Goal: Information Seeking & Learning: Check status

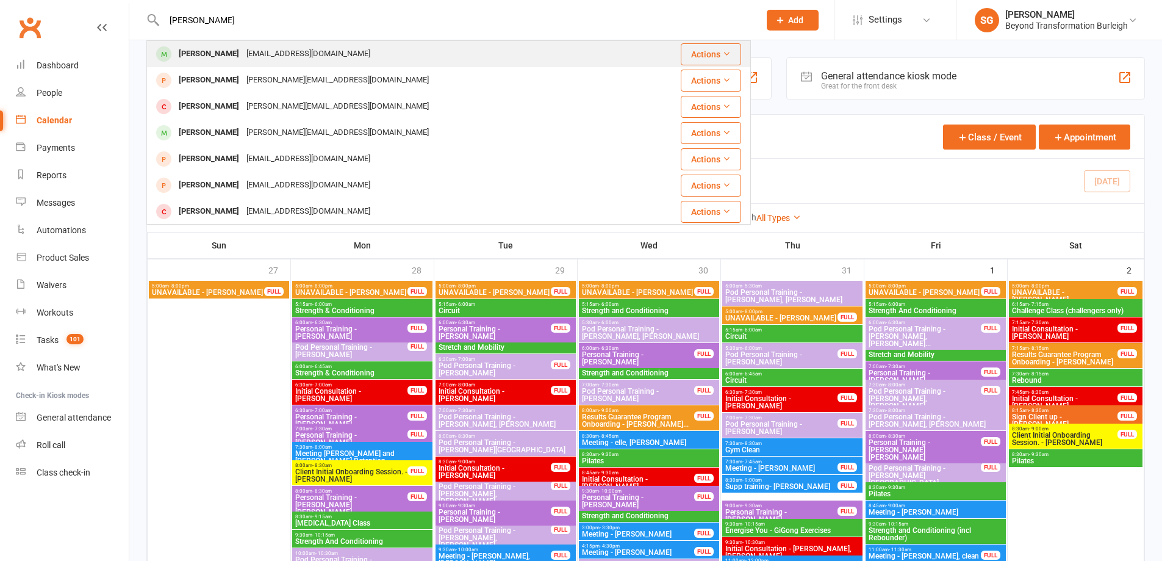
type input "[PERSON_NAME]"
click at [339, 53] on div "[PERSON_NAME] [EMAIL_ADDRESS][DOMAIN_NAME]" at bounding box center [390, 53] width 485 height 25
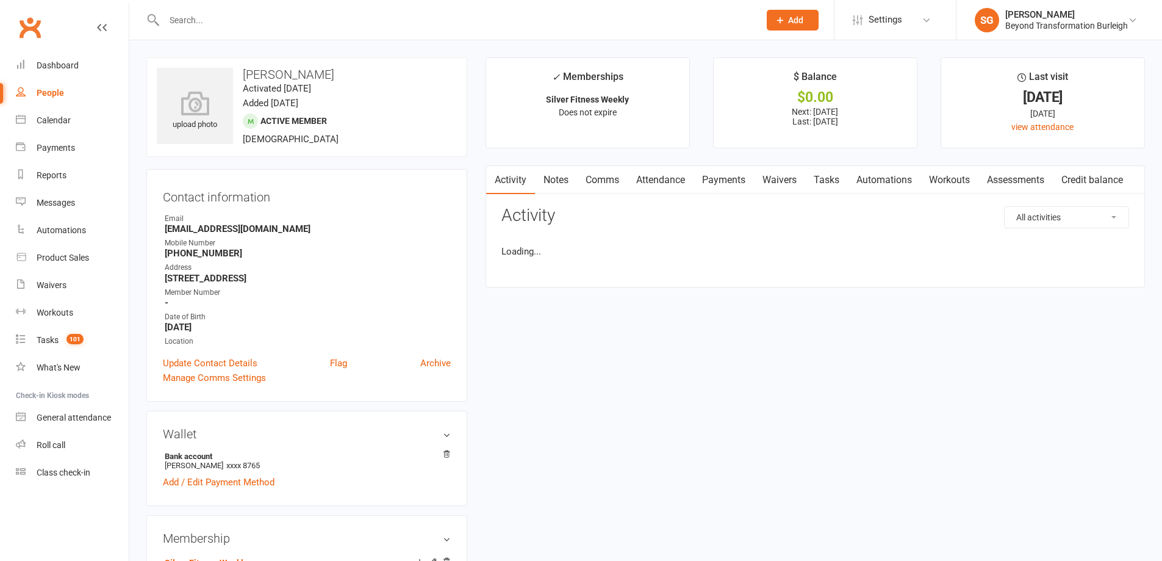
click at [277, 20] on input "text" at bounding box center [455, 20] width 591 height 17
paste input "[PERSON_NAME]"
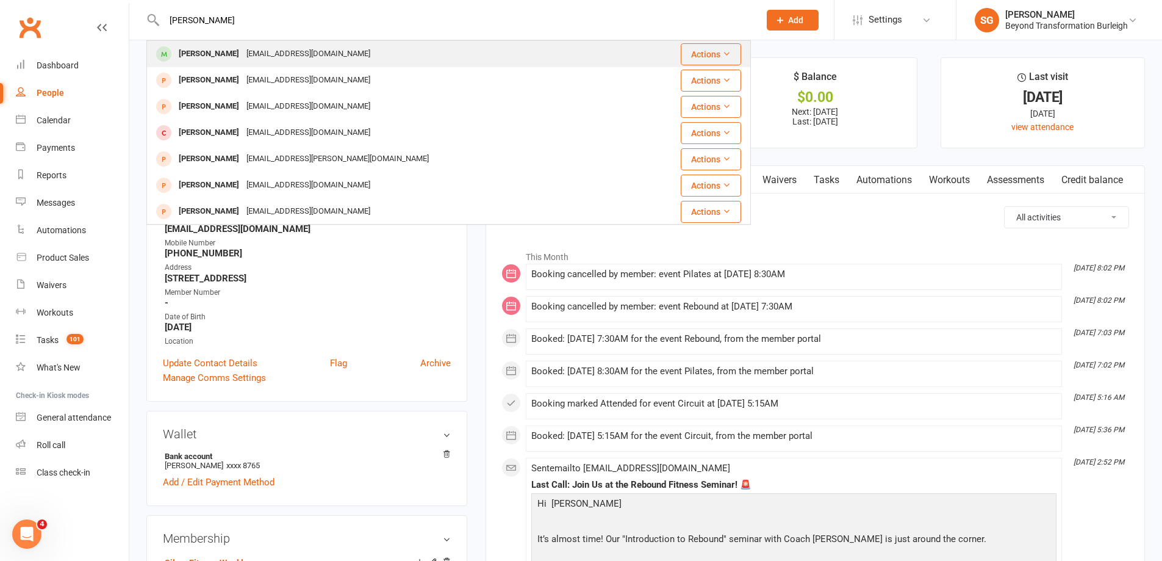
type input "[PERSON_NAME]"
click at [326, 62] on div "[PERSON_NAME] [EMAIL_ADDRESS][DOMAIN_NAME]" at bounding box center [394, 53] width 492 height 25
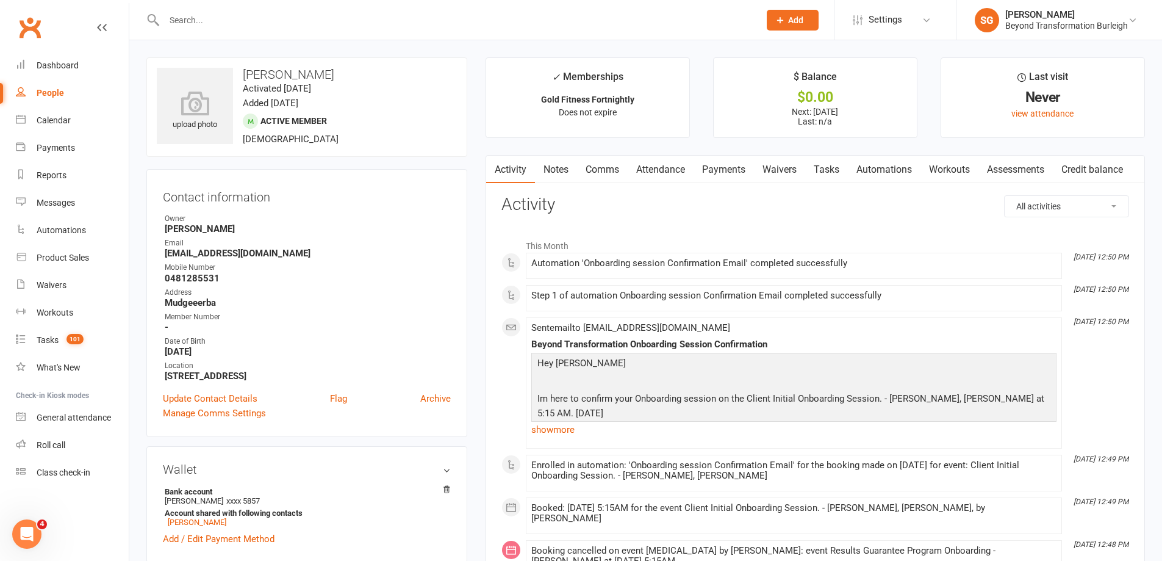
click at [223, 258] on strong "[EMAIL_ADDRESS][DOMAIN_NAME]" at bounding box center [308, 253] width 286 height 11
copy render-form-field "[EMAIL_ADDRESS][DOMAIN_NAME]"
click at [284, 77] on h3 "[PERSON_NAME]" at bounding box center [307, 74] width 300 height 13
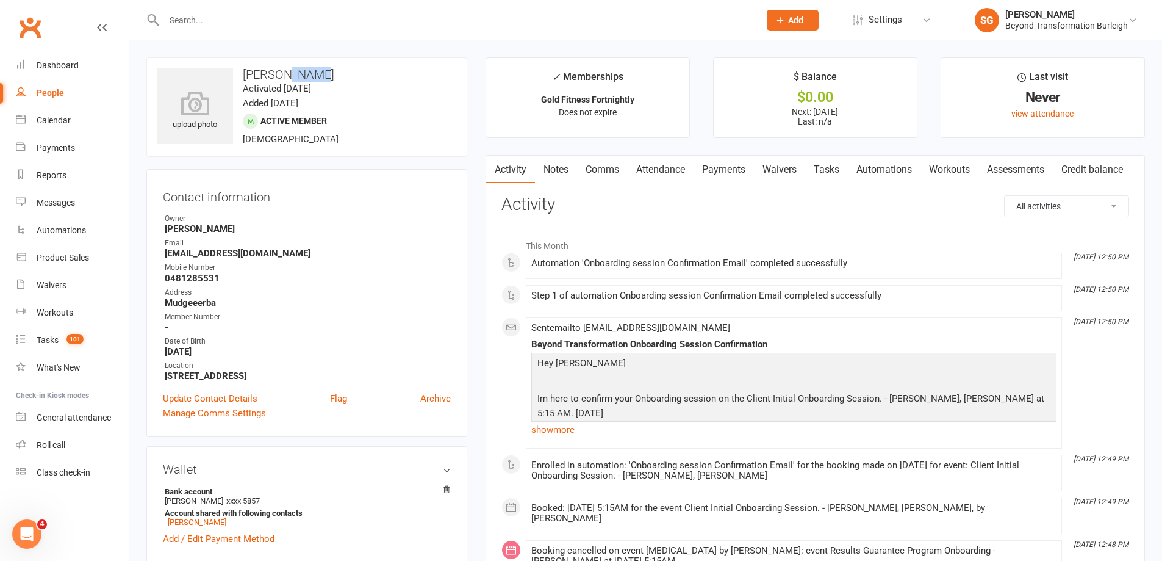
click at [284, 77] on h3 "[PERSON_NAME]" at bounding box center [307, 74] width 300 height 13
copy h3 "[PERSON_NAME]"
click at [284, 77] on h3 "[PERSON_NAME]" at bounding box center [307, 74] width 300 height 13
click at [229, 259] on strong "[EMAIL_ADDRESS][DOMAIN_NAME]" at bounding box center [308, 253] width 286 height 11
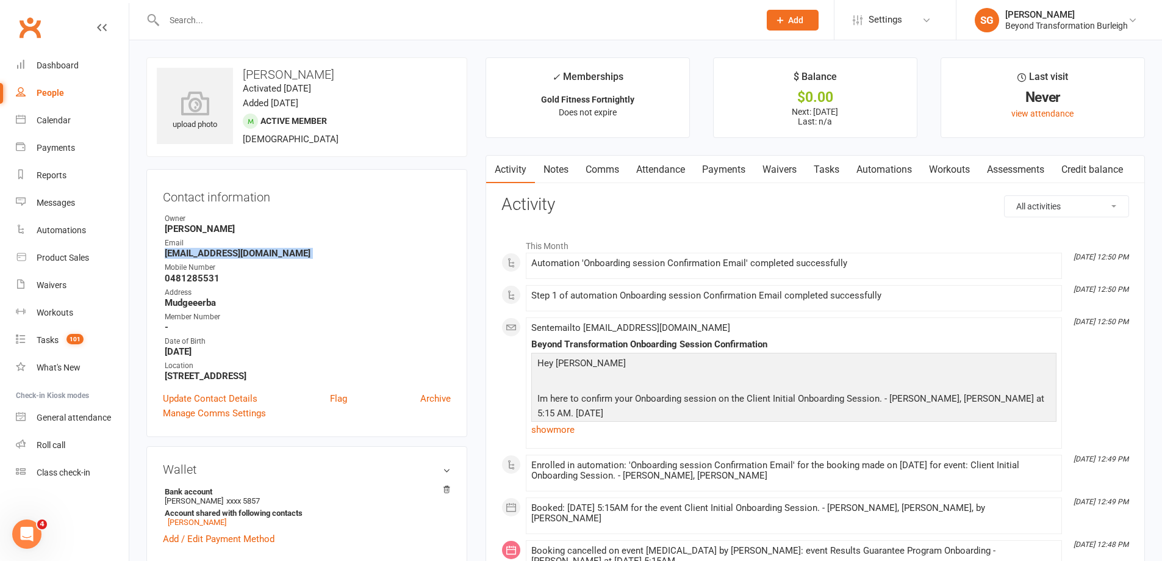
click at [229, 259] on strong "[EMAIL_ADDRESS][DOMAIN_NAME]" at bounding box center [308, 253] width 286 height 11
copy render-form-field "[EMAIL_ADDRESS][DOMAIN_NAME]"
click at [200, 277] on strong "0481285531" at bounding box center [308, 278] width 286 height 11
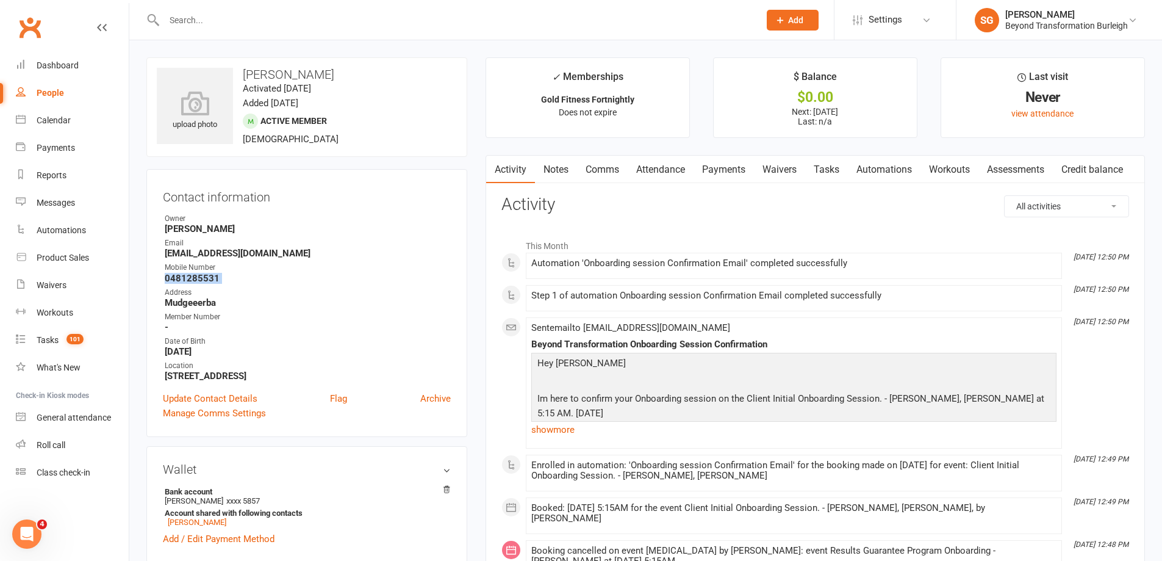
copy render-form-field "0481285531"
click at [359, 20] on input "text" at bounding box center [455, 20] width 591 height 17
click at [50, 168] on link "Reports" at bounding box center [72, 175] width 113 height 27
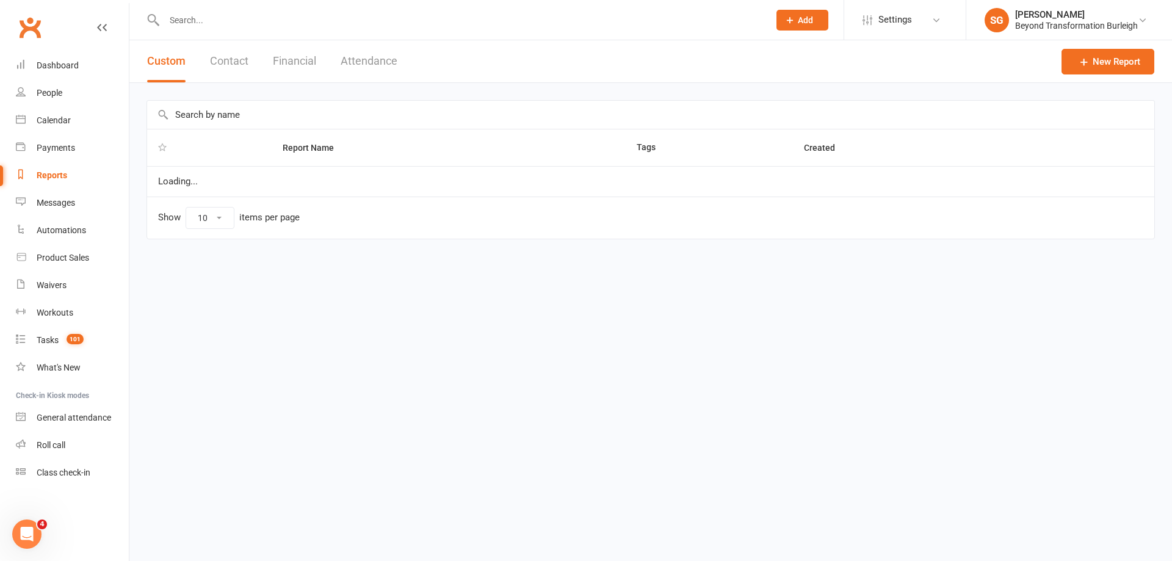
click at [50, 168] on link "Reports" at bounding box center [72, 175] width 113 height 27
select select "100"
click at [50, 168] on link "Reports" at bounding box center [72, 175] width 113 height 27
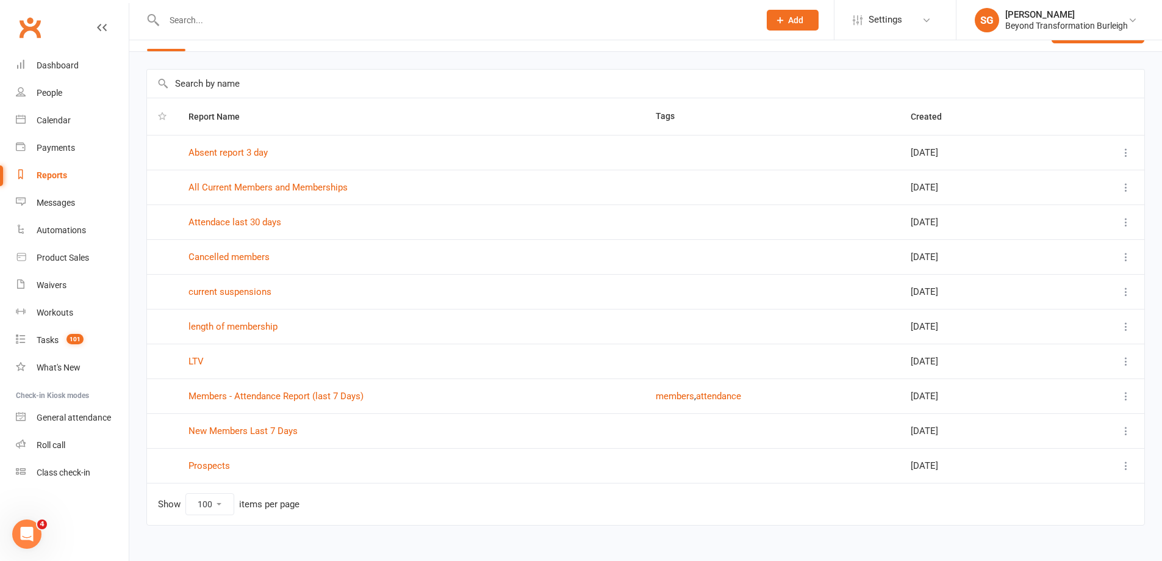
scroll to position [48, 0]
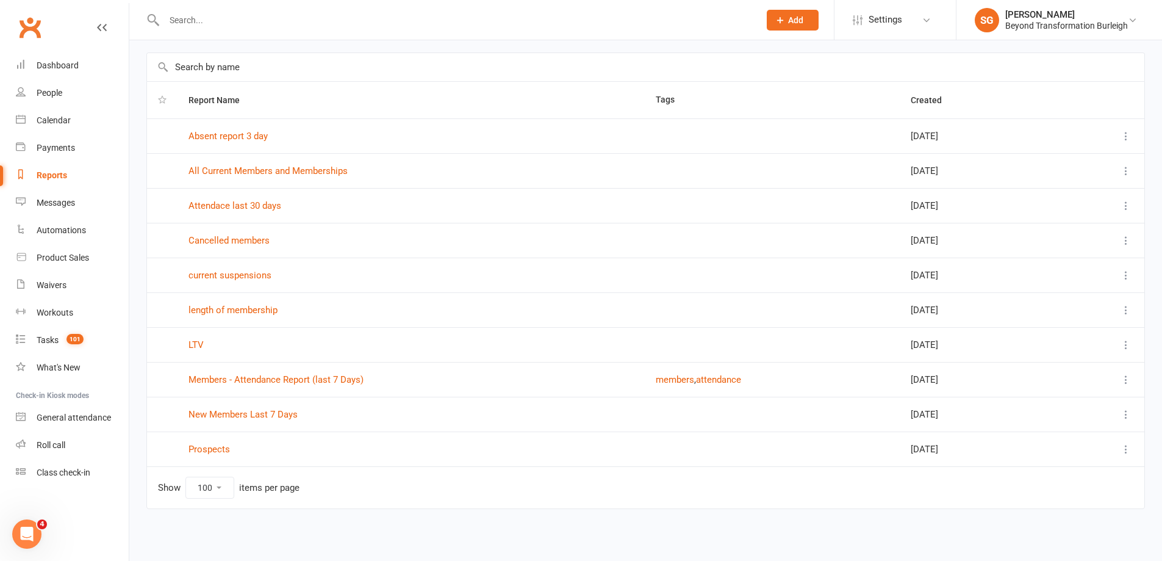
click at [200, 494] on select "10 25 50 100" at bounding box center [210, 487] width 48 height 21
click at [320, 492] on td "Show 10 25 50 100 items per page" at bounding box center [646, 487] width 998 height 42
click at [309, 380] on link "Members - Attendance Report (last 7 Days)" at bounding box center [276, 379] width 175 height 11
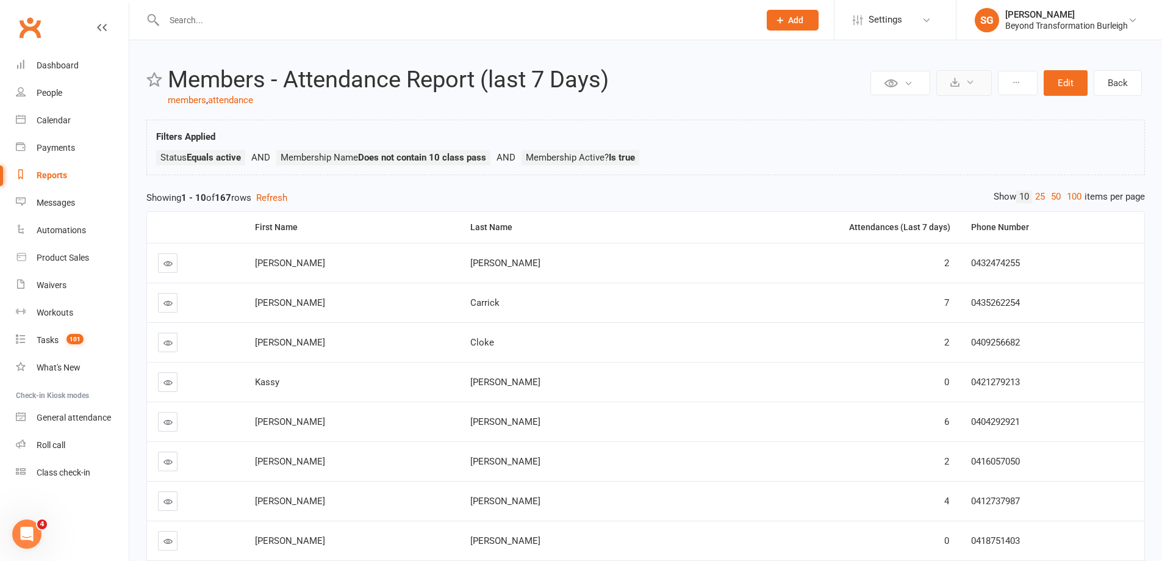
click at [967, 87] on button at bounding box center [965, 83] width 56 height 26
click at [959, 106] on link "Export to CSV" at bounding box center [927, 112] width 128 height 24
click at [370, 148] on div "Filters Applied Status Equals active Membership Name Does not contain 10 class …" at bounding box center [645, 150] width 979 height 42
click at [974, 84] on icon at bounding box center [970, 81] width 9 height 9
click at [965, 106] on link "Export to CSV" at bounding box center [927, 112] width 128 height 24
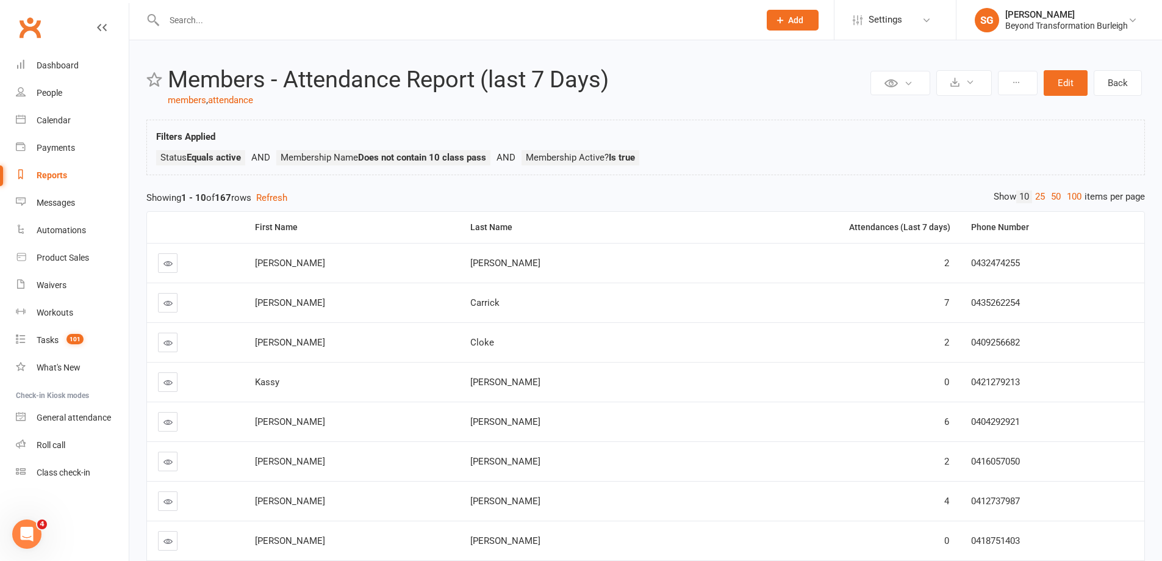
click at [346, 4] on div at bounding box center [448, 20] width 605 height 40
click at [338, 14] on input "text" at bounding box center [455, 20] width 591 height 17
paste input "[PERSON_NAME]"
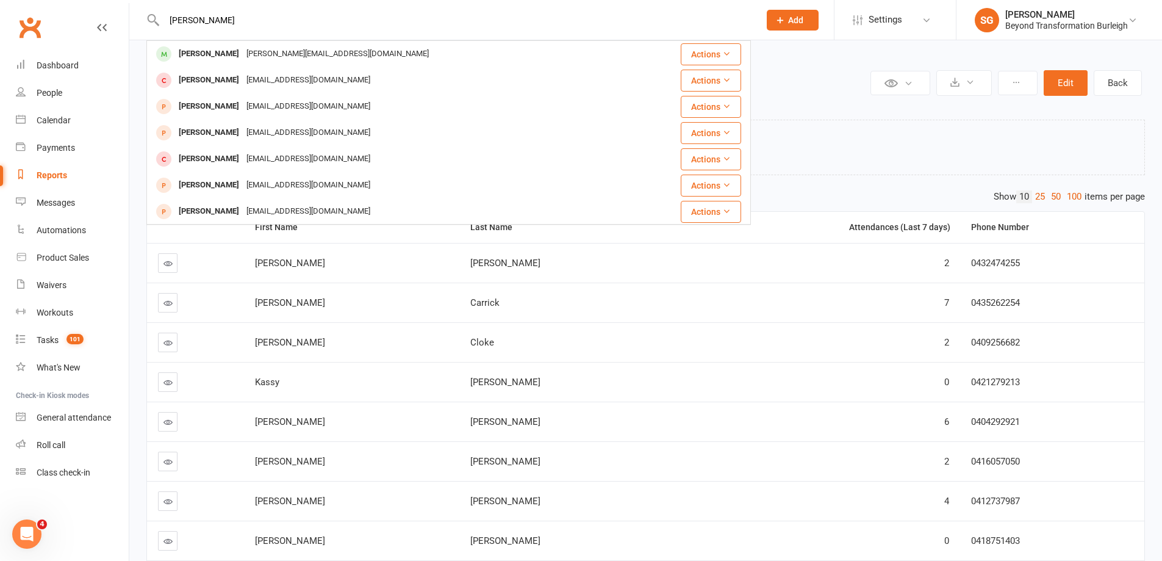
type input "[PERSON_NAME]"
click at [316, 40] on div "[PERSON_NAME] [PERSON_NAME][EMAIL_ADDRESS][DOMAIN_NAME] Actions [PERSON_NAME] […" at bounding box center [448, 132] width 605 height 184
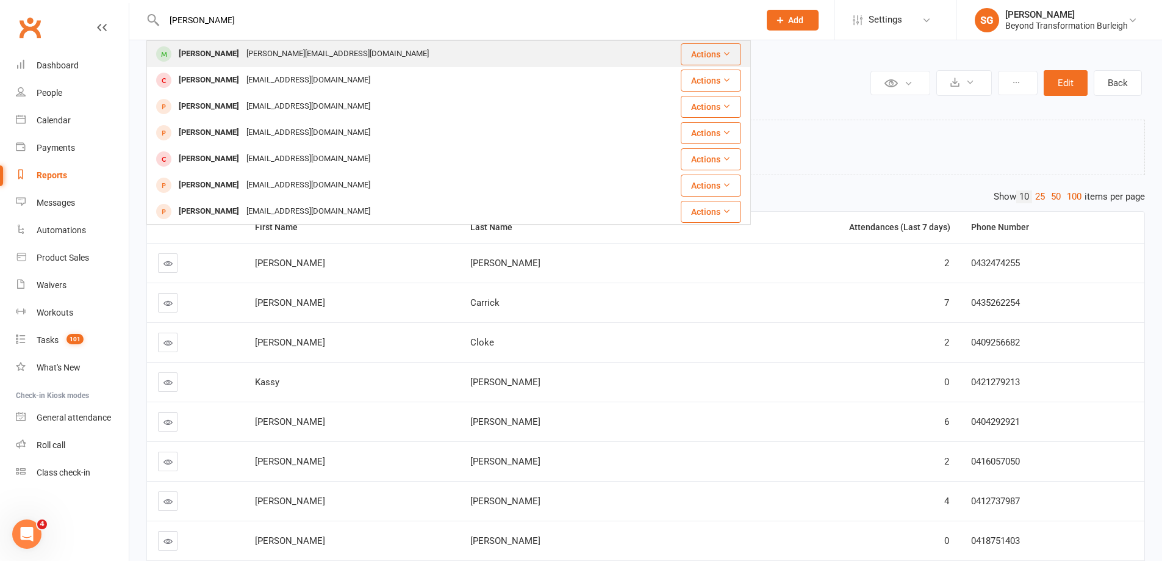
click at [317, 52] on div "[PERSON_NAME][EMAIL_ADDRESS][DOMAIN_NAME]" at bounding box center [338, 54] width 190 height 18
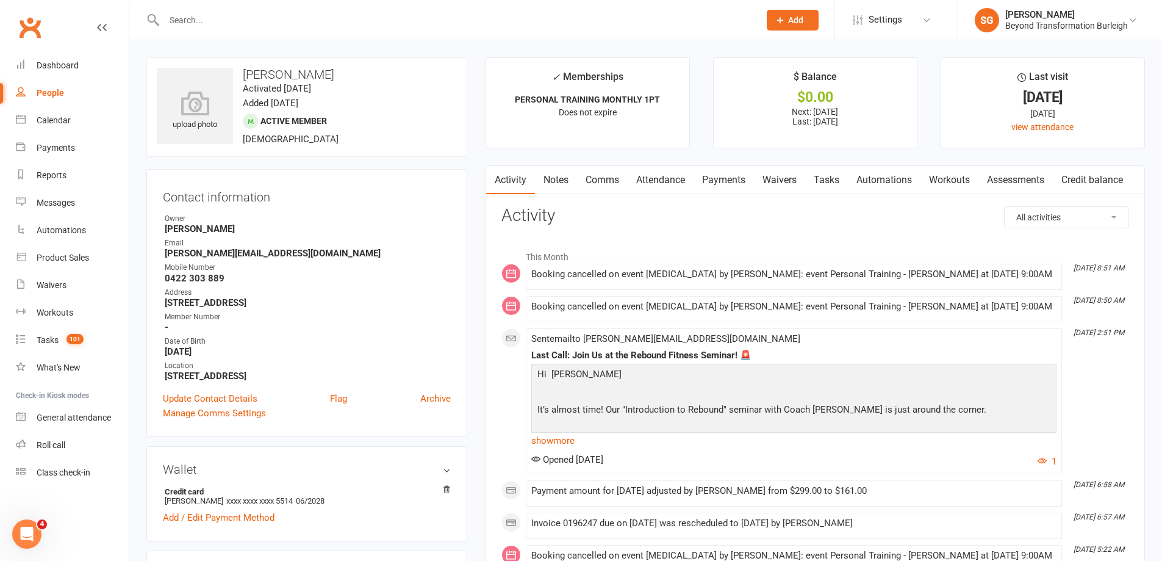
click at [324, 23] on input "text" at bounding box center [455, 20] width 591 height 17
paste input "[PERSON_NAME]"
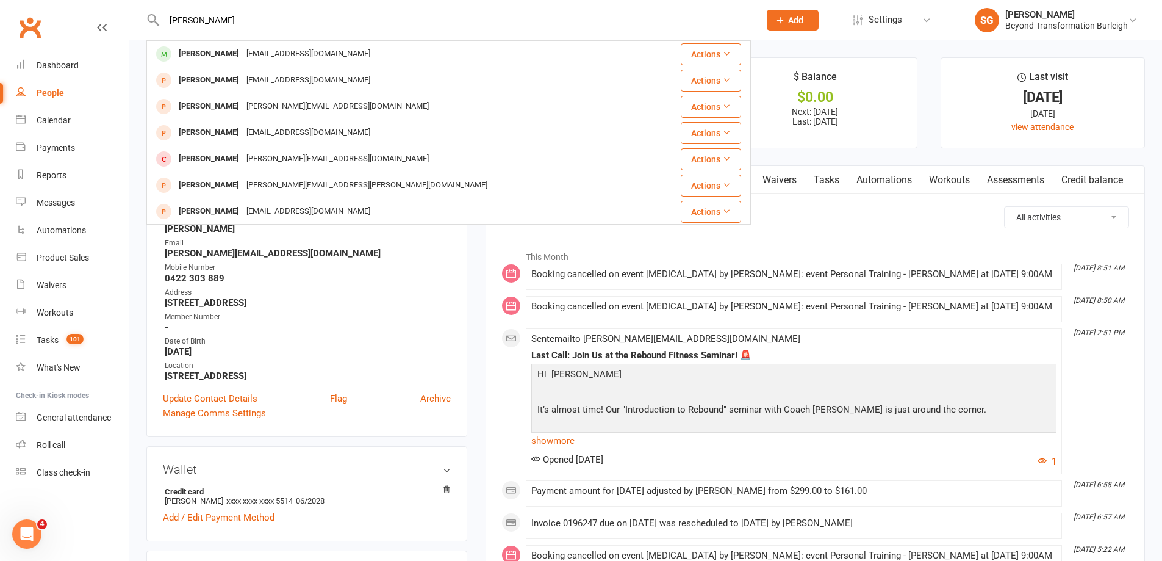
type input "[PERSON_NAME]"
click at [315, 40] on div "[PERSON_NAME] [PERSON_NAME][EMAIL_ADDRESS][DOMAIN_NAME] Actions [PERSON_NAME] […" at bounding box center [448, 132] width 605 height 184
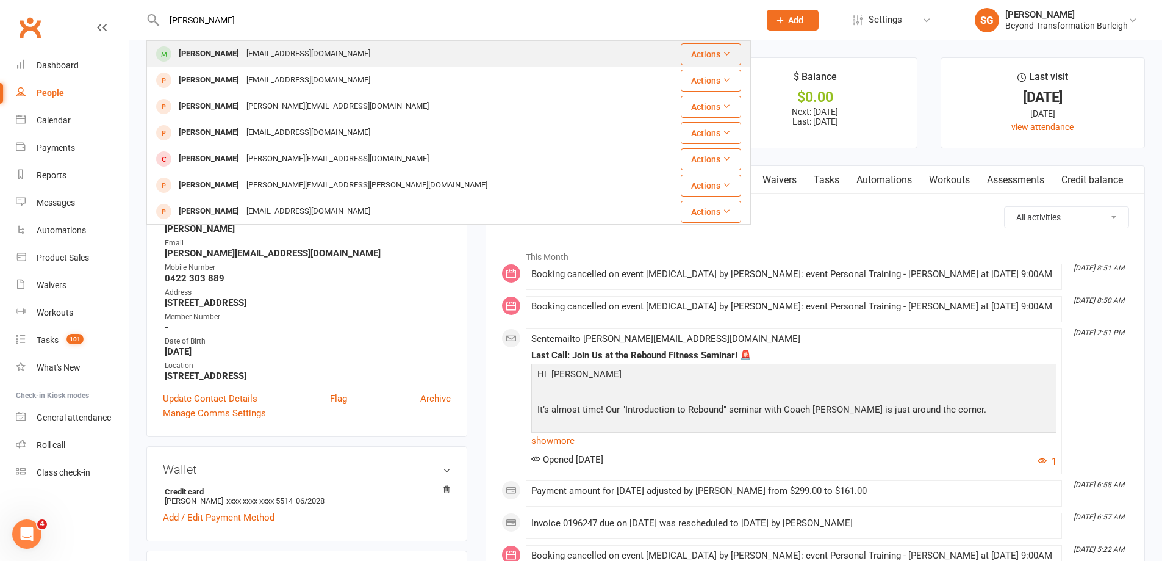
click at [315, 49] on div "[EMAIL_ADDRESS][DOMAIN_NAME]" at bounding box center [308, 54] width 131 height 18
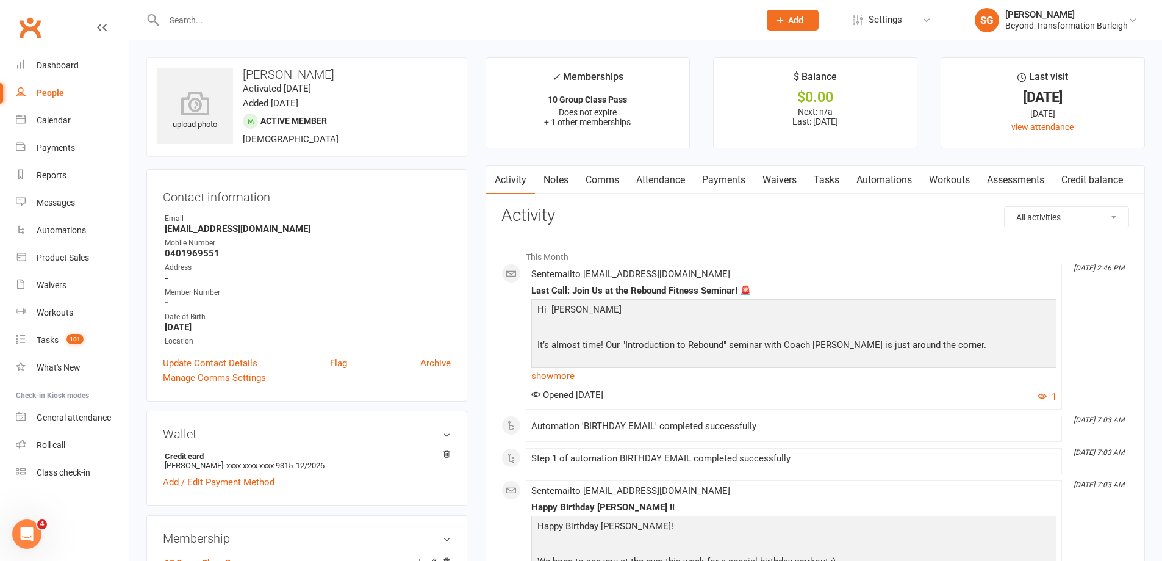
click at [301, 17] on input "text" at bounding box center [455, 20] width 591 height 17
paste input "[PERSON_NAME]"
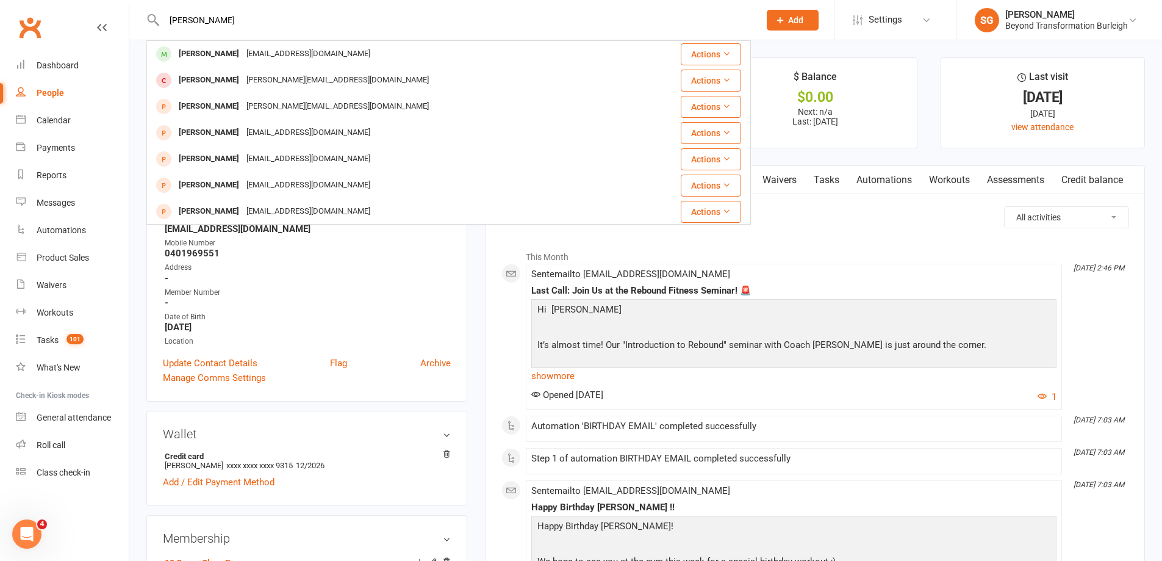
type input "[PERSON_NAME]"
click at [296, 48] on div "[EMAIL_ADDRESS][DOMAIN_NAME]" at bounding box center [308, 54] width 131 height 18
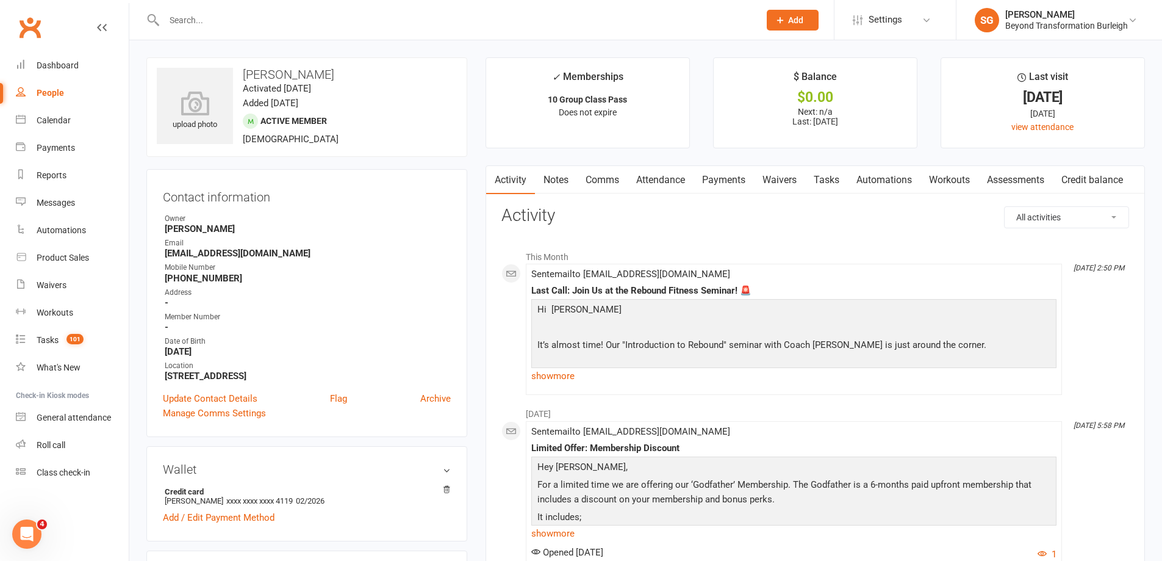
drag, startPoint x: 333, startPoint y: 1, endPoint x: 331, endPoint y: 17, distance: 16.6
click at [333, 11] on div at bounding box center [448, 20] width 605 height 40
click at [331, 17] on input "text" at bounding box center [455, 20] width 591 height 17
paste input "[PERSON_NAME]"
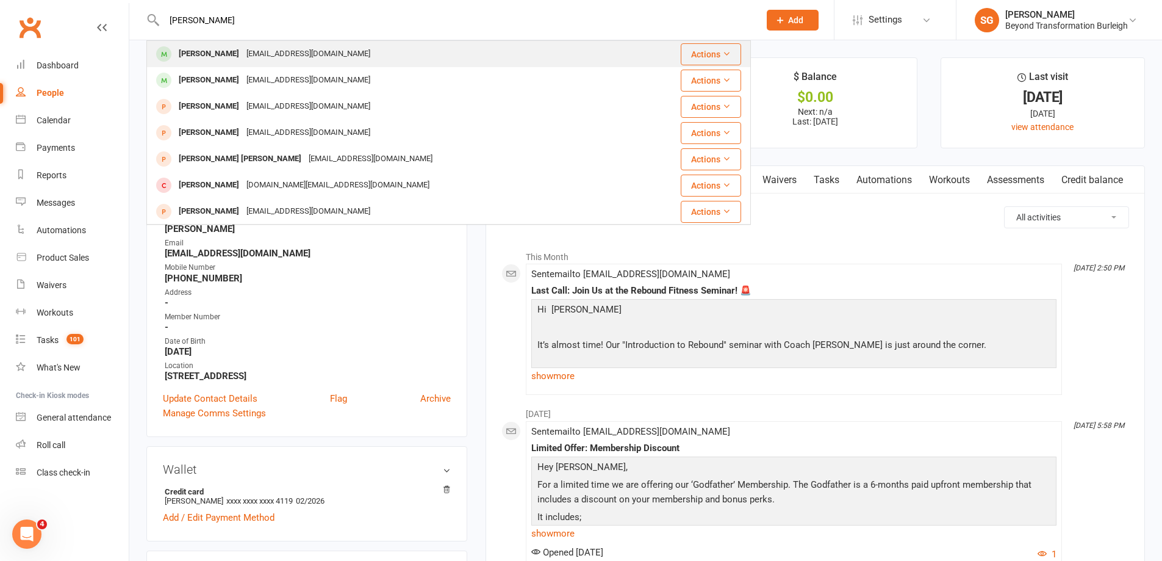
type input "[PERSON_NAME]"
click at [327, 43] on div "[PERSON_NAME] [EMAIL_ADDRESS][DOMAIN_NAME]" at bounding box center [399, 53] width 502 height 25
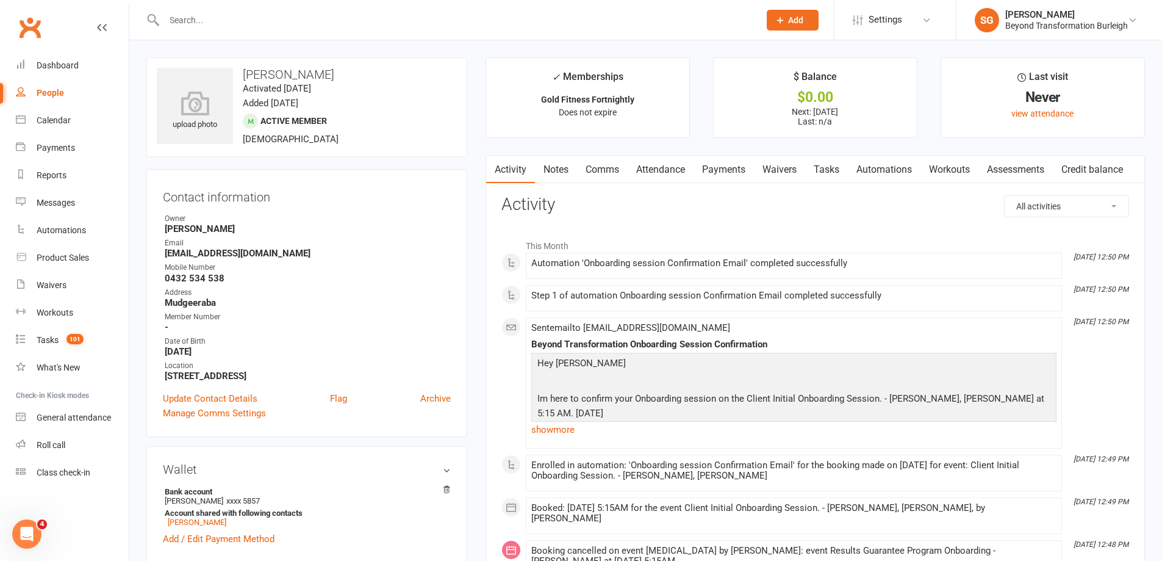
click at [663, 159] on link "Attendance" at bounding box center [661, 170] width 66 height 28
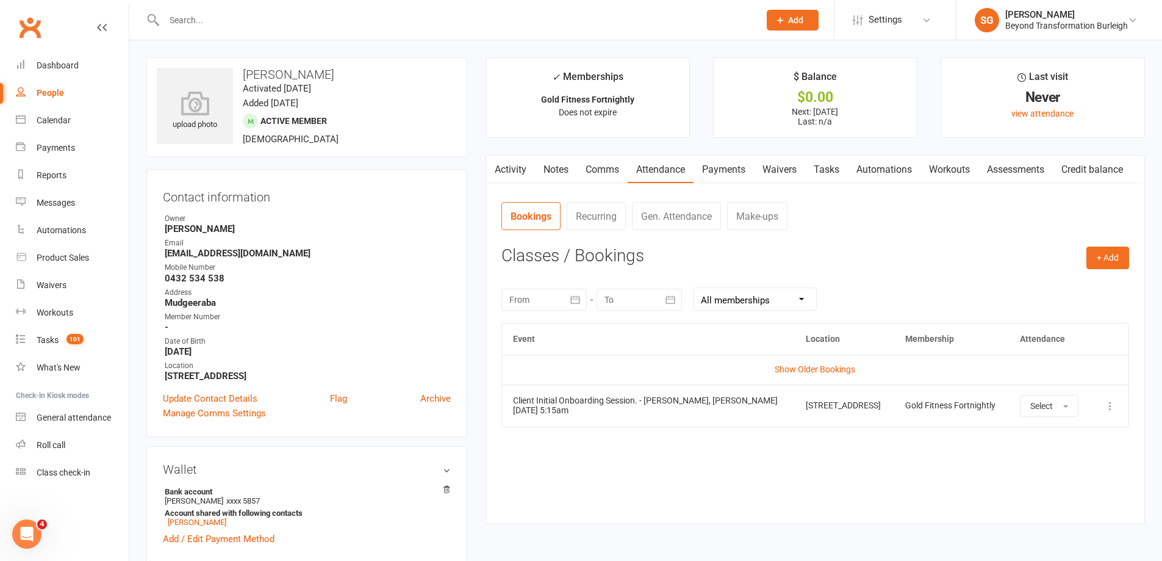
click at [719, 165] on link "Payments" at bounding box center [724, 170] width 60 height 28
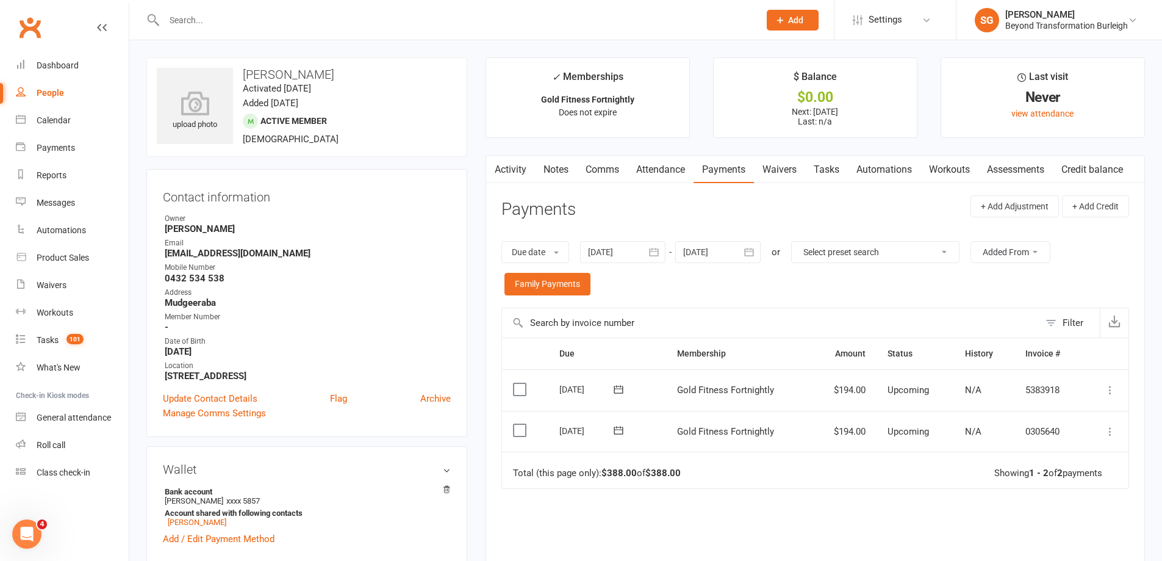
drag, startPoint x: 693, startPoint y: 165, endPoint x: 552, endPoint y: 137, distance: 143.1
click at [692, 165] on link "Attendance" at bounding box center [661, 170] width 66 height 28
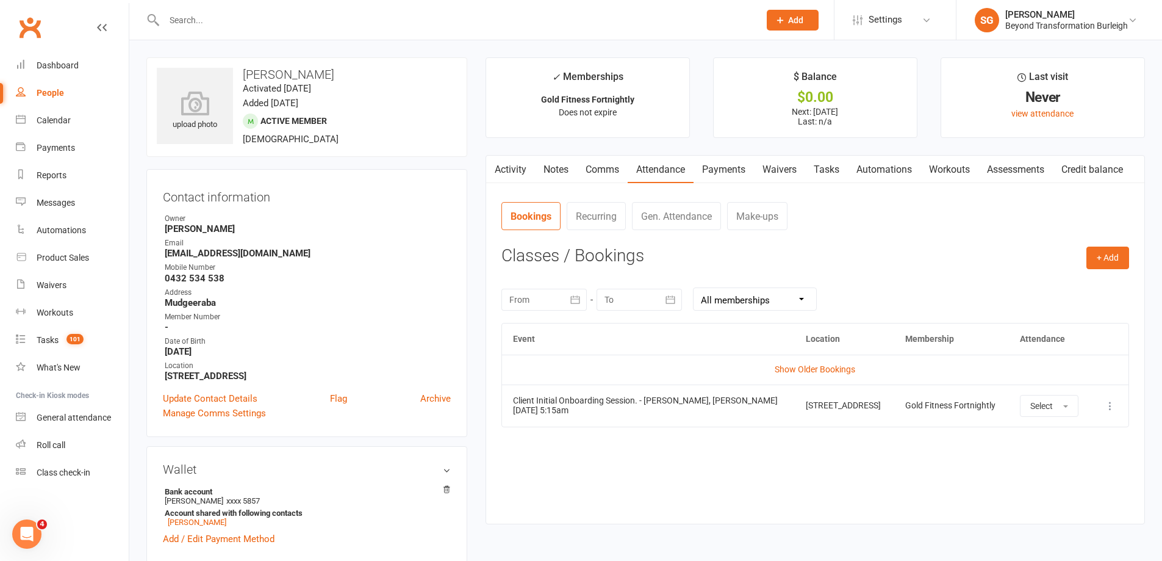
click at [311, 22] on input "text" at bounding box center [455, 20] width 591 height 17
paste input "[PERSON_NAME]"
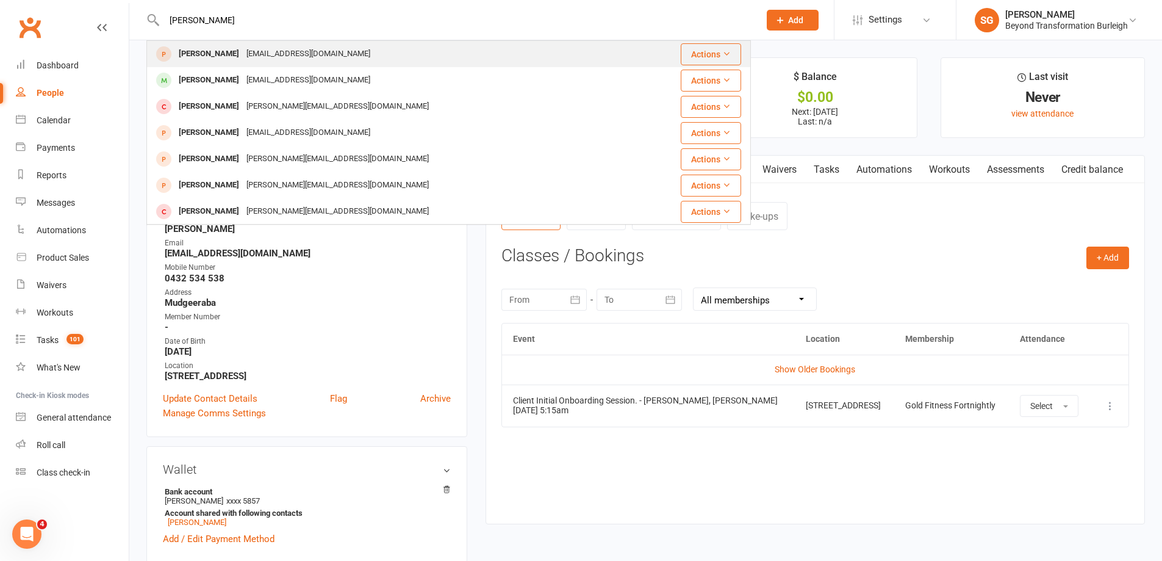
type input "[PERSON_NAME]"
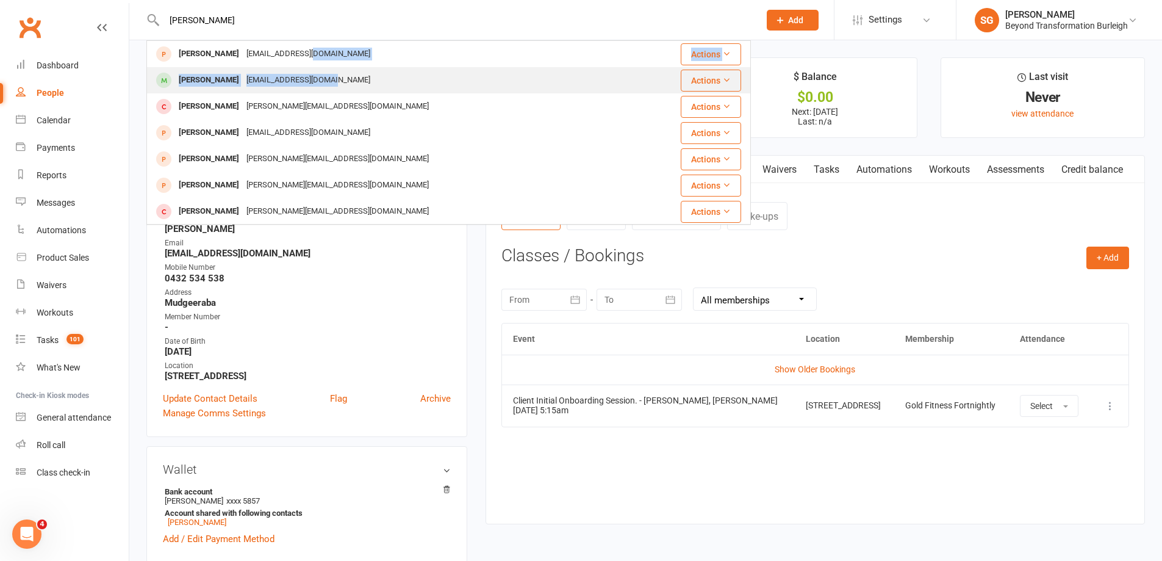
drag, startPoint x: 308, startPoint y: 45, endPoint x: 317, endPoint y: 77, distance: 33.0
click at [317, 77] on tbody "[PERSON_NAME] [EMAIL_ADDRESS][DOMAIN_NAME] Actions [PERSON_NAME] [EMAIL_ADDRESS…" at bounding box center [448, 303] width 603 height 525
click at [317, 77] on div "[EMAIL_ADDRESS][DOMAIN_NAME]" at bounding box center [308, 80] width 131 height 18
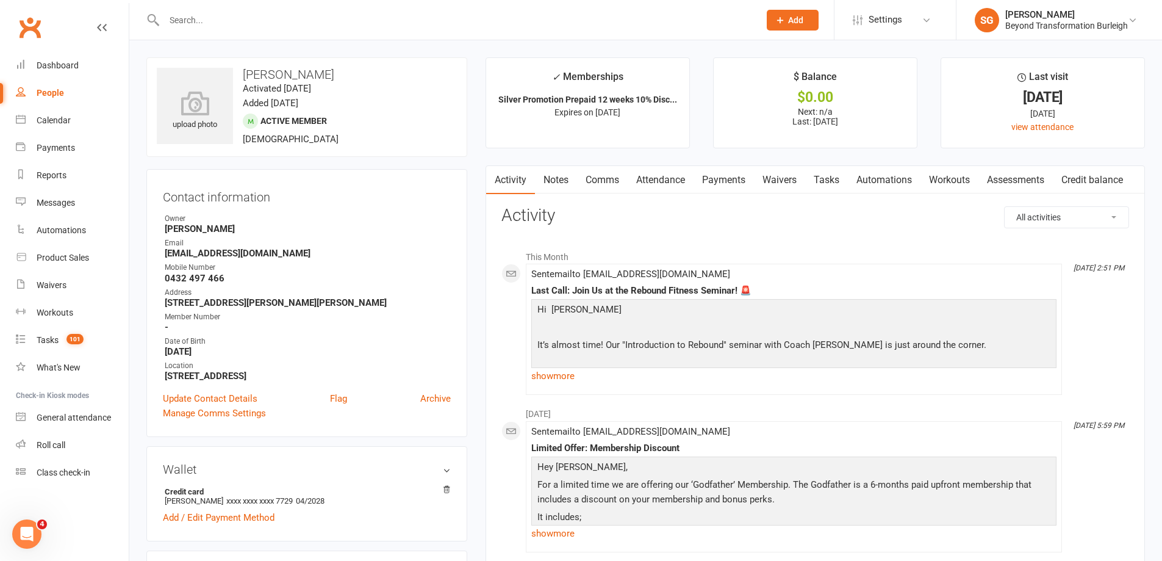
click at [614, 182] on link "Comms" at bounding box center [602, 180] width 51 height 28
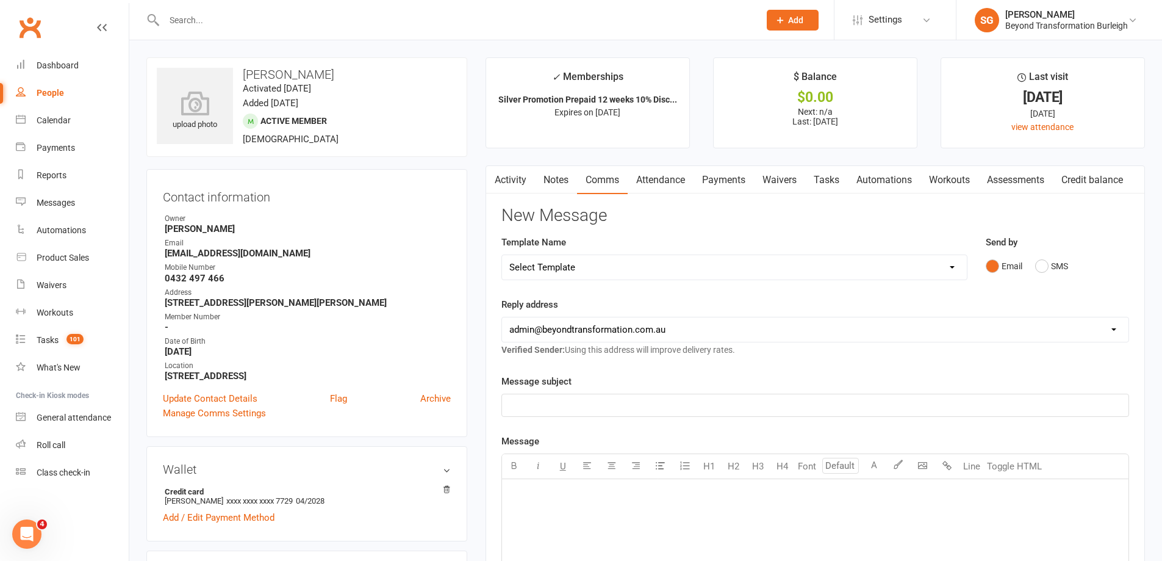
click at [663, 181] on link "Attendance" at bounding box center [661, 180] width 66 height 28
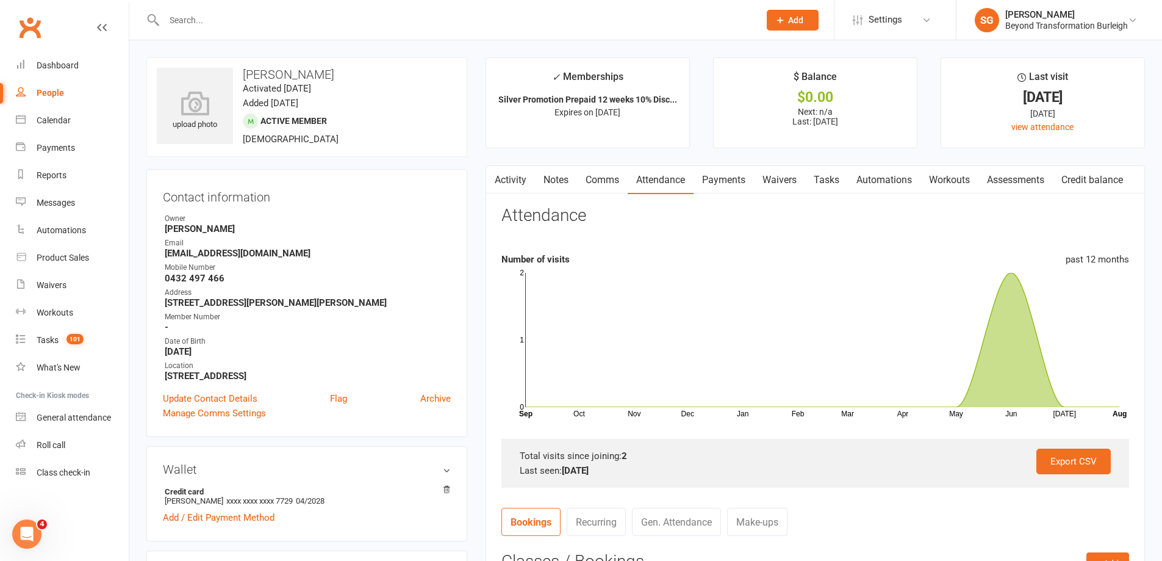
click at [616, 102] on strong "Silver Promotion Prepaid 12 weeks 10% Disc..." at bounding box center [588, 100] width 179 height 10
click at [615, 101] on strong "Silver Promotion Prepaid 12 weeks 10% Disc..." at bounding box center [588, 100] width 179 height 10
drag, startPoint x: 1021, startPoint y: 114, endPoint x: 1088, endPoint y: 124, distance: 67.9
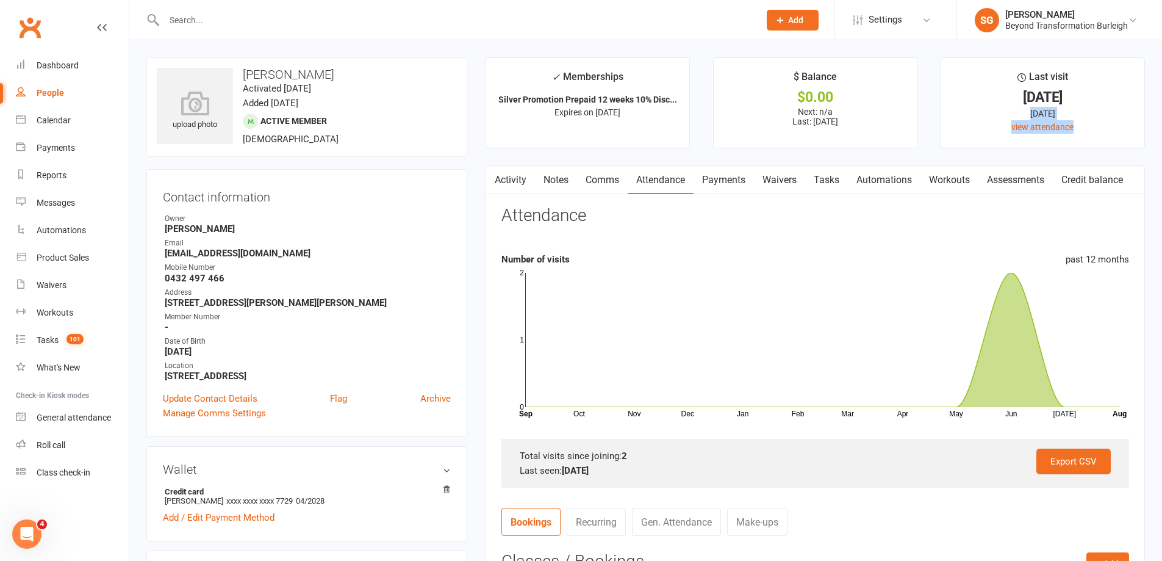
click at [1088, 124] on li "Last visit [DATE] [DATE] view attendance" at bounding box center [1043, 102] width 204 height 91
click at [962, 113] on div "[DATE]" at bounding box center [1043, 113] width 181 height 13
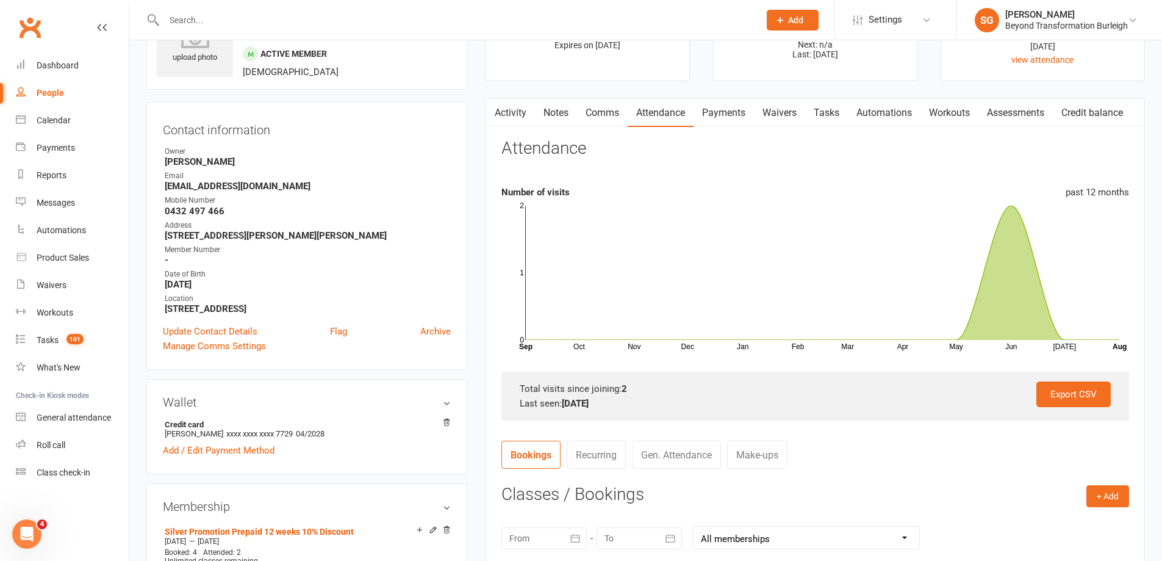
scroll to position [183, 0]
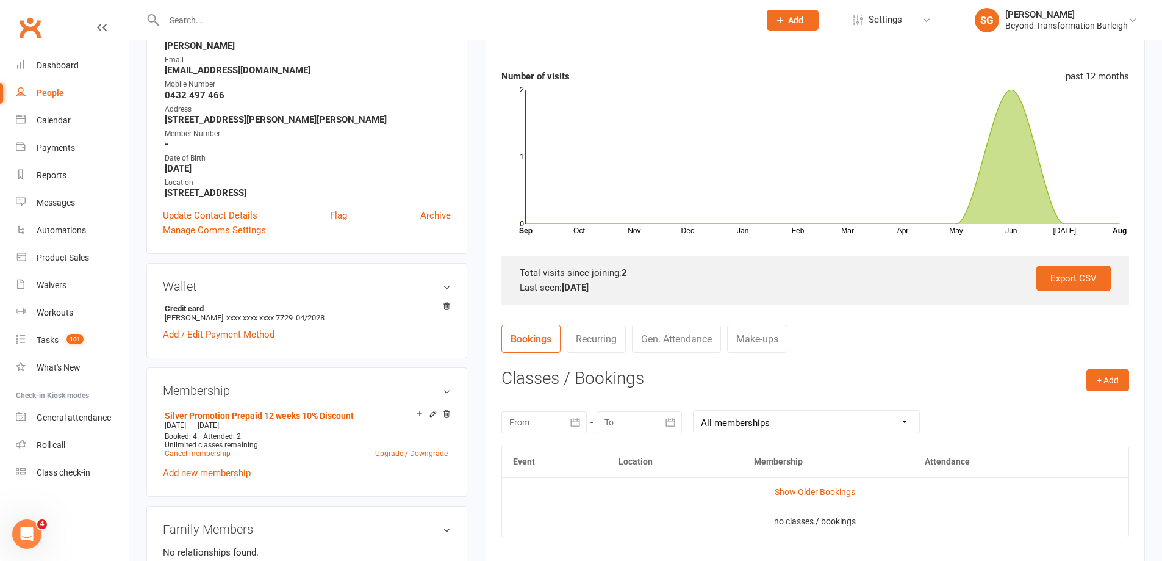
click at [340, 7] on div at bounding box center [448, 20] width 605 height 40
paste input "[PERSON_NAME]"
click at [326, 20] on input "[PERSON_NAME]" at bounding box center [455, 20] width 591 height 17
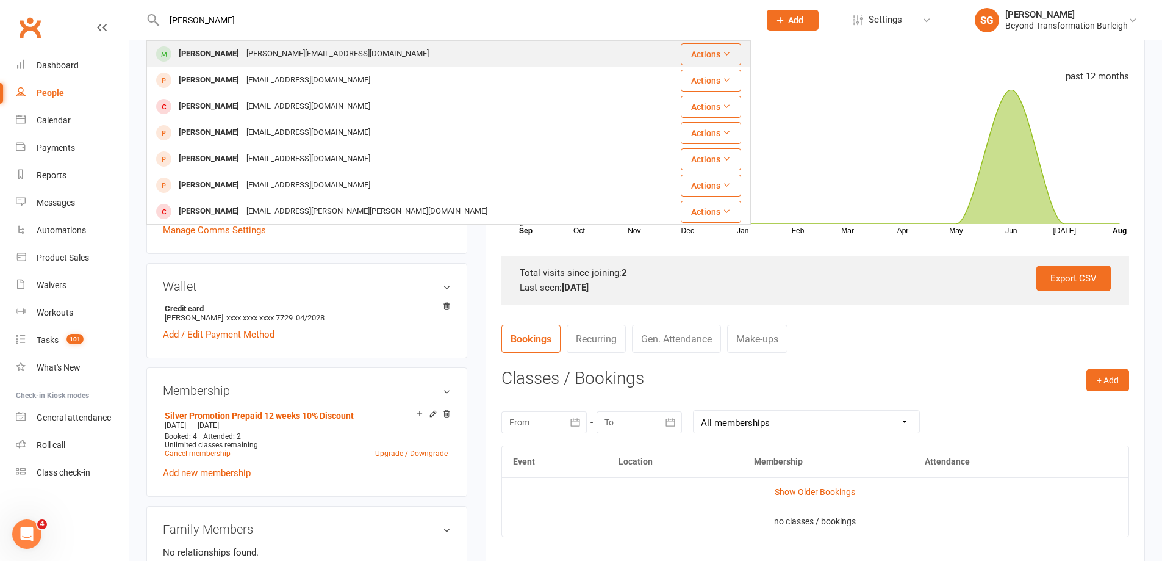
type input "[PERSON_NAME]"
click at [322, 62] on div "[PERSON_NAME] [PERSON_NAME][EMAIL_ADDRESS][DOMAIN_NAME]" at bounding box center [399, 53] width 502 height 25
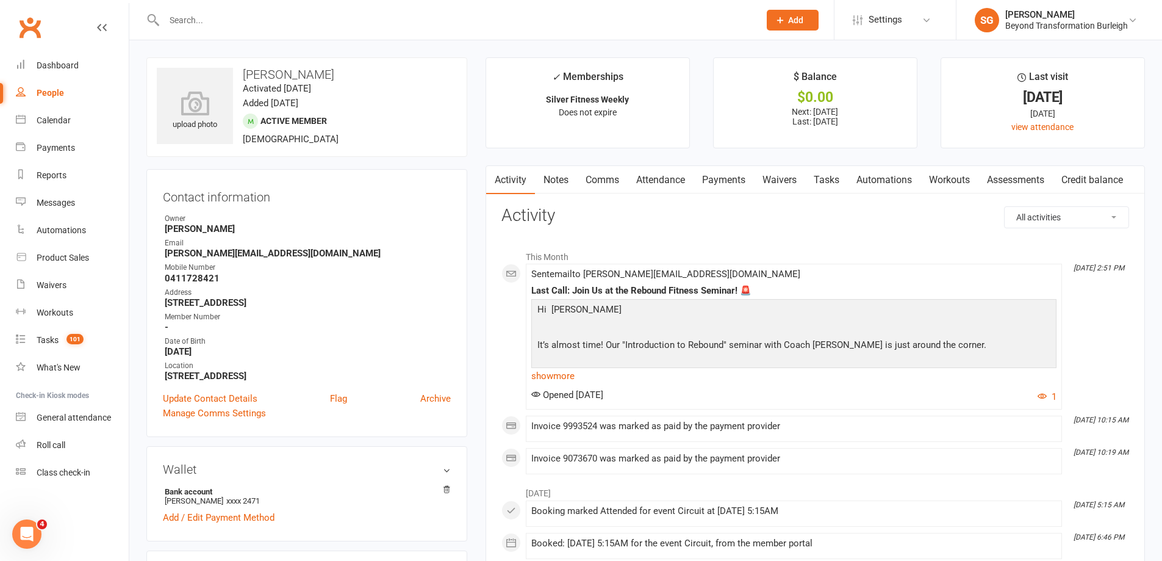
click at [678, 180] on link "Attendance" at bounding box center [661, 180] width 66 height 28
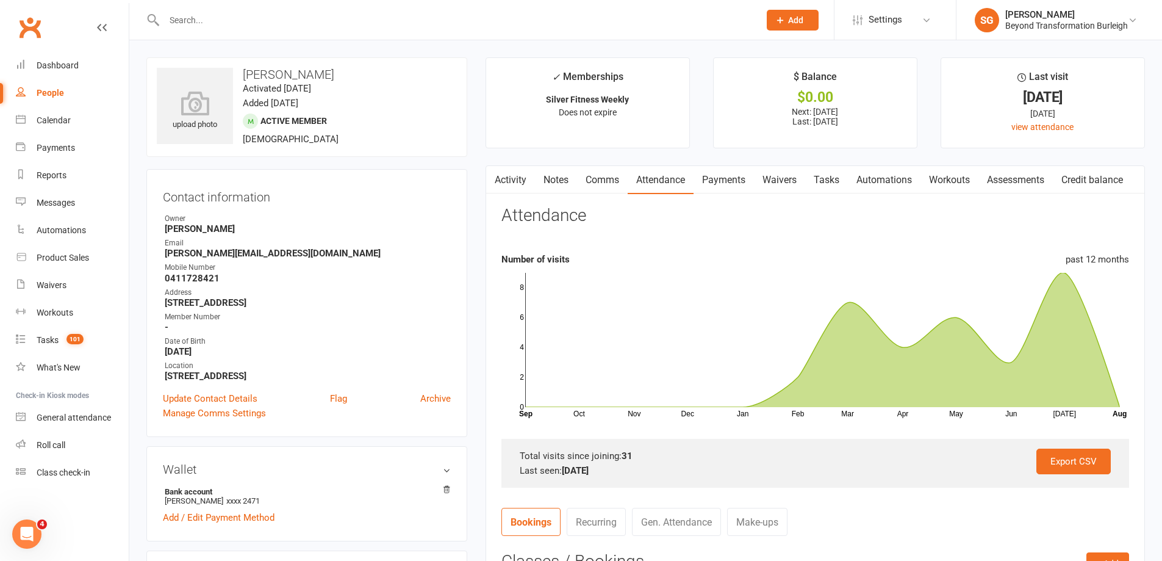
click at [269, 68] on h3 "[PERSON_NAME]" at bounding box center [307, 74] width 300 height 13
copy h3 "[PERSON_NAME]"
click at [239, 20] on input "text" at bounding box center [455, 20] width 591 height 17
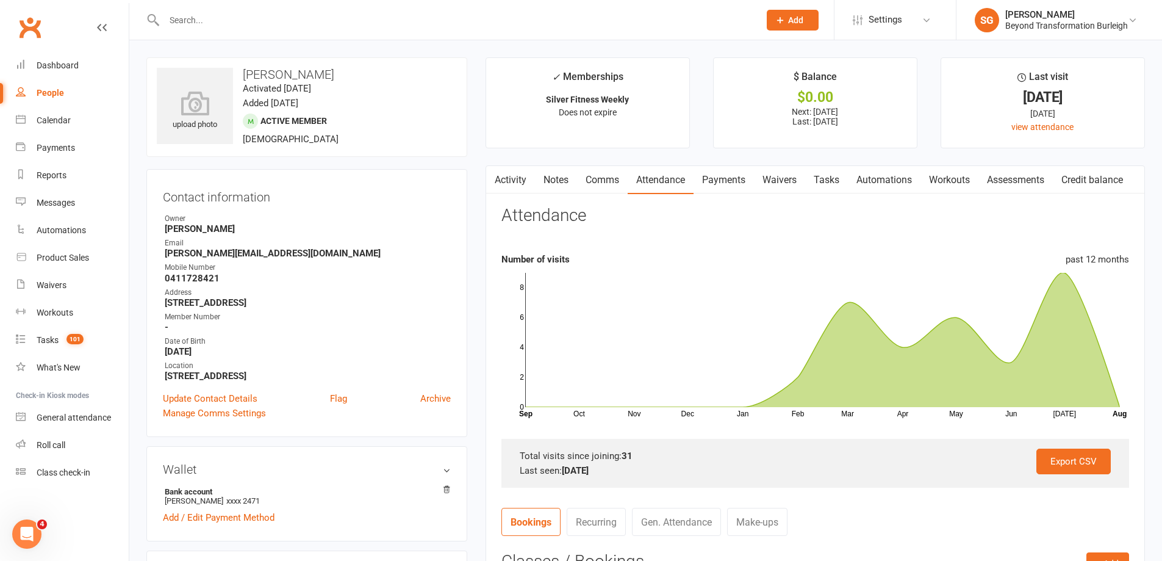
paste input "[PERSON_NAME]"
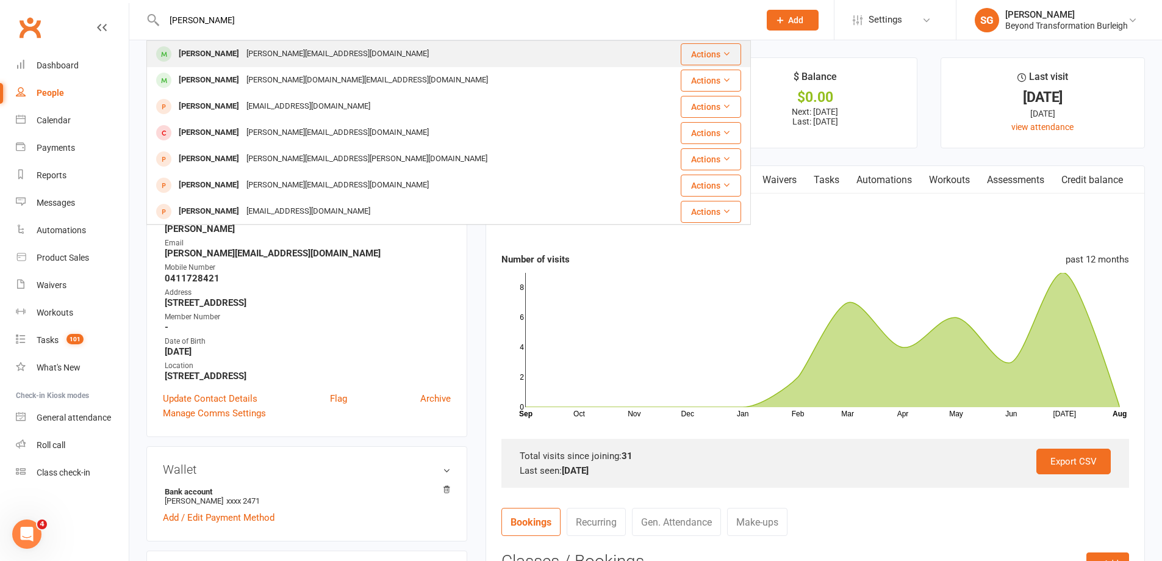
type input "[PERSON_NAME]"
click at [244, 55] on div "[PERSON_NAME][EMAIL_ADDRESS][DOMAIN_NAME]" at bounding box center [338, 54] width 190 height 18
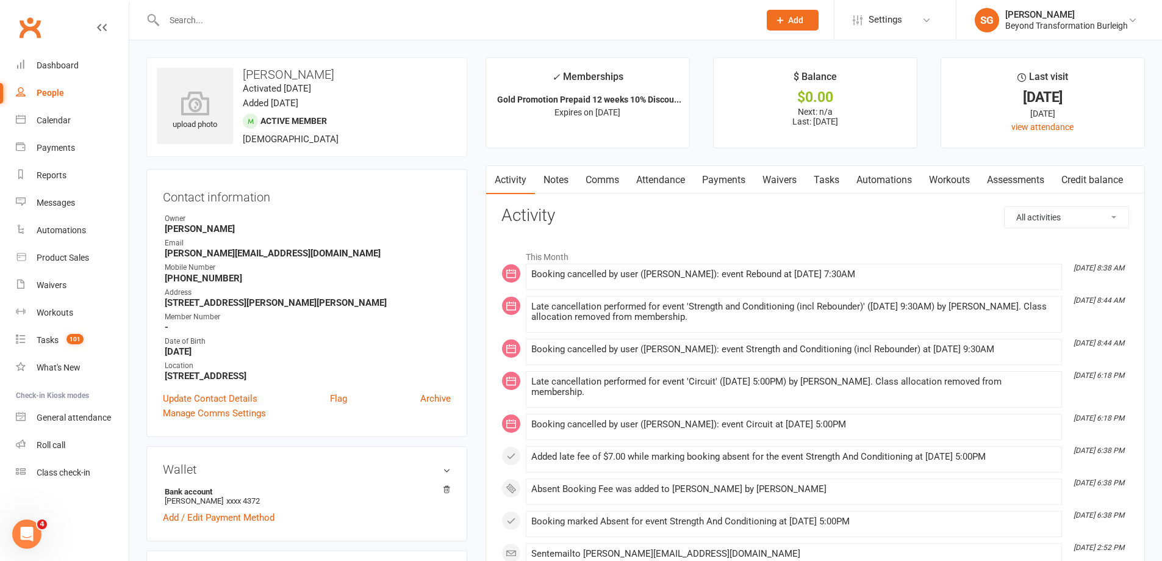
click at [306, 10] on div at bounding box center [448, 20] width 605 height 40
paste input "[PERSON_NAME]"
click at [302, 22] on input "[PERSON_NAME]" at bounding box center [455, 20] width 591 height 17
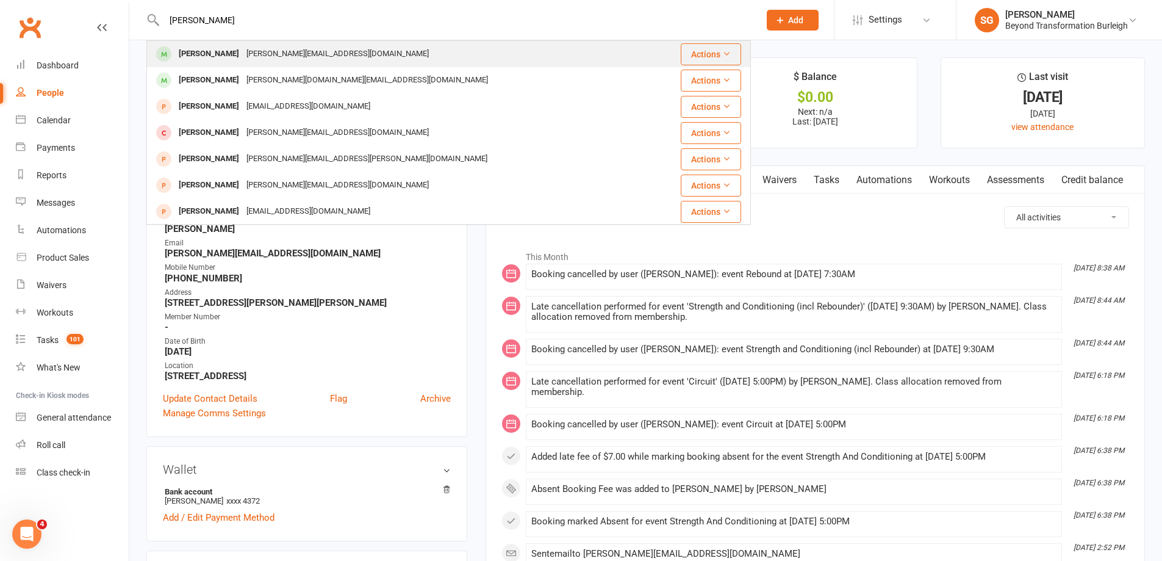
type input "[PERSON_NAME]"
click at [312, 54] on div "[PERSON_NAME][EMAIL_ADDRESS][DOMAIN_NAME]" at bounding box center [338, 54] width 190 height 18
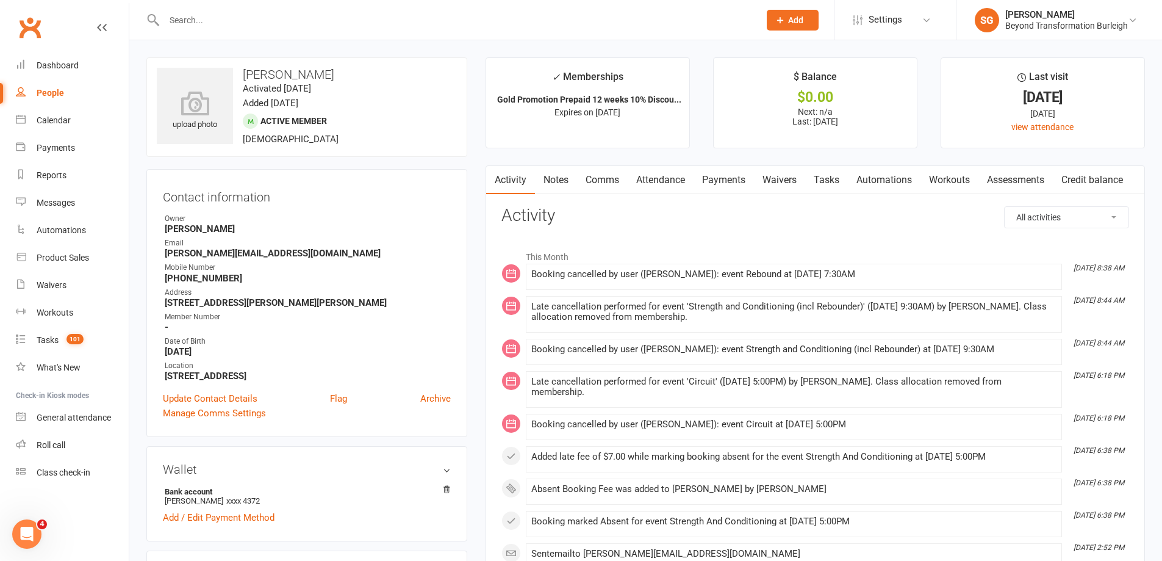
click at [669, 175] on link "Attendance" at bounding box center [661, 180] width 66 height 28
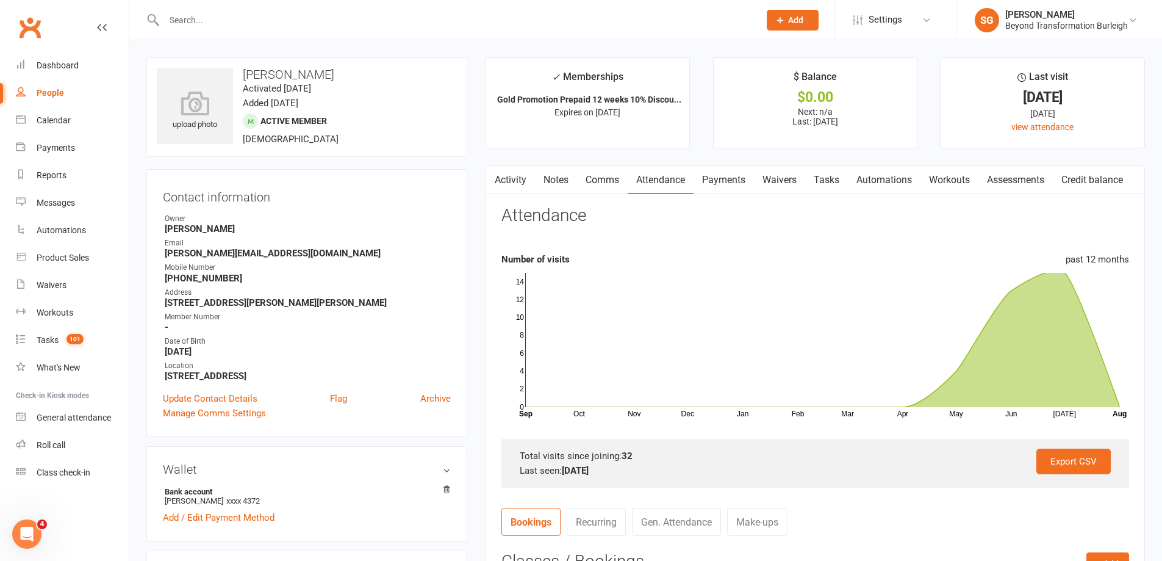
click at [301, 18] on input "text" at bounding box center [455, 20] width 591 height 17
paste input "[PERSON_NAME]"
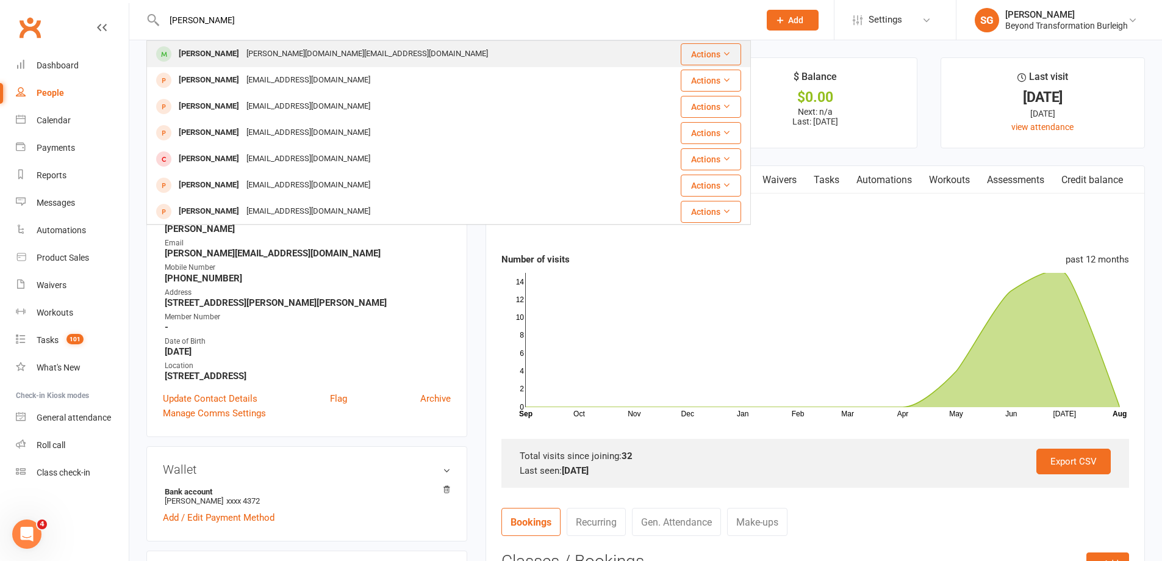
type input "[PERSON_NAME]"
click at [297, 50] on div "[PERSON_NAME][DOMAIN_NAME][EMAIL_ADDRESS][DOMAIN_NAME]" at bounding box center [367, 54] width 249 height 18
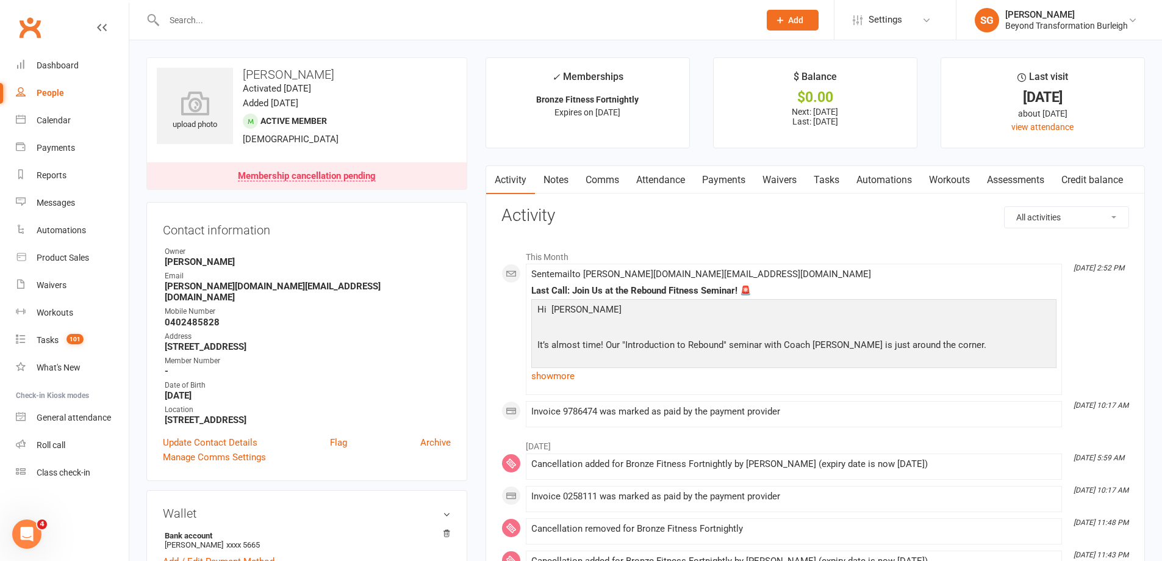
click at [651, 179] on link "Attendance" at bounding box center [661, 180] width 66 height 28
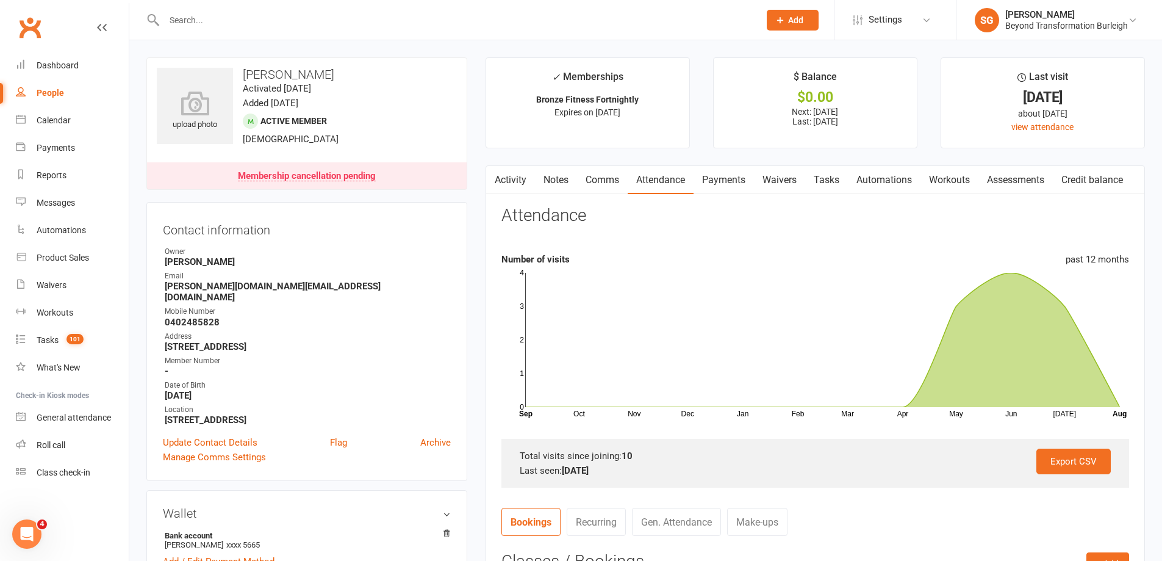
click at [340, 29] on div at bounding box center [448, 20] width 605 height 40
paste input "[PERSON_NAME]"
click at [334, 20] on input "[PERSON_NAME]" at bounding box center [455, 20] width 591 height 17
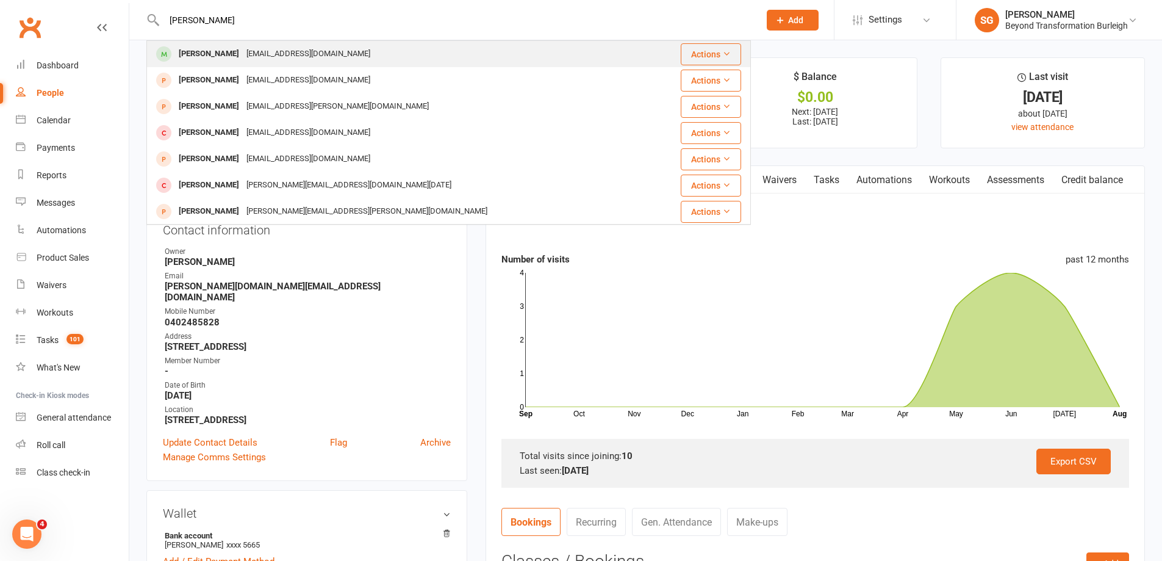
type input "[PERSON_NAME]"
click at [370, 47] on div "[PERSON_NAME] [EMAIL_ADDRESS][DOMAIN_NAME]" at bounding box center [405, 53] width 514 height 25
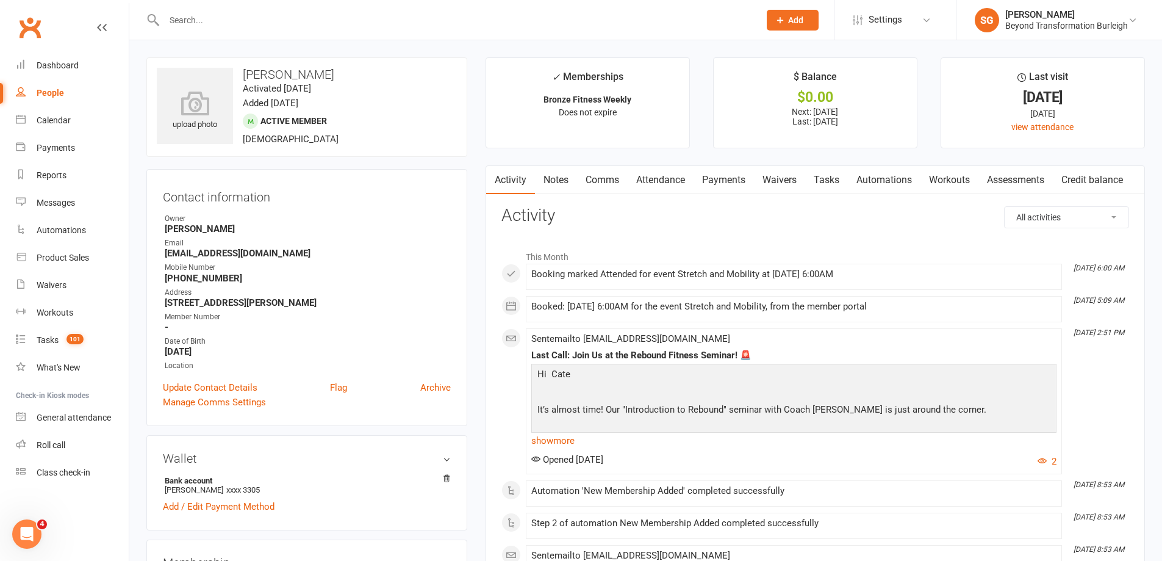
click at [661, 173] on link "Attendance" at bounding box center [661, 180] width 66 height 28
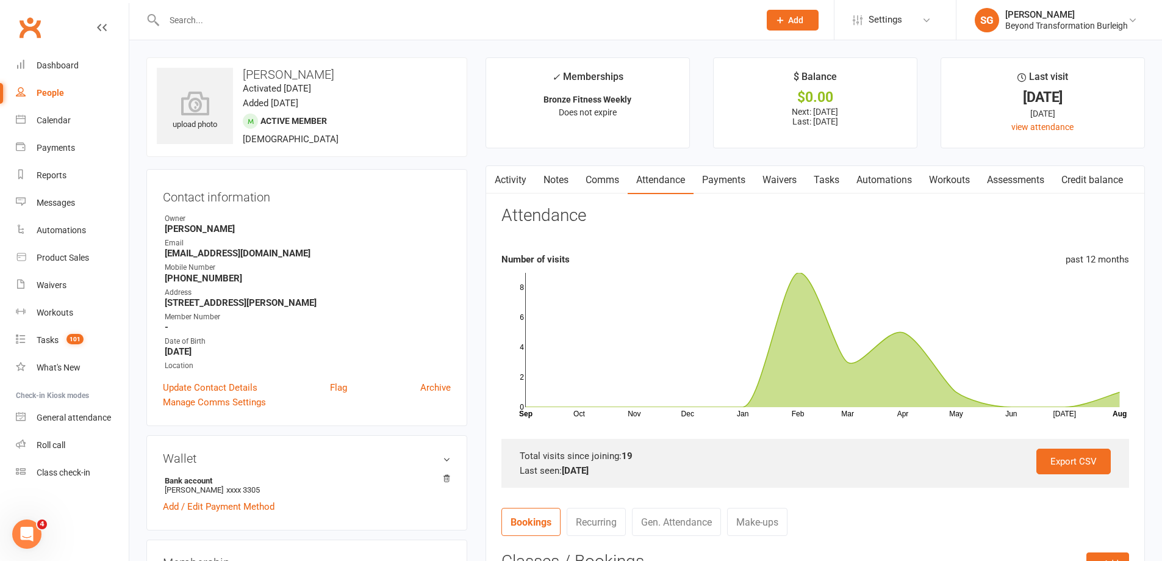
click at [620, 189] on link "Comms" at bounding box center [602, 180] width 51 height 28
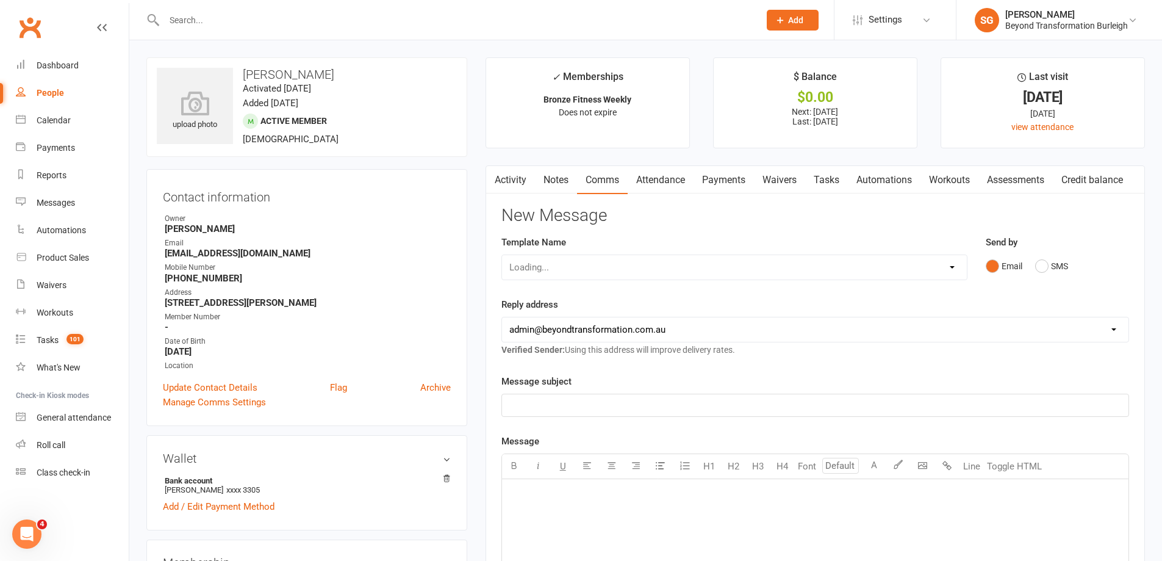
click at [520, 186] on link "Activity" at bounding box center [510, 180] width 49 height 28
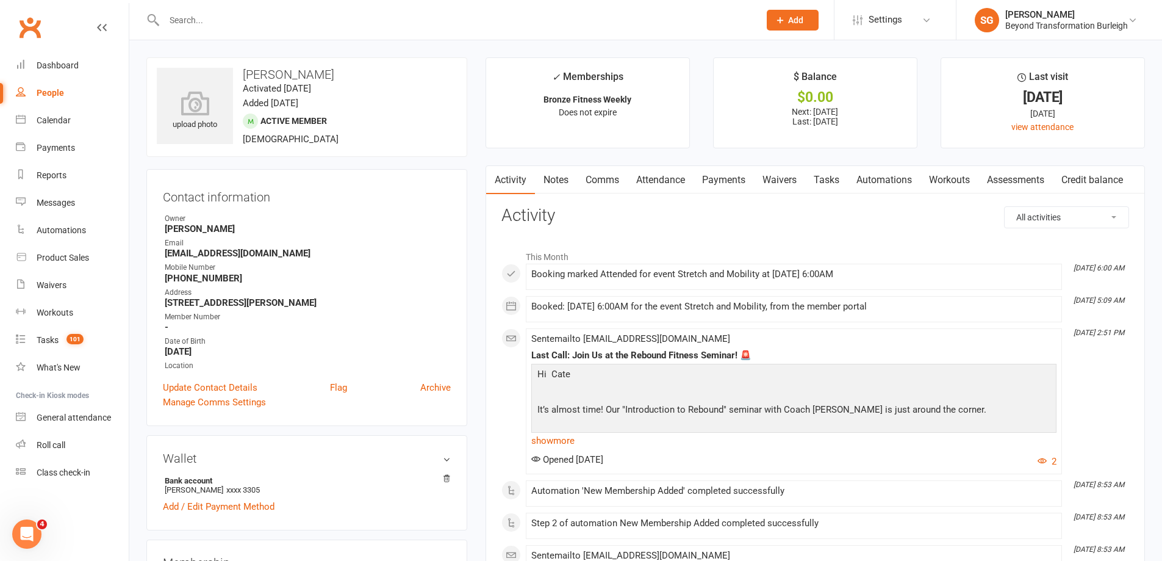
click at [358, 18] on input "text" at bounding box center [455, 20] width 591 height 17
paste input "[PERSON_NAME]"
type input "[PERSON_NAME]"
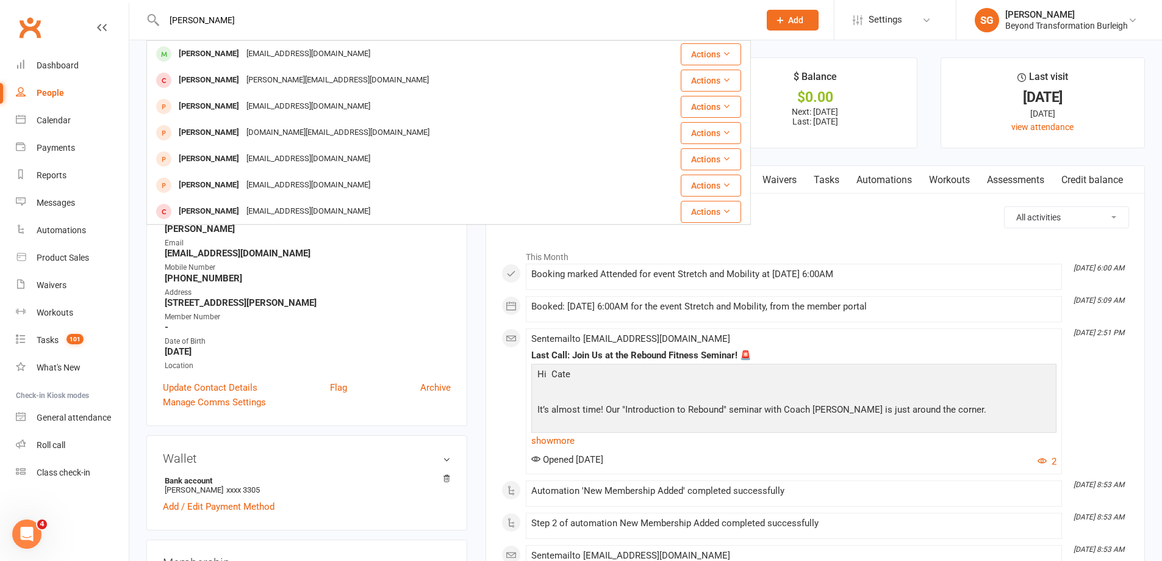
click at [358, 46] on div "[PERSON_NAME] [EMAIL_ADDRESS][DOMAIN_NAME]" at bounding box center [390, 53] width 485 height 25
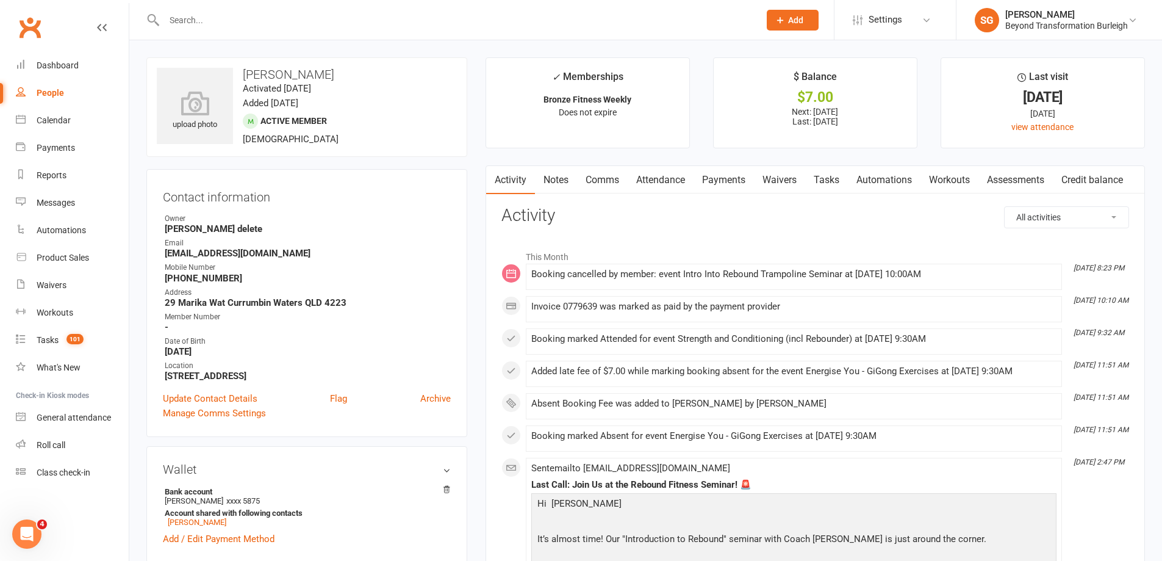
click at [666, 192] on link "Attendance" at bounding box center [661, 180] width 66 height 28
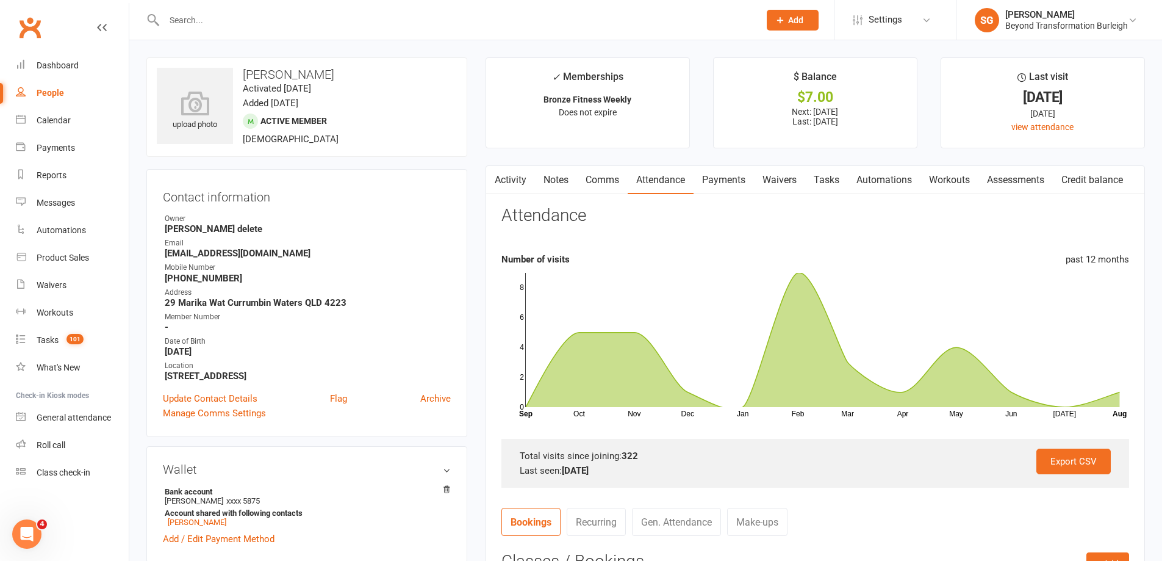
click at [720, 176] on link "Payments" at bounding box center [724, 180] width 60 height 28
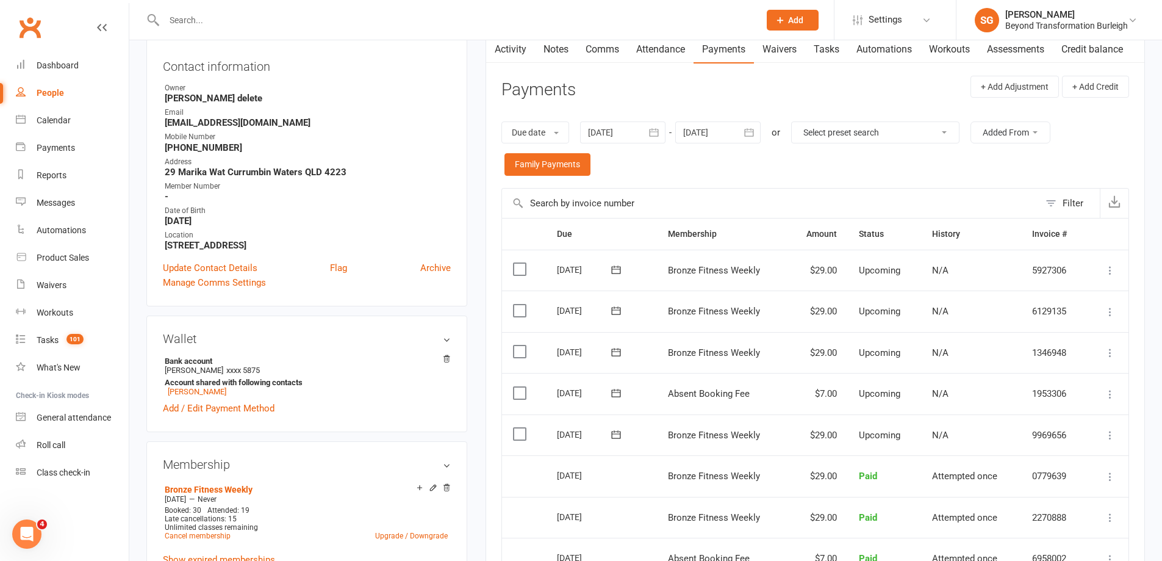
scroll to position [244, 0]
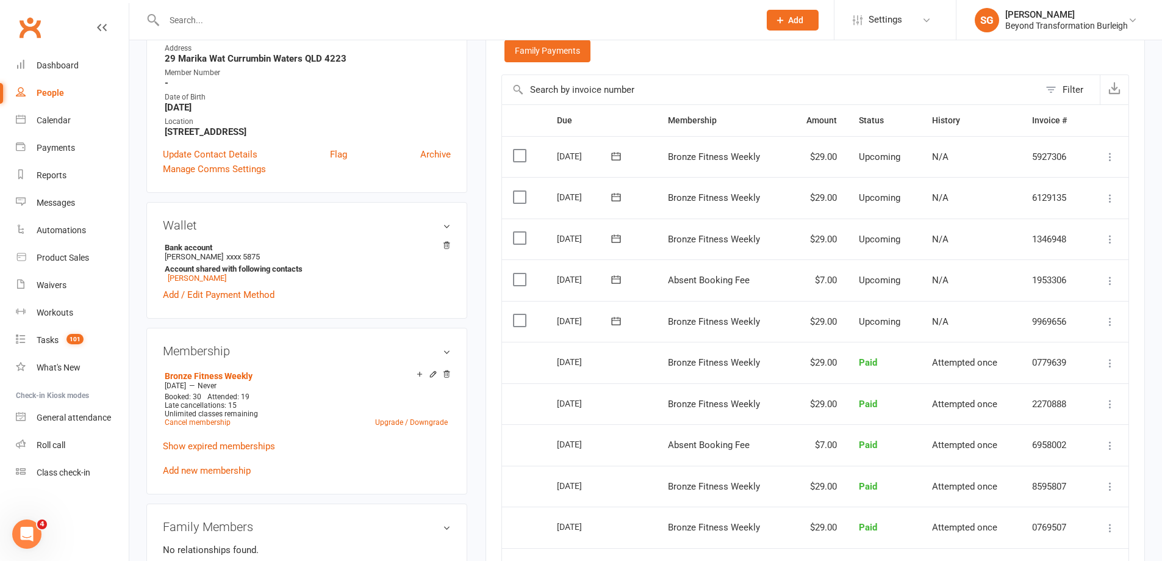
drag, startPoint x: 1114, startPoint y: 322, endPoint x: 555, endPoint y: 175, distance: 578.0
click at [558, 185] on table "Due Contact Membership Amount Status History Invoice # Select this [DATE] [PERS…" at bounding box center [816, 365] width 628 height 522
drag, startPoint x: 549, startPoint y: 151, endPoint x: 1131, endPoint y: 322, distance: 606.7
click at [1131, 322] on div "Activity Notes Comms Attendance Payments Waivers Tasks Automations Workouts Ass…" at bounding box center [816, 361] width 660 height 881
click at [1135, 289] on div "Activity Notes Comms Attendance Payments Waivers Tasks Automations Workouts Ass…" at bounding box center [816, 361] width 660 height 881
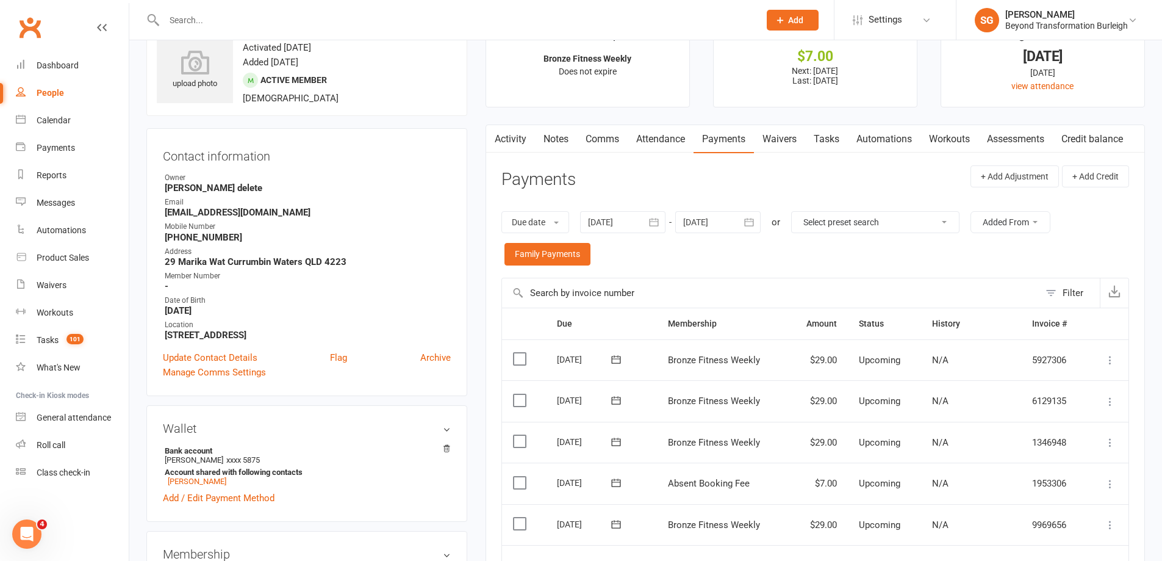
scroll to position [0, 0]
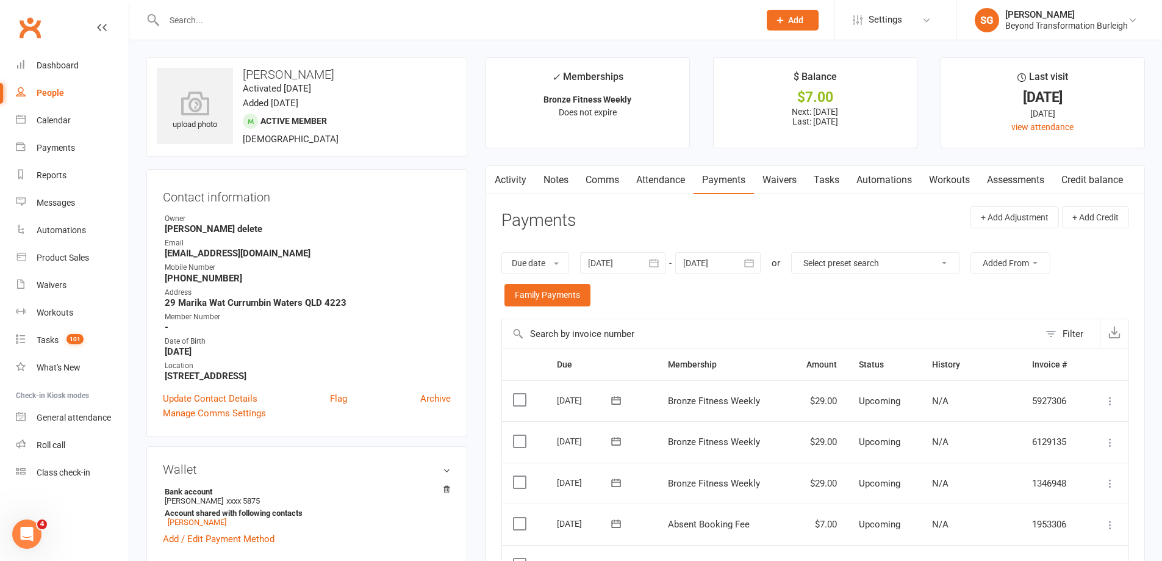
click at [348, 12] on input "text" at bounding box center [455, 20] width 591 height 17
paste input "[PERSON_NAME]"
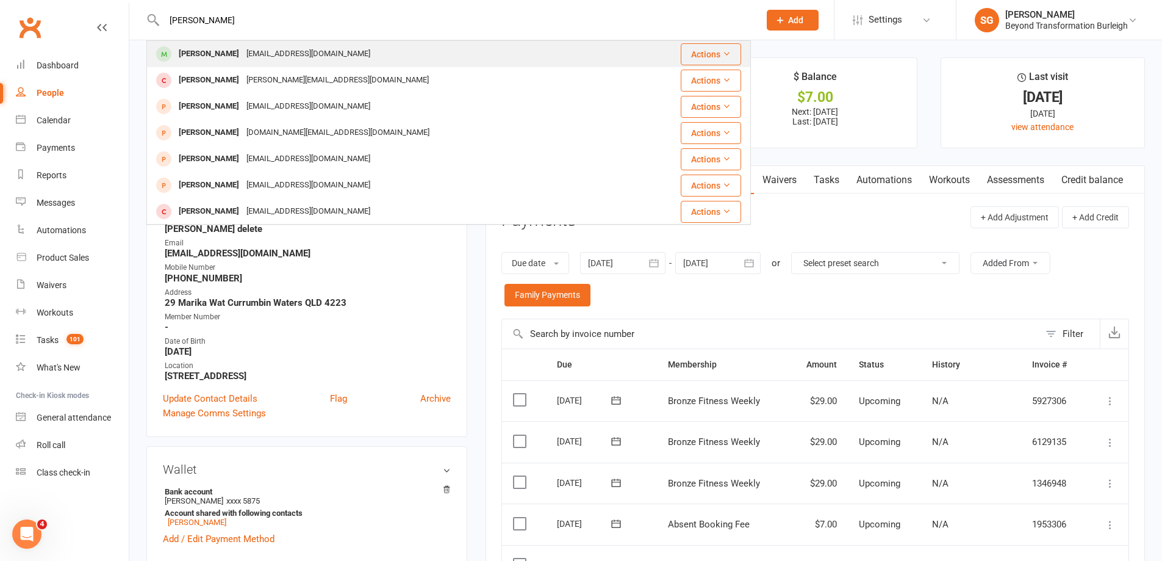
type input "[PERSON_NAME]"
click at [341, 45] on div "[PERSON_NAME] [EMAIL_ADDRESS][DOMAIN_NAME]" at bounding box center [390, 53] width 485 height 25
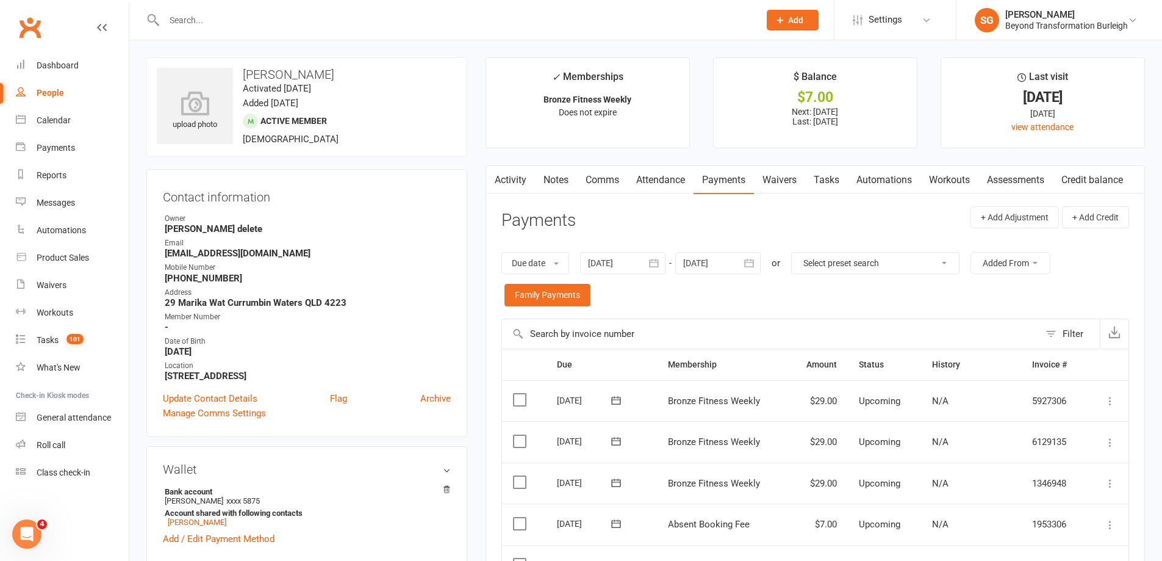
click at [275, 23] on input "text" at bounding box center [455, 20] width 591 height 17
paste input "[PERSON_NAME]"
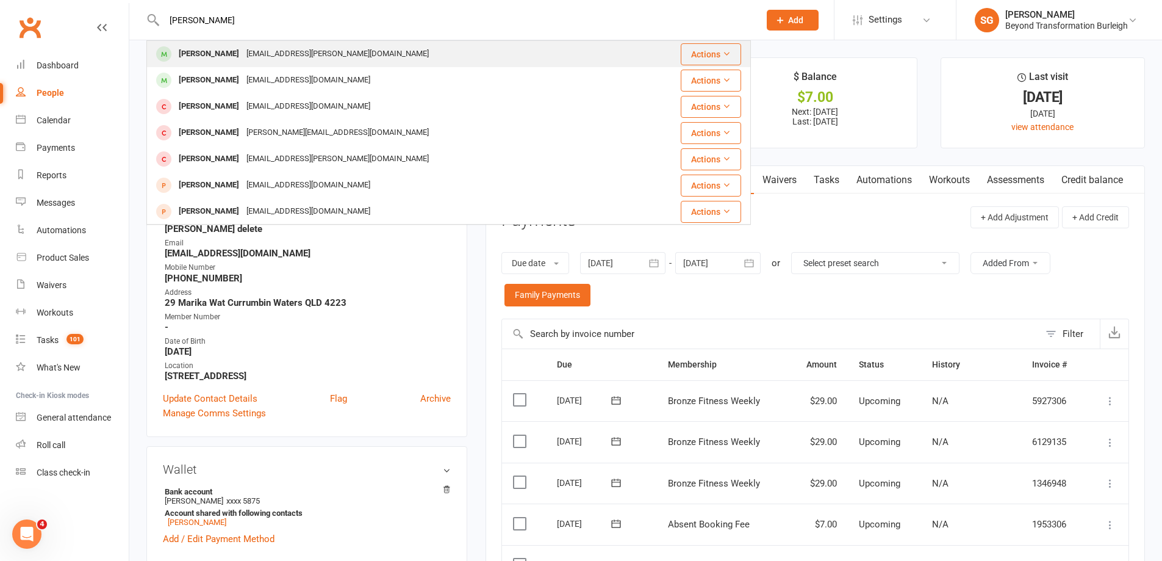
type input "[PERSON_NAME]"
click at [287, 46] on div "[EMAIL_ADDRESS][PERSON_NAME][DOMAIN_NAME]" at bounding box center [338, 54] width 190 height 18
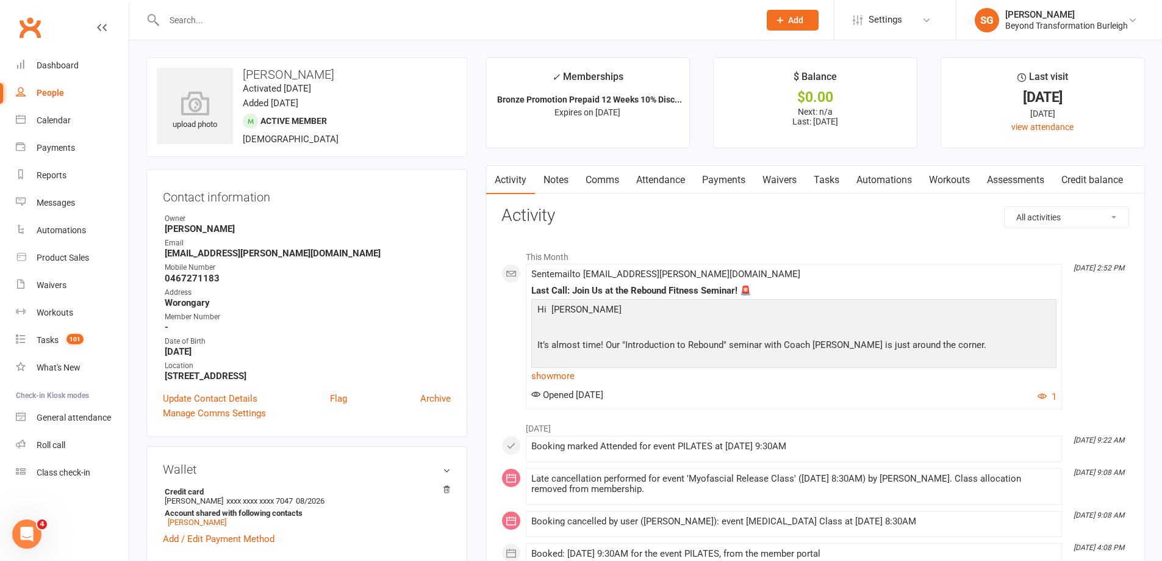
click at [341, 12] on input "text" at bounding box center [455, 20] width 591 height 17
paste input "[PERSON_NAME]"
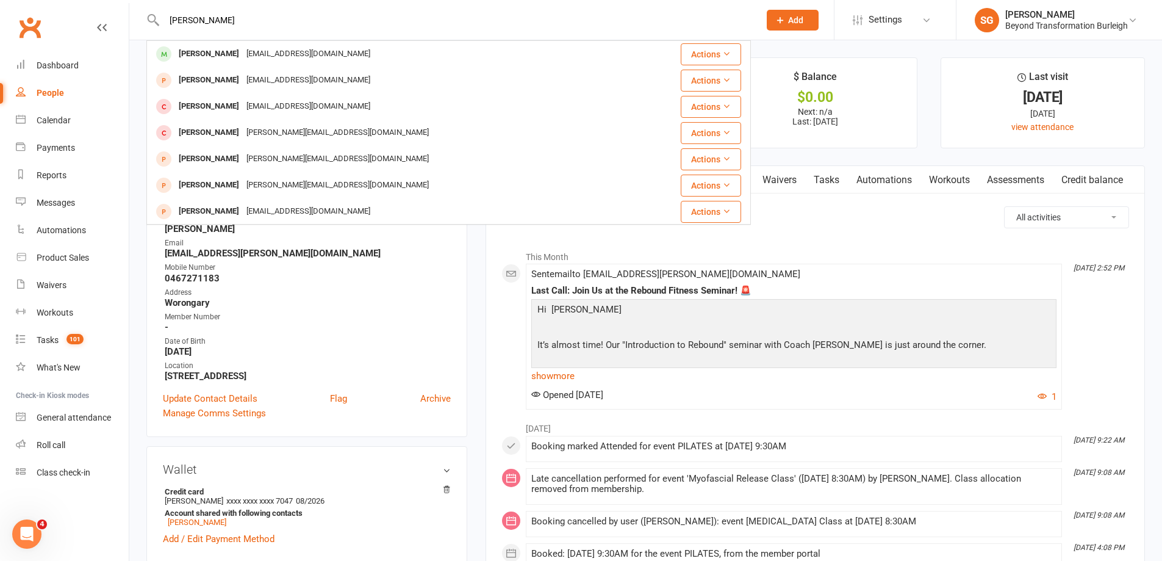
type input "[PERSON_NAME]"
click at [330, 47] on div "[PERSON_NAME] [EMAIL_ADDRESS][DOMAIN_NAME]" at bounding box center [399, 53] width 502 height 25
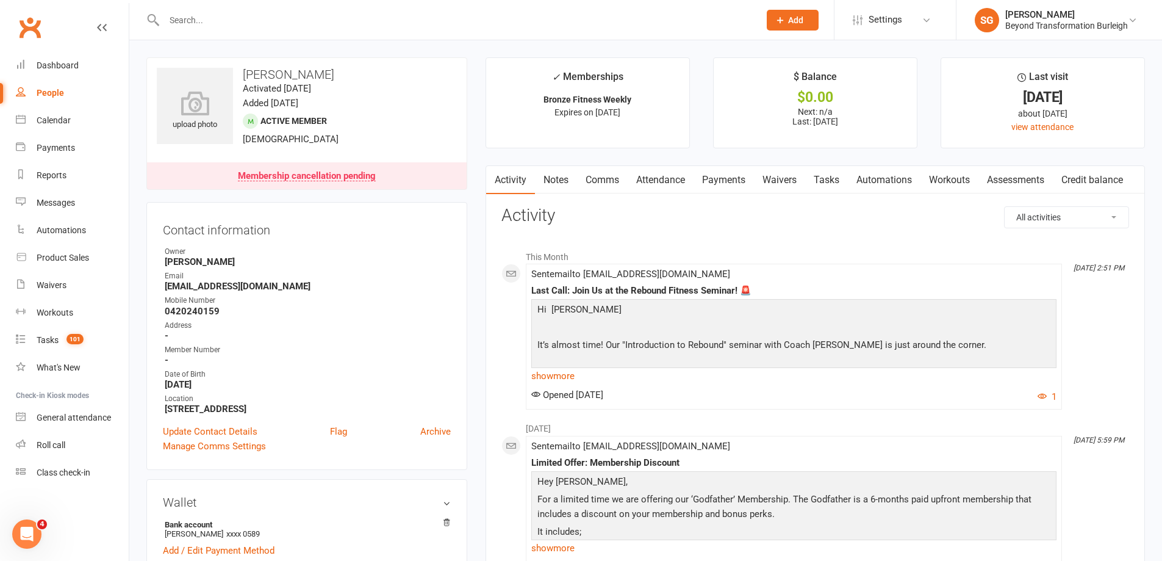
paste input "[PERSON_NAME]"
click at [348, 13] on input "[PERSON_NAME]" at bounding box center [455, 20] width 591 height 17
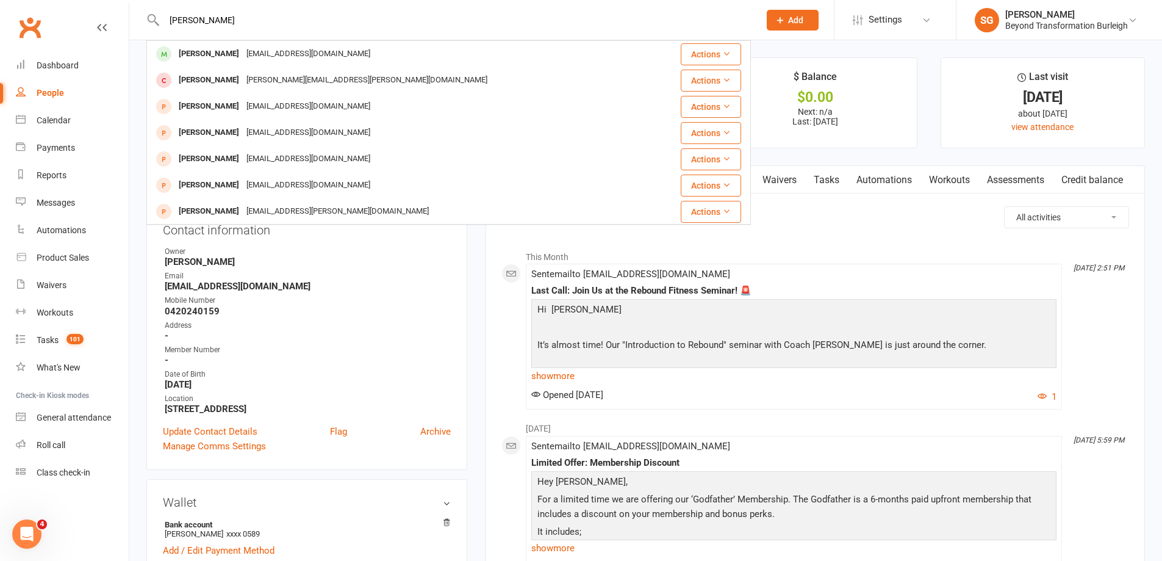
type input "[PERSON_NAME]"
click at [341, 43] on div "[PERSON_NAME] [EMAIL_ADDRESS][DOMAIN_NAME]" at bounding box center [399, 53] width 502 height 25
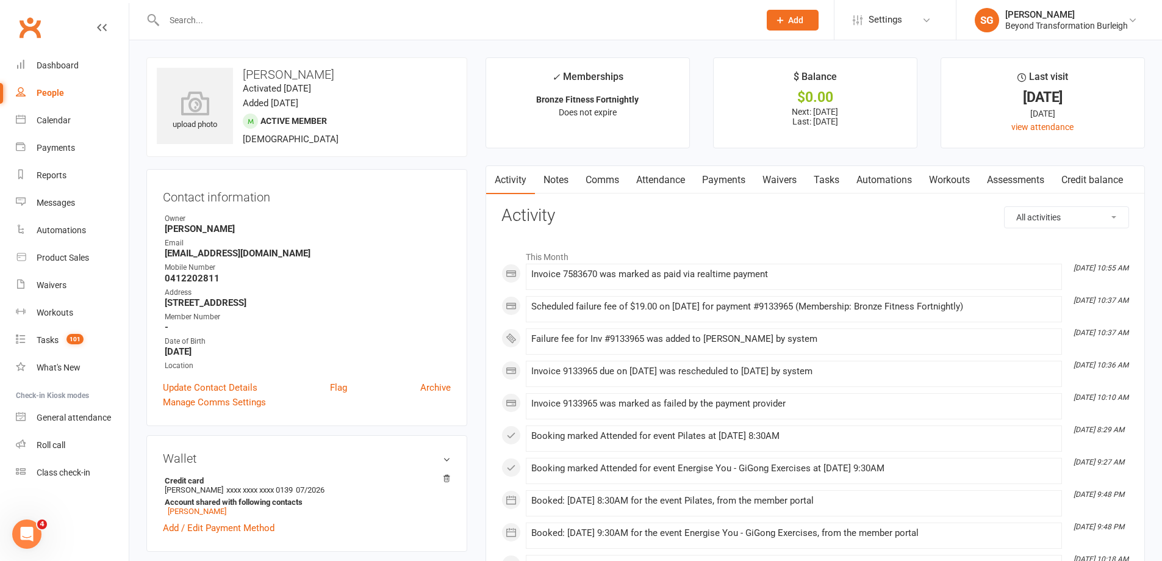
click at [679, 186] on link "Attendance" at bounding box center [661, 180] width 66 height 28
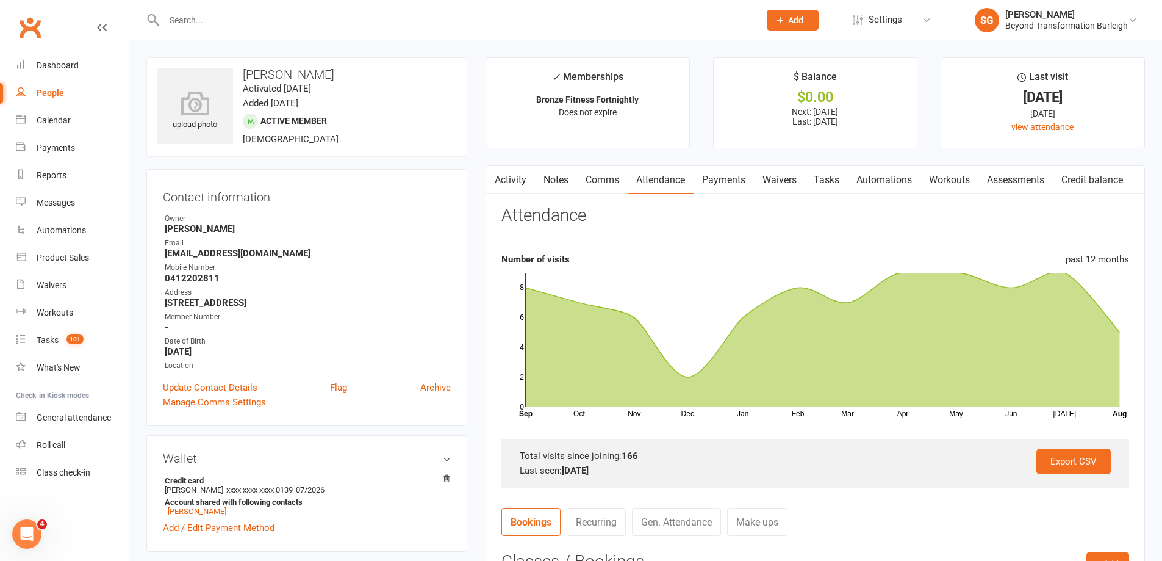
click at [228, 9] on div at bounding box center [448, 20] width 605 height 40
click at [319, 4] on div at bounding box center [448, 20] width 605 height 40
paste input "[PERSON_NAME]"
click at [315, 18] on input "[PERSON_NAME]" at bounding box center [455, 20] width 591 height 17
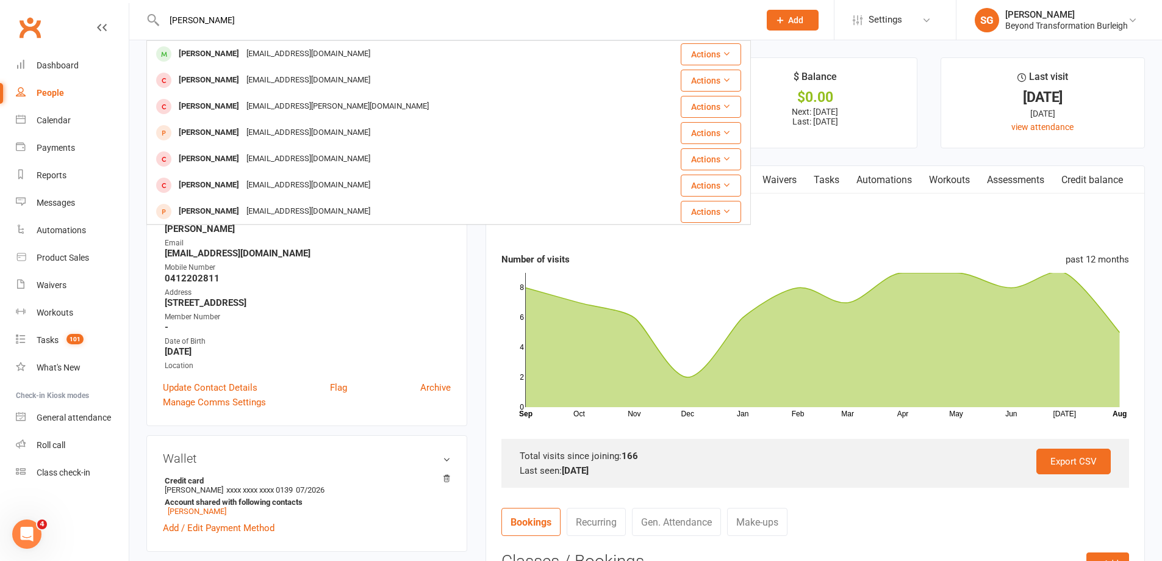
type input "[PERSON_NAME]"
click at [309, 46] on div "[PERSON_NAME] [EMAIL_ADDRESS][DOMAIN_NAME]" at bounding box center [390, 53] width 485 height 25
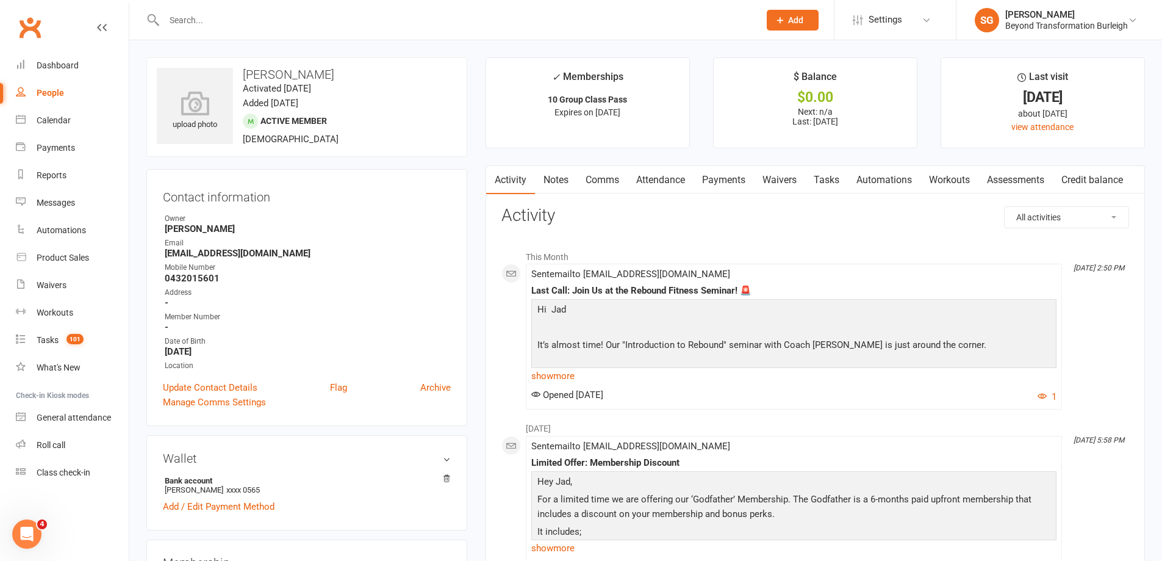
click at [663, 179] on link "Attendance" at bounding box center [661, 180] width 66 height 28
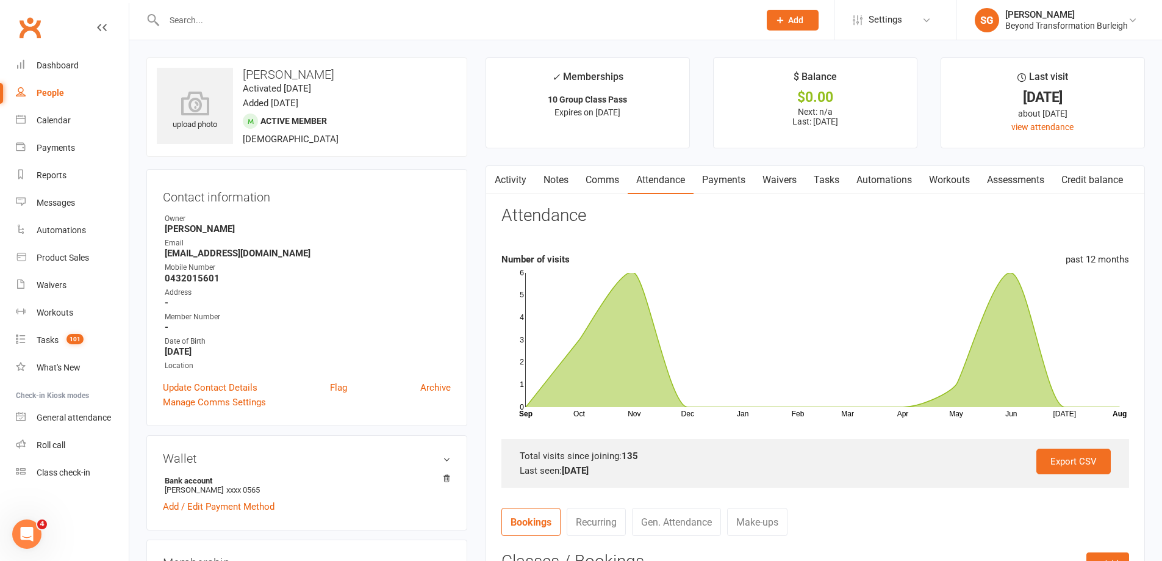
click at [301, 13] on input "text" at bounding box center [455, 20] width 591 height 17
paste input "[PERSON_NAME]"
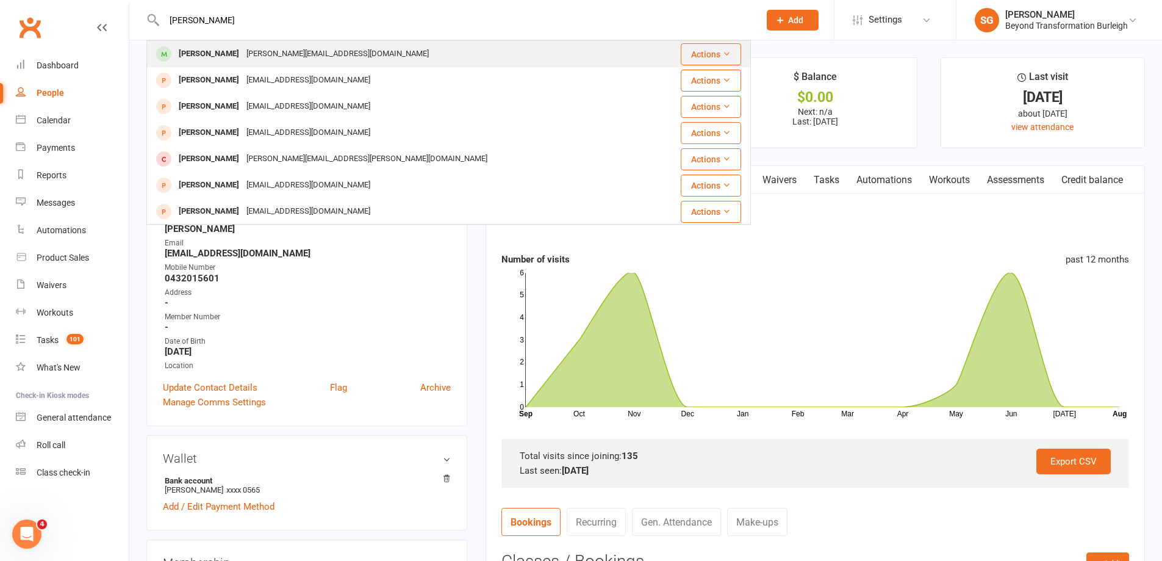
type input "[PERSON_NAME]"
click at [302, 49] on div "[PERSON_NAME][EMAIL_ADDRESS][DOMAIN_NAME]" at bounding box center [338, 54] width 190 height 18
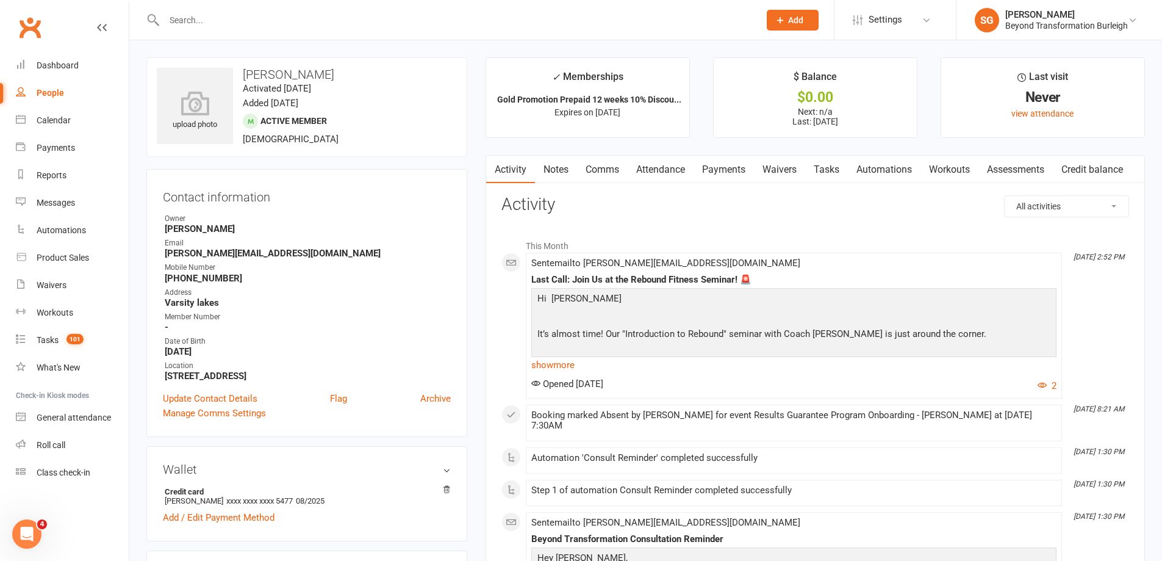
click at [283, 21] on input "text" at bounding box center [455, 20] width 591 height 17
paste input "[PERSON_NAME]"
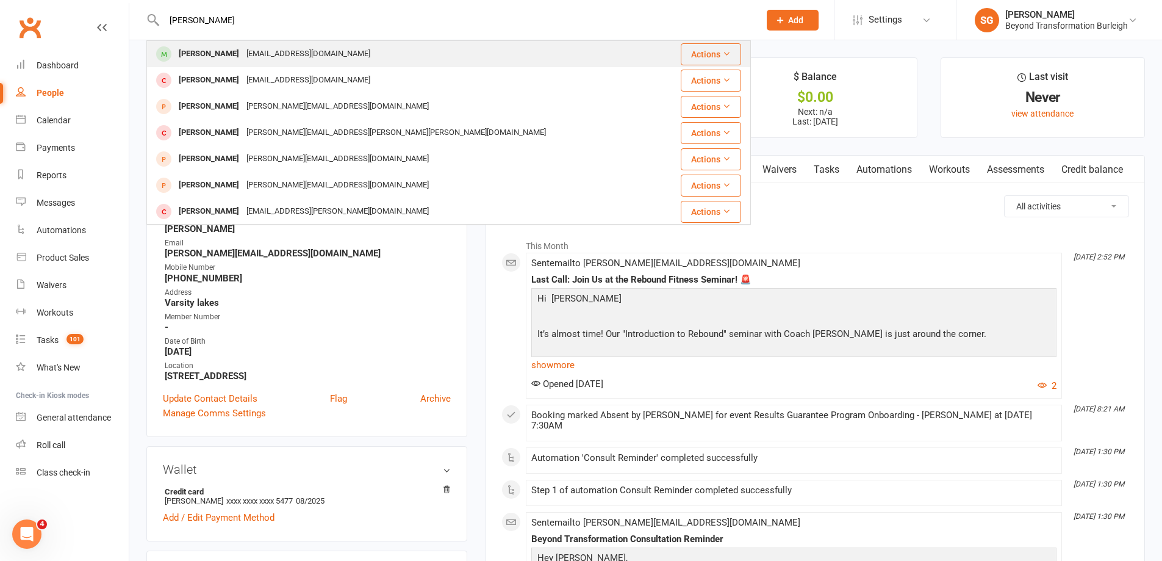
type input "[PERSON_NAME]"
click at [275, 49] on div "[EMAIL_ADDRESS][DOMAIN_NAME]" at bounding box center [308, 54] width 131 height 18
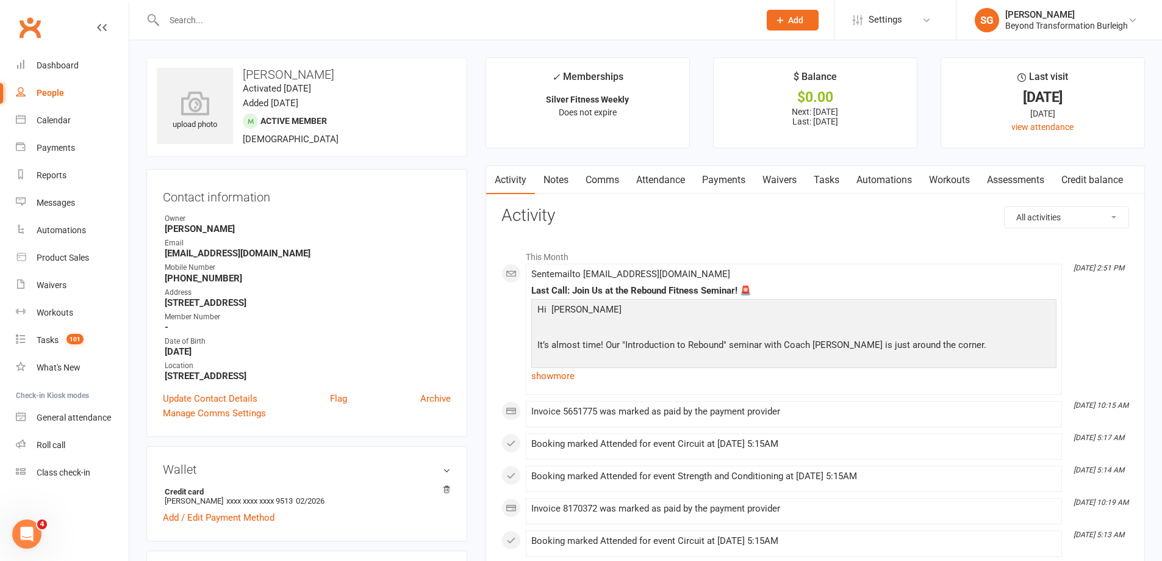
click at [658, 185] on link "Attendance" at bounding box center [661, 180] width 66 height 28
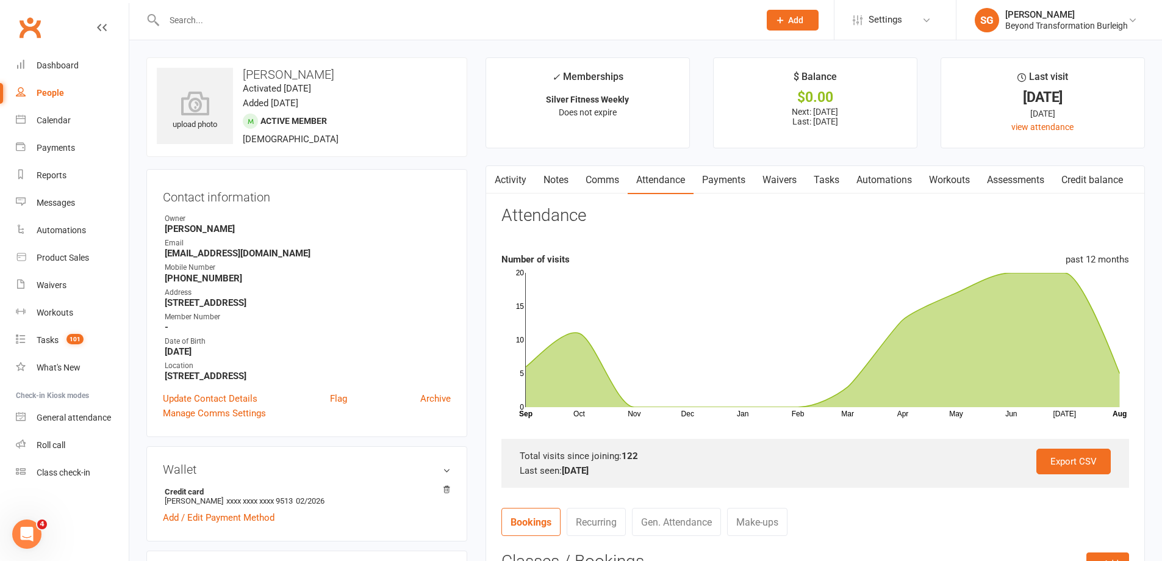
click at [342, 12] on input "text" at bounding box center [455, 20] width 591 height 17
paste input "[PERSON_NAME]"
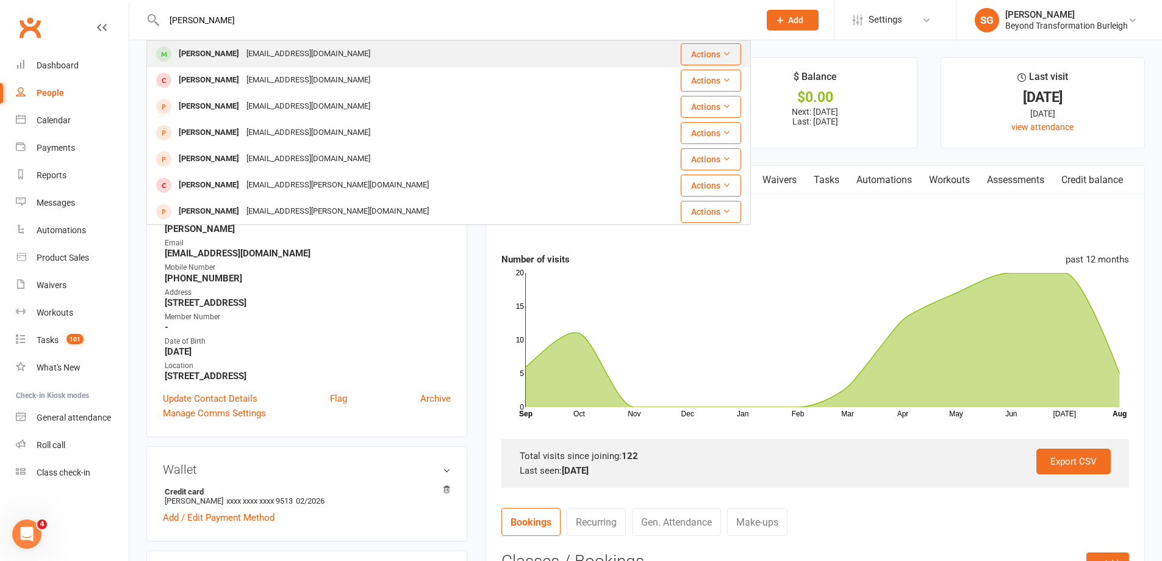
type input "[PERSON_NAME]"
click at [337, 45] on div "[PERSON_NAME] [EMAIL_ADDRESS][DOMAIN_NAME]" at bounding box center [395, 53] width 494 height 25
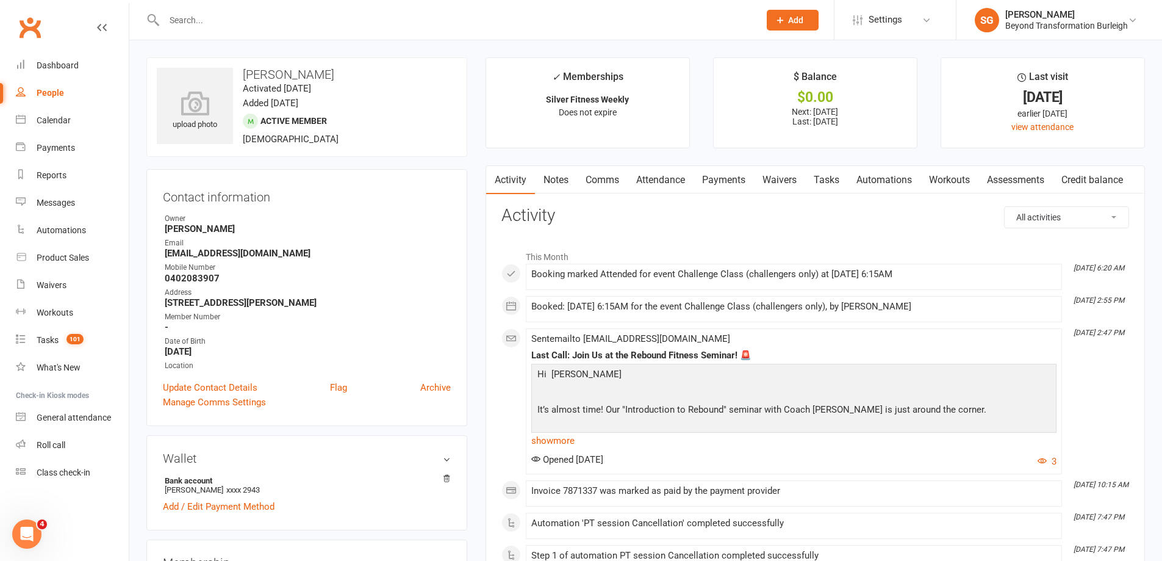
click at [669, 171] on link "Attendance" at bounding box center [661, 180] width 66 height 28
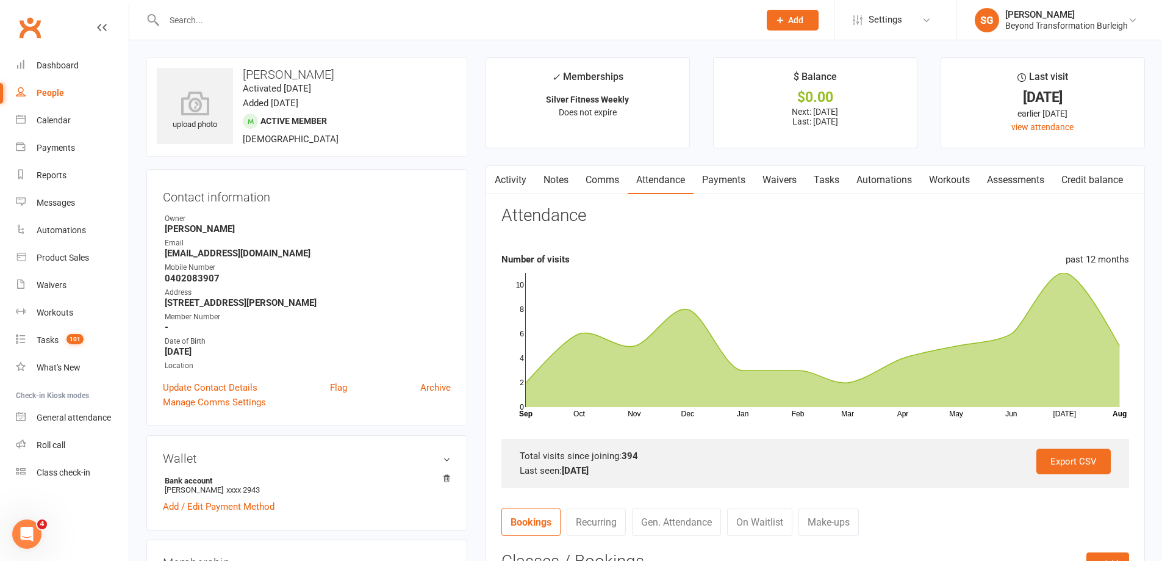
click at [325, 27] on input "text" at bounding box center [455, 20] width 591 height 17
paste input "[PERSON_NAME]"
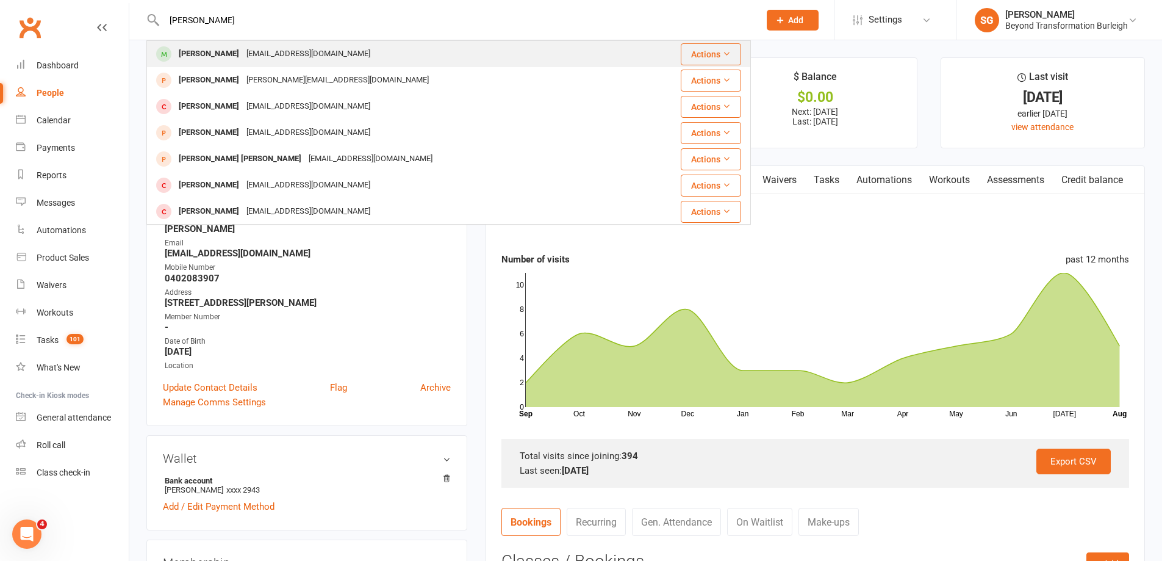
type input "[PERSON_NAME]"
click at [317, 49] on div "[PERSON_NAME] [EMAIL_ADDRESS][DOMAIN_NAME]" at bounding box center [391, 53] width 486 height 25
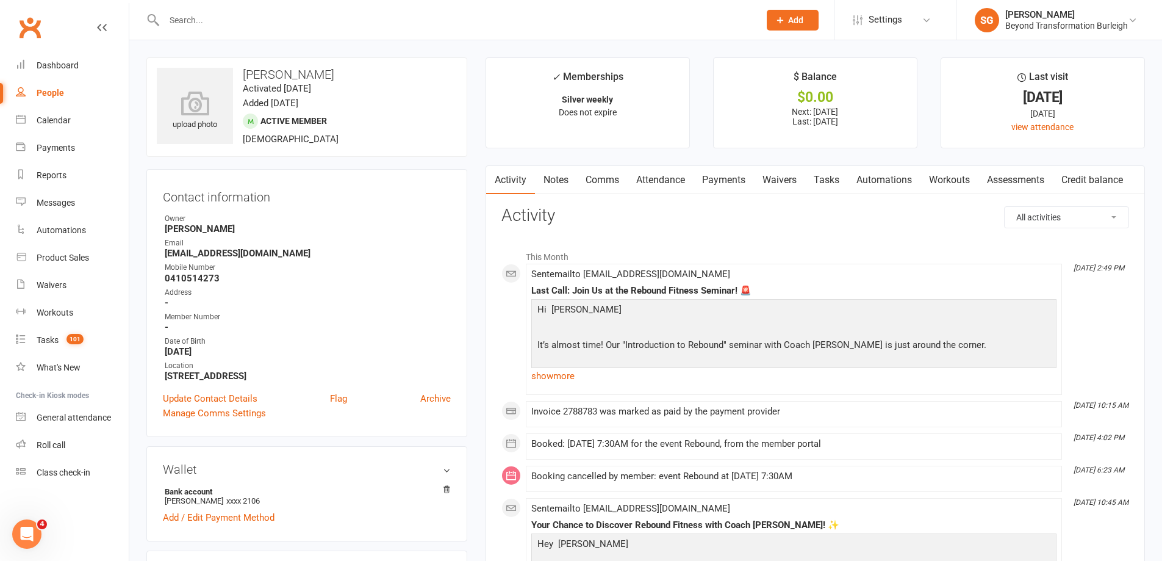
click at [669, 186] on link "Attendance" at bounding box center [661, 180] width 66 height 28
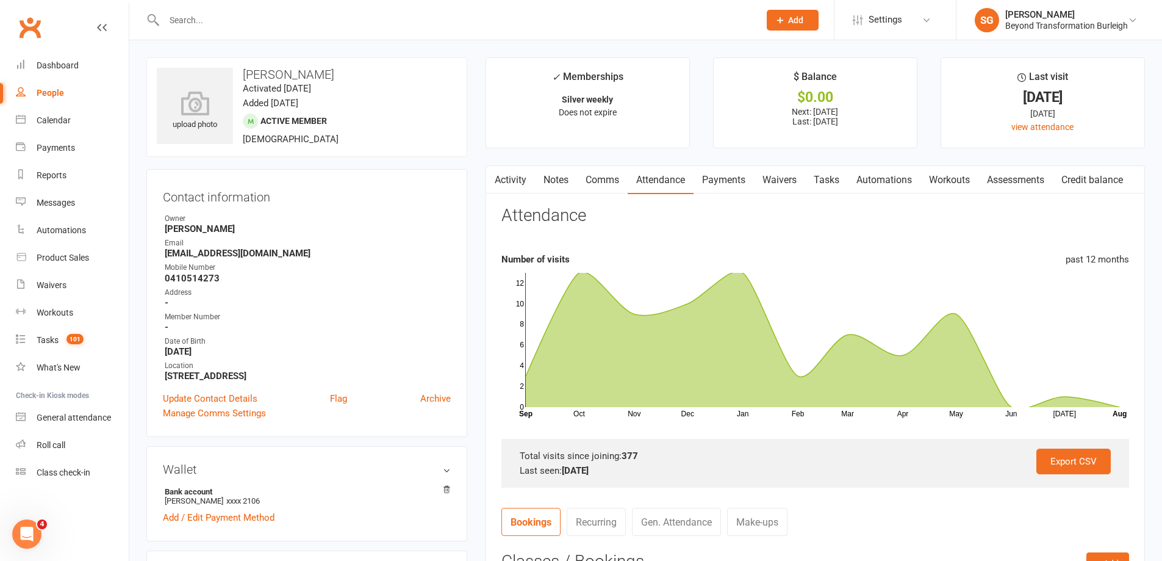
click at [319, 23] on input "text" at bounding box center [455, 20] width 591 height 17
paste input "[PERSON_NAME]"
click at [321, 18] on input "[PERSON_NAME]" at bounding box center [455, 20] width 591 height 17
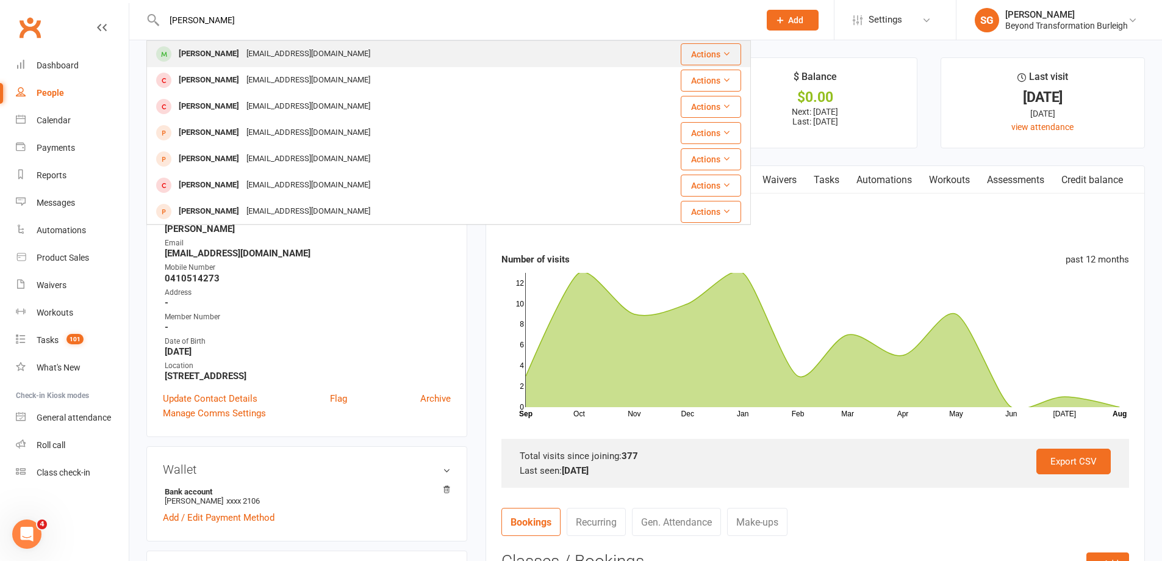
type input "[PERSON_NAME]"
click at [317, 44] on div "[PERSON_NAME] [EMAIL_ADDRESS][DOMAIN_NAME]" at bounding box center [390, 53] width 485 height 25
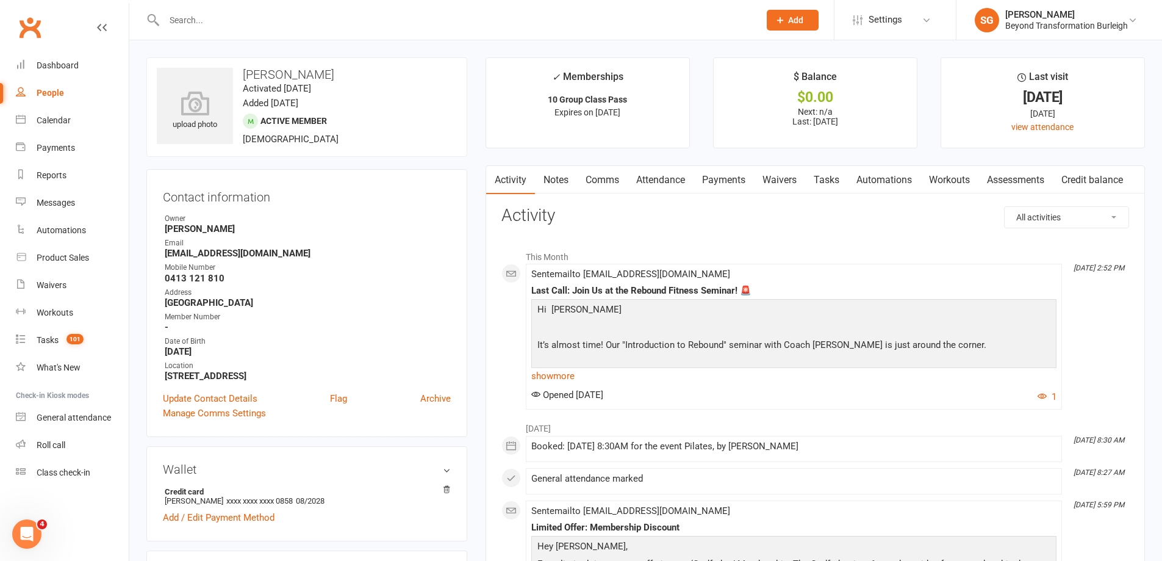
click at [333, 14] on input "text" at bounding box center [455, 20] width 591 height 17
paste input "[PERSON_NAME]"
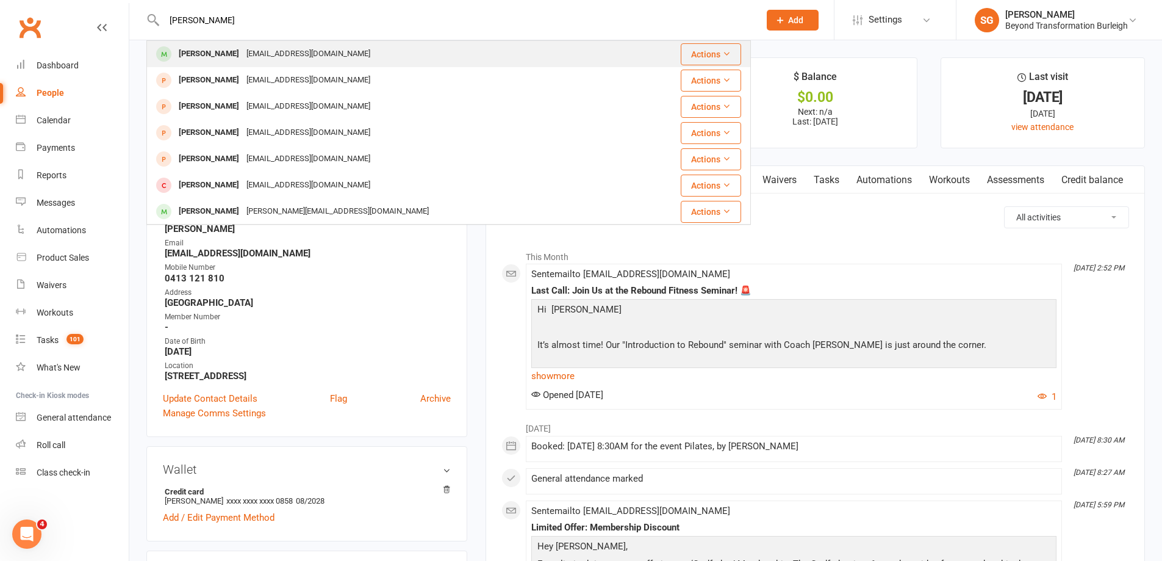
type input "[PERSON_NAME]"
click at [334, 44] on div "[PERSON_NAME] [EMAIL_ADDRESS][DOMAIN_NAME]" at bounding box center [399, 53] width 502 height 25
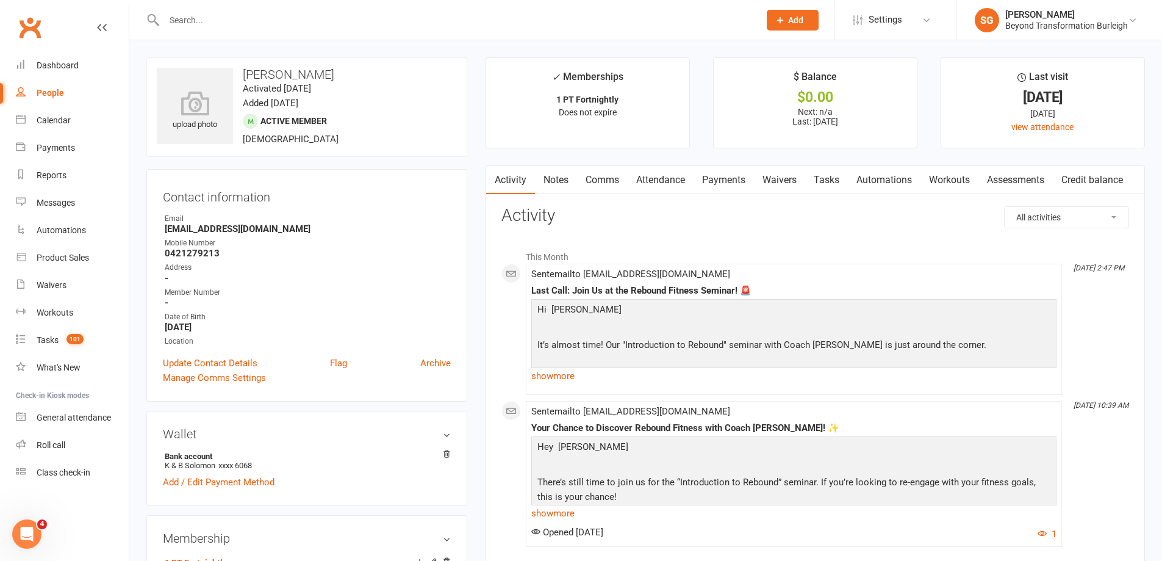
click at [715, 178] on link "Payments" at bounding box center [724, 180] width 60 height 28
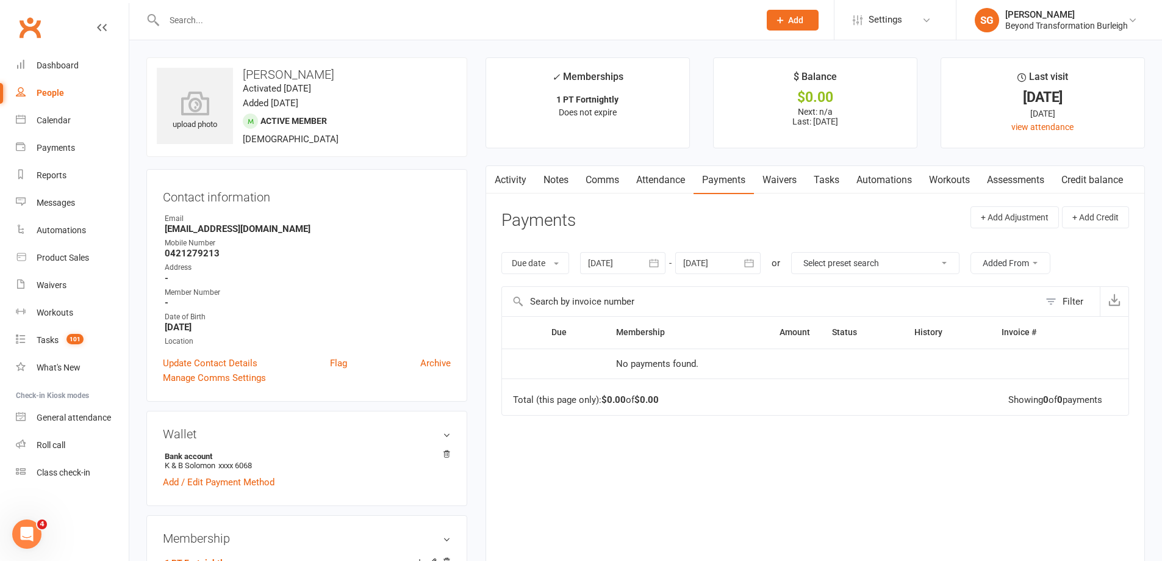
click at [658, 179] on link "Attendance" at bounding box center [661, 180] width 66 height 28
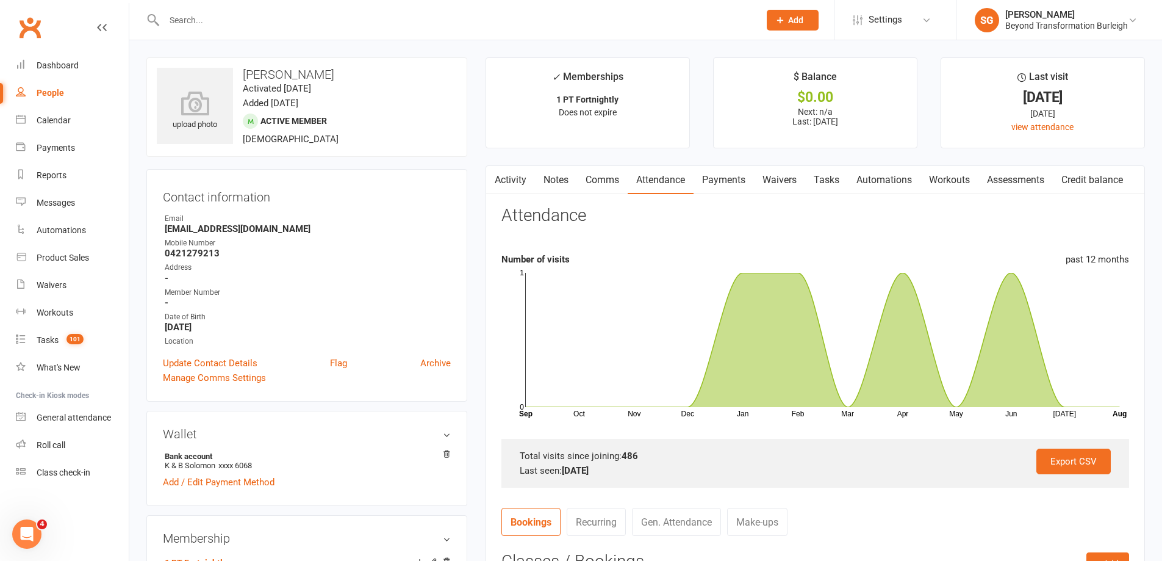
drag, startPoint x: 242, startPoint y: 79, endPoint x: 326, endPoint y: 81, distance: 84.2
click at [326, 81] on div "upload photo [PERSON_NAME] Activated [DATE] Added [DATE] Active member [DEMOGRA…" at bounding box center [306, 106] width 321 height 99
click at [372, 93] on div "upload photo [PERSON_NAME] Activated [DATE] Added [DATE] Active member [DEMOGRA…" at bounding box center [306, 106] width 321 height 99
click at [227, 20] on input "text" at bounding box center [455, 20] width 591 height 17
paste input "[PERSON_NAME]"
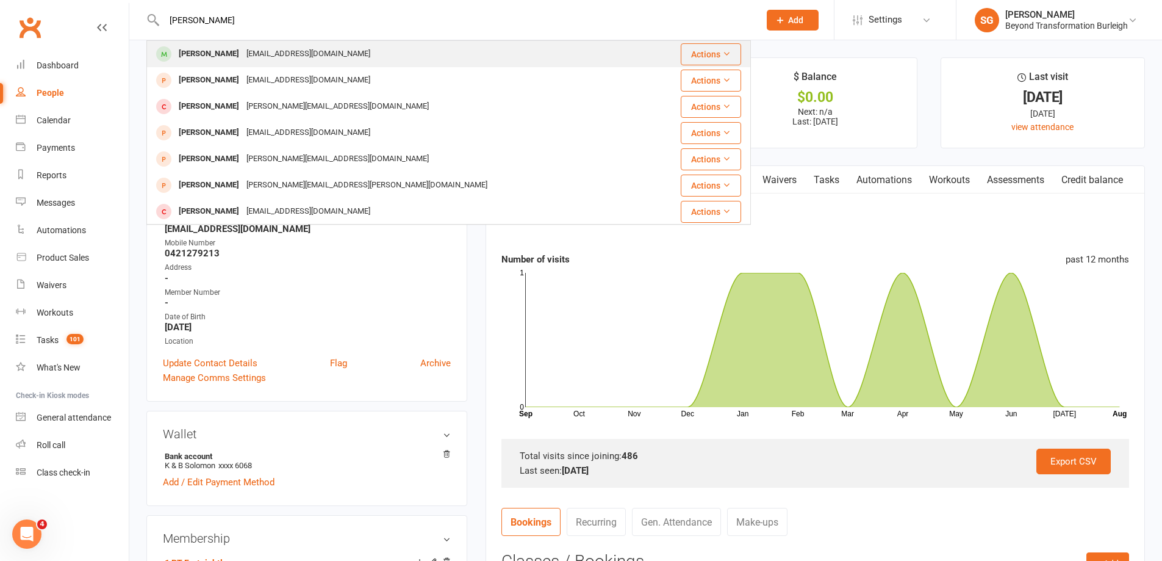
type input "[PERSON_NAME]"
click at [243, 51] on div "[EMAIL_ADDRESS][DOMAIN_NAME]" at bounding box center [308, 54] width 131 height 18
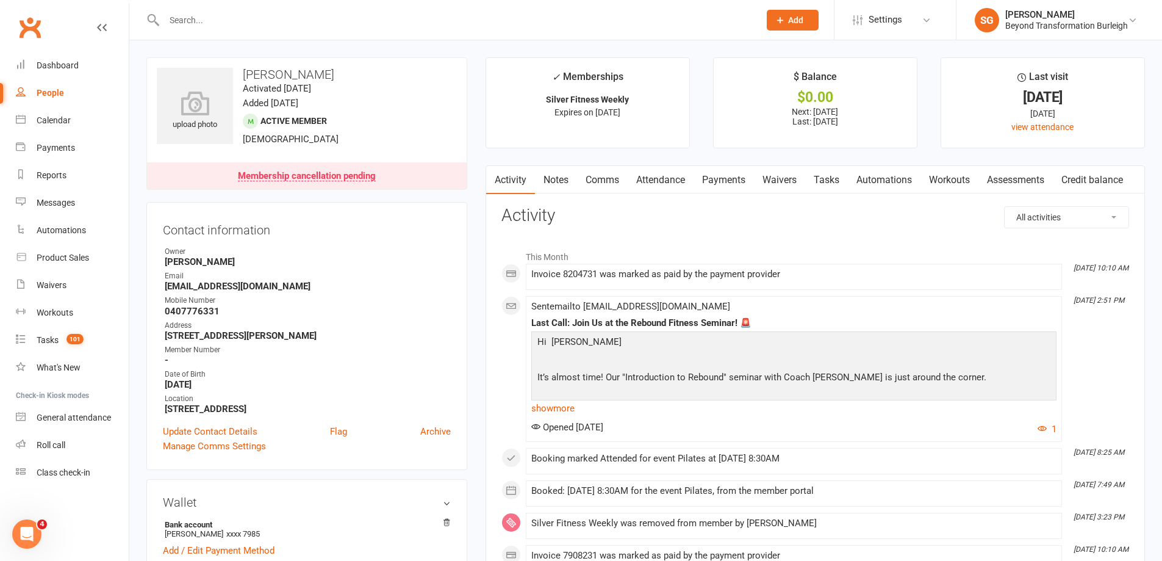
click at [312, 19] on input "text" at bounding box center [455, 20] width 591 height 17
paste input "[PERSON_NAME]"
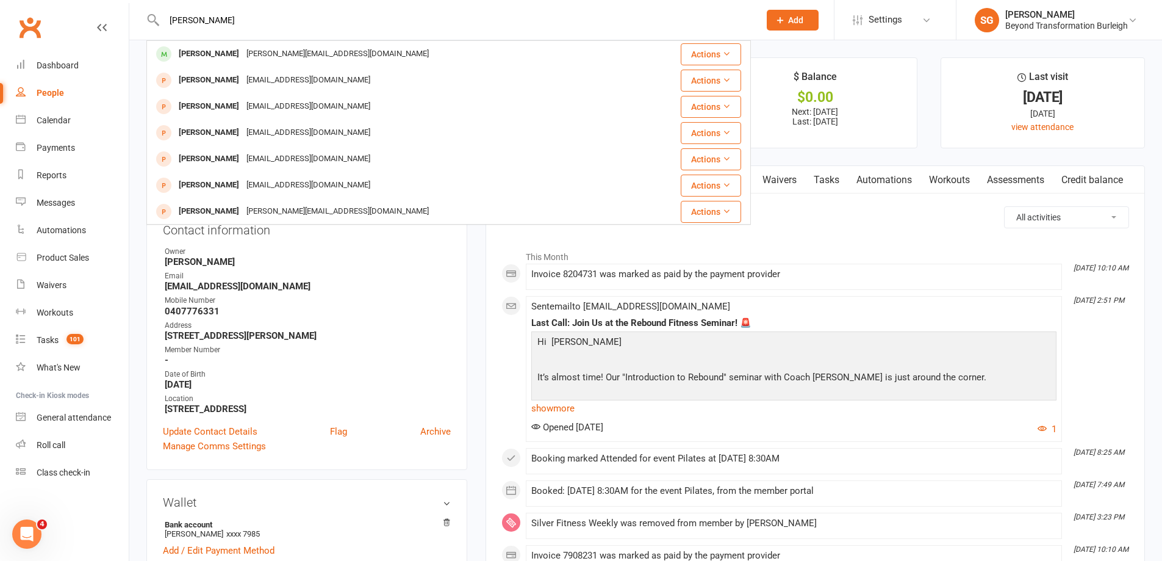
type input "[PERSON_NAME]"
click at [301, 46] on div "[PERSON_NAME][EMAIL_ADDRESS][DOMAIN_NAME]" at bounding box center [338, 54] width 190 height 18
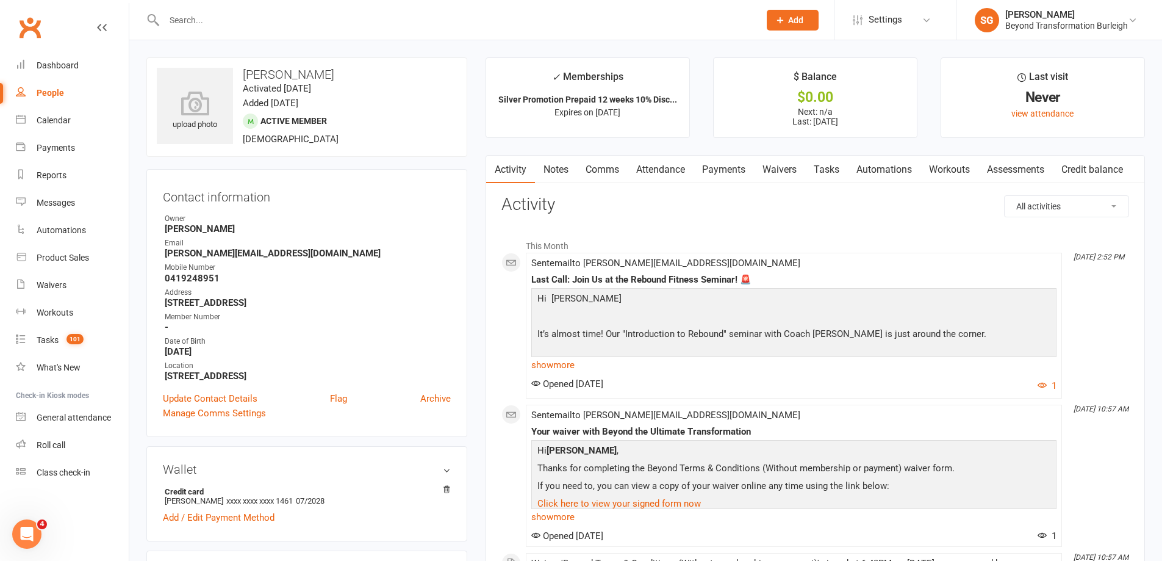
click at [286, 20] on input "text" at bounding box center [455, 20] width 591 height 17
paste input "[PERSON_NAME]"
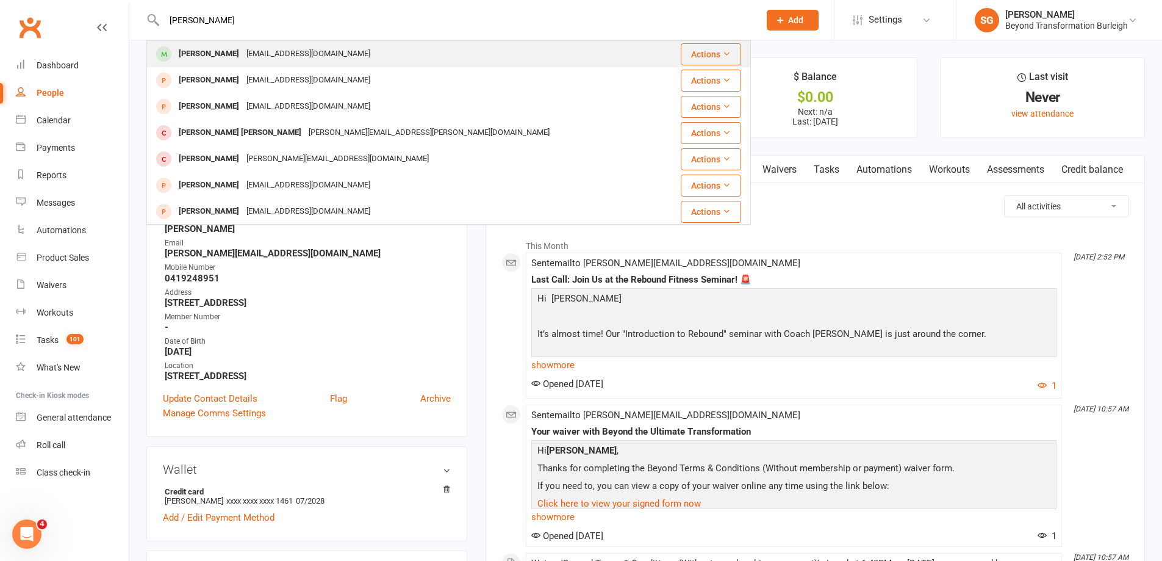
type input "[PERSON_NAME]"
click at [291, 45] on div "[EMAIL_ADDRESS][DOMAIN_NAME]" at bounding box center [308, 54] width 131 height 18
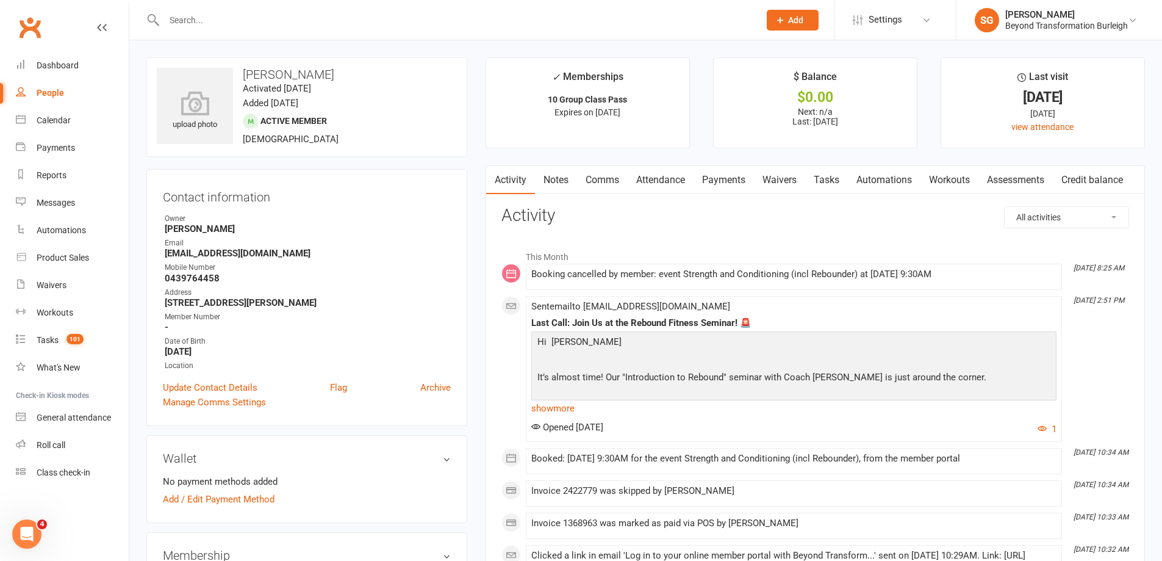
click at [654, 178] on link "Attendance" at bounding box center [661, 180] width 66 height 28
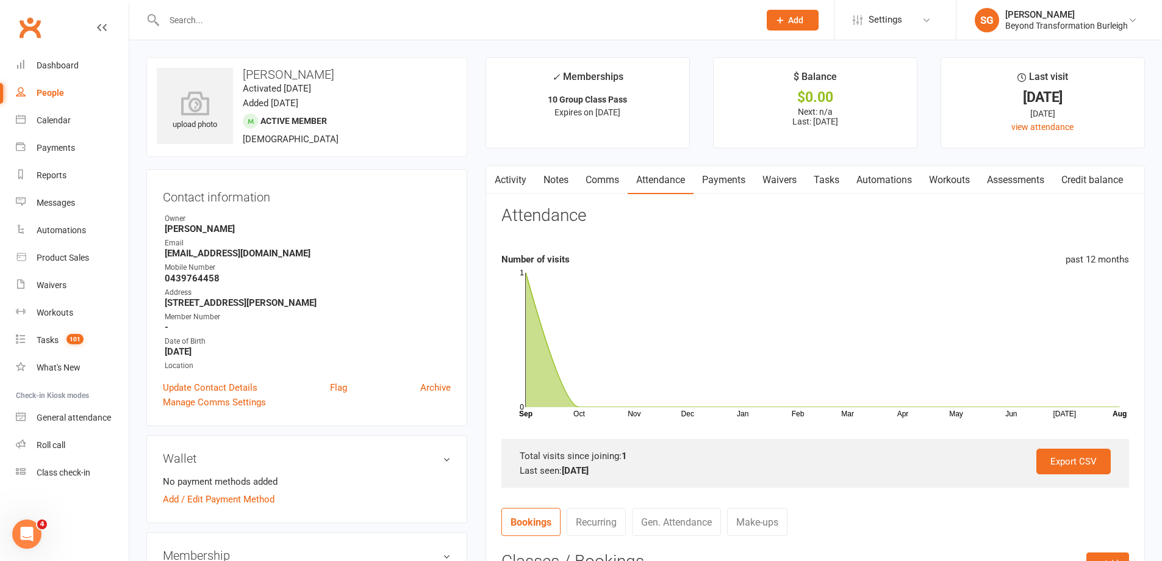
click at [317, 15] on input "text" at bounding box center [455, 20] width 591 height 17
paste input "[PERSON_NAME]"
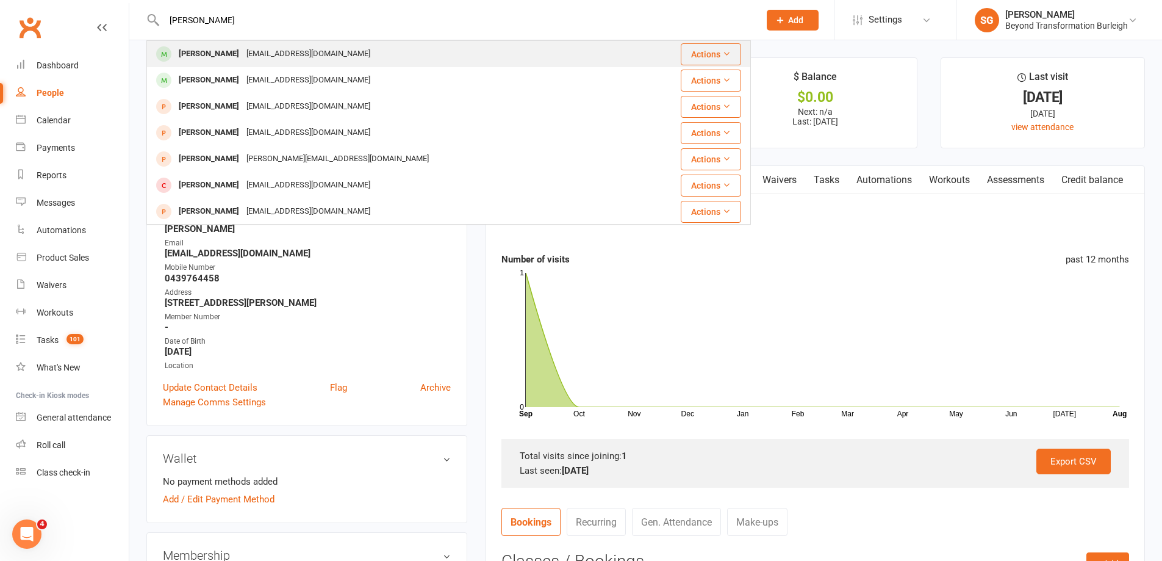
type input "[PERSON_NAME]"
click at [322, 47] on div "[EMAIL_ADDRESS][DOMAIN_NAME]" at bounding box center [308, 54] width 131 height 18
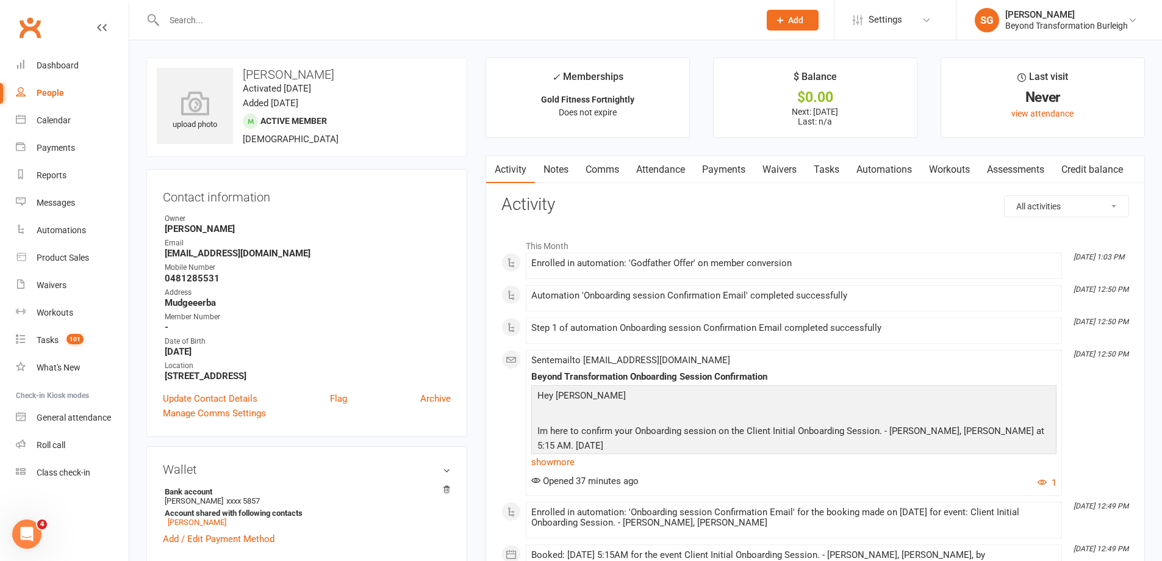
click at [284, 26] on input "text" at bounding box center [455, 20] width 591 height 17
paste input "[PERSON_NAME]"
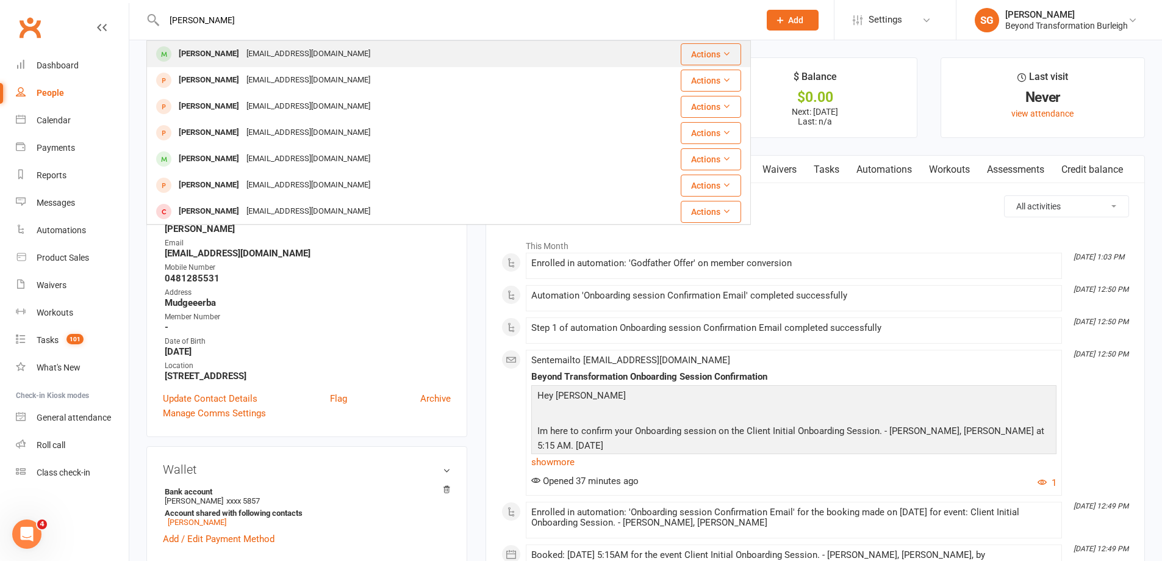
type input "[PERSON_NAME]"
click at [283, 59] on div "[EMAIL_ADDRESS][DOMAIN_NAME]" at bounding box center [308, 54] width 131 height 18
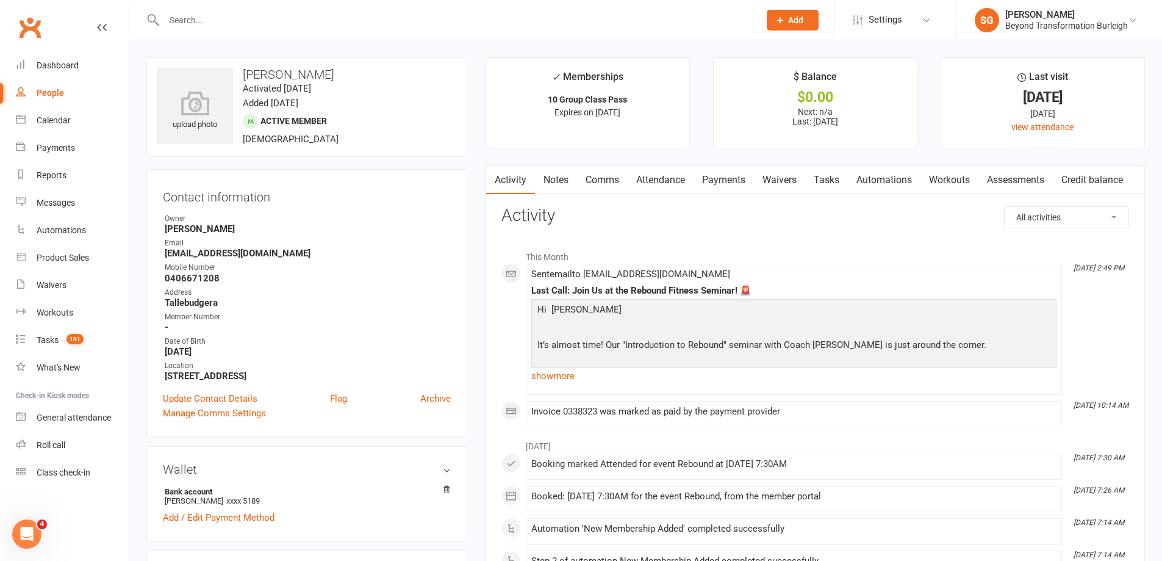
click at [318, 20] on input "text" at bounding box center [455, 20] width 591 height 17
paste input "[PERSON_NAME]"
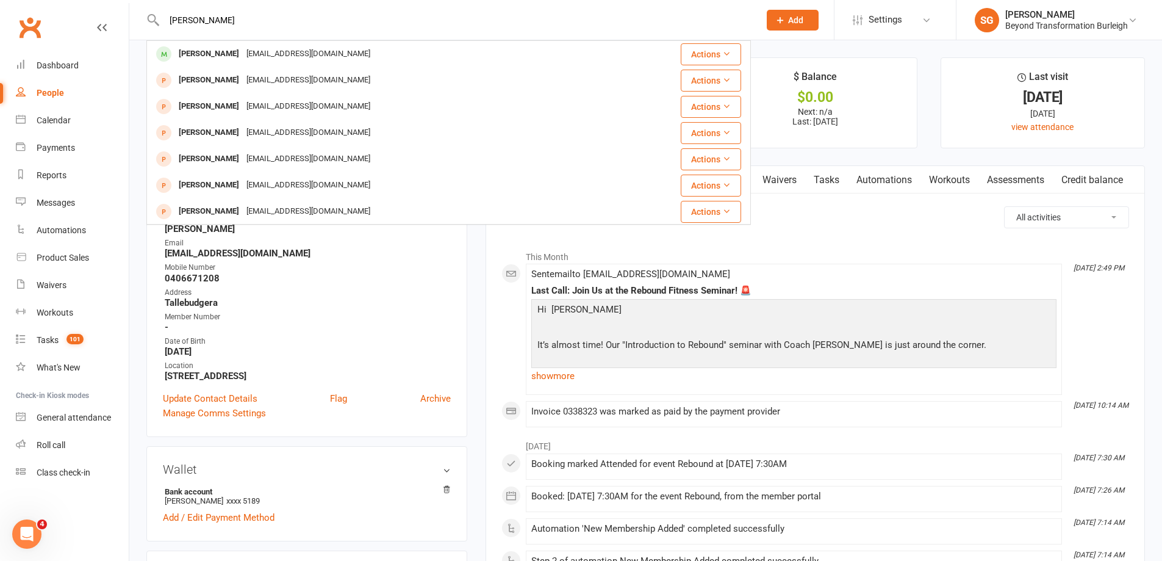
type input "[PERSON_NAME]"
click at [317, 54] on div "[PERSON_NAME] [EMAIL_ADDRESS][DOMAIN_NAME]" at bounding box center [390, 53] width 485 height 25
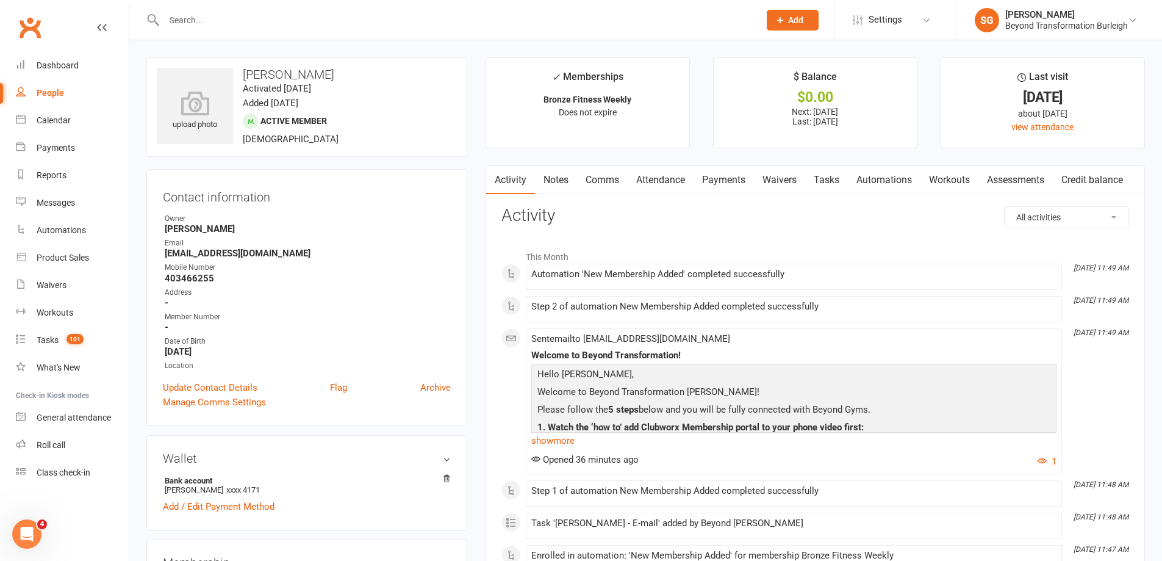
click at [611, 176] on link "Comms" at bounding box center [602, 180] width 51 height 28
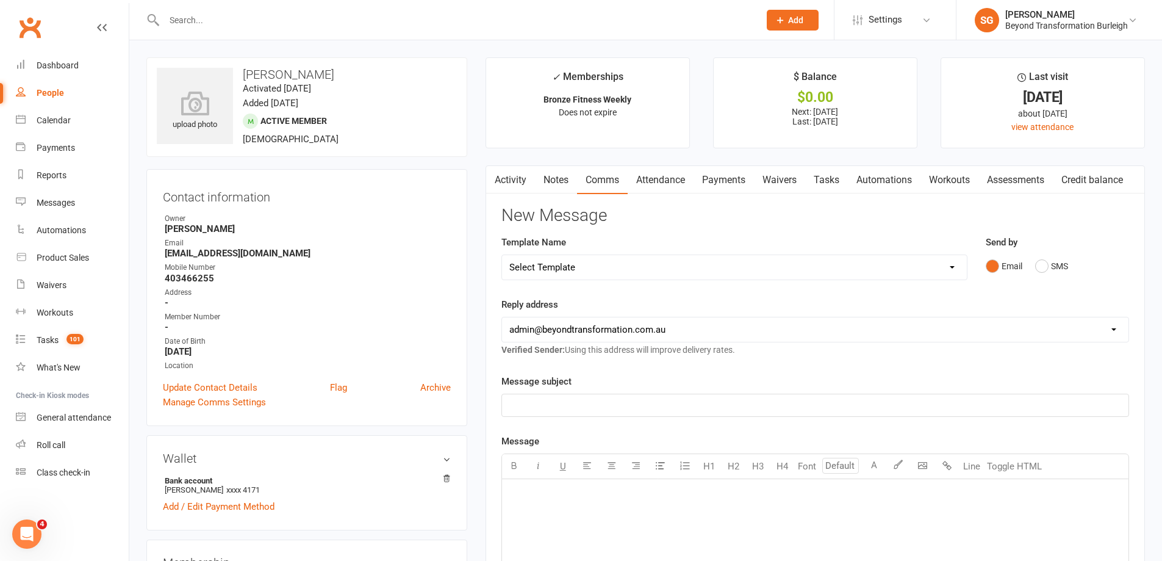
click at [662, 177] on link "Attendance" at bounding box center [661, 180] width 66 height 28
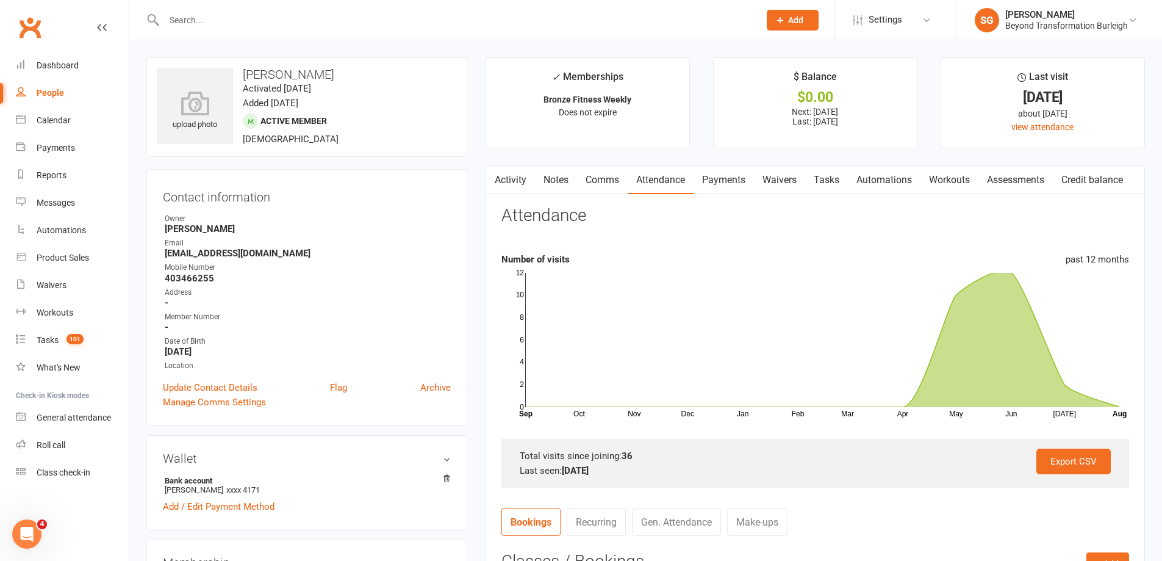
click at [741, 173] on link "Payments" at bounding box center [724, 180] width 60 height 28
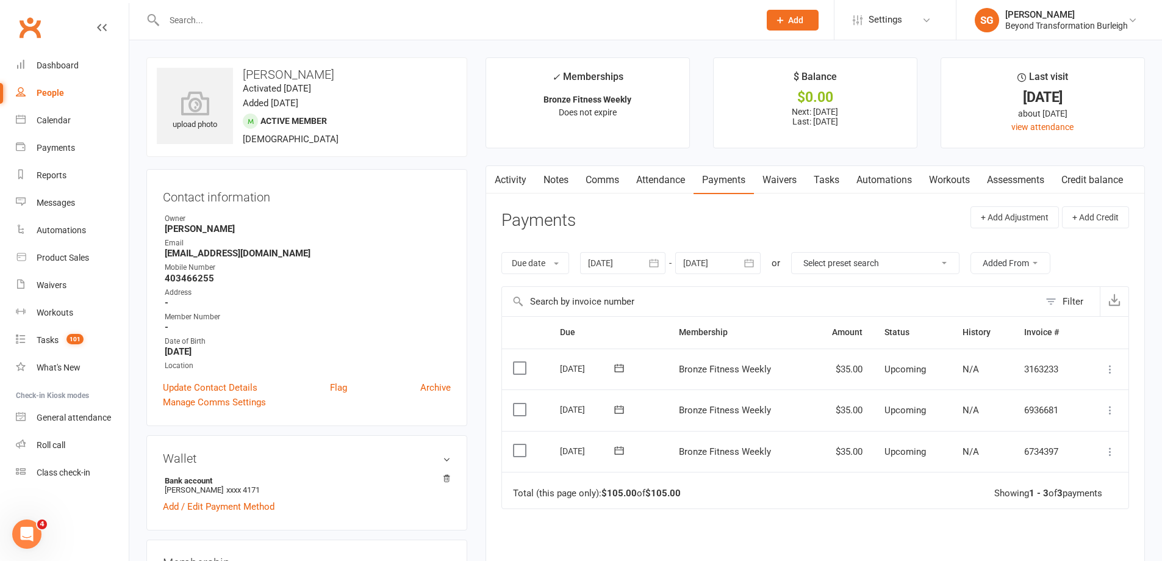
click at [666, 179] on link "Attendance" at bounding box center [661, 180] width 66 height 28
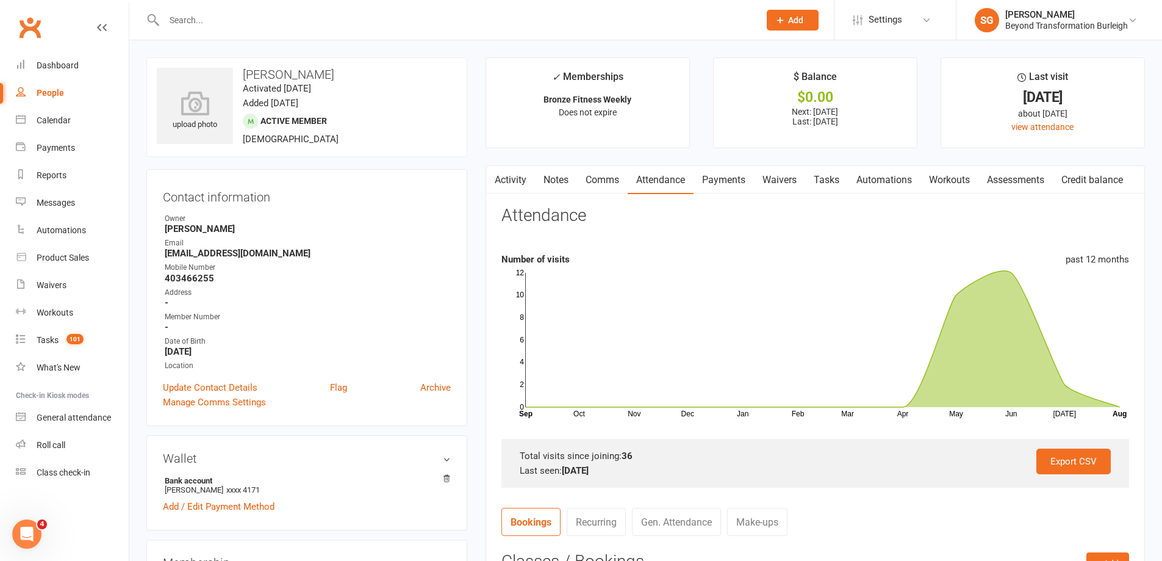
click at [344, 16] on input "text" at bounding box center [455, 20] width 591 height 17
paste input "[PERSON_NAME]"
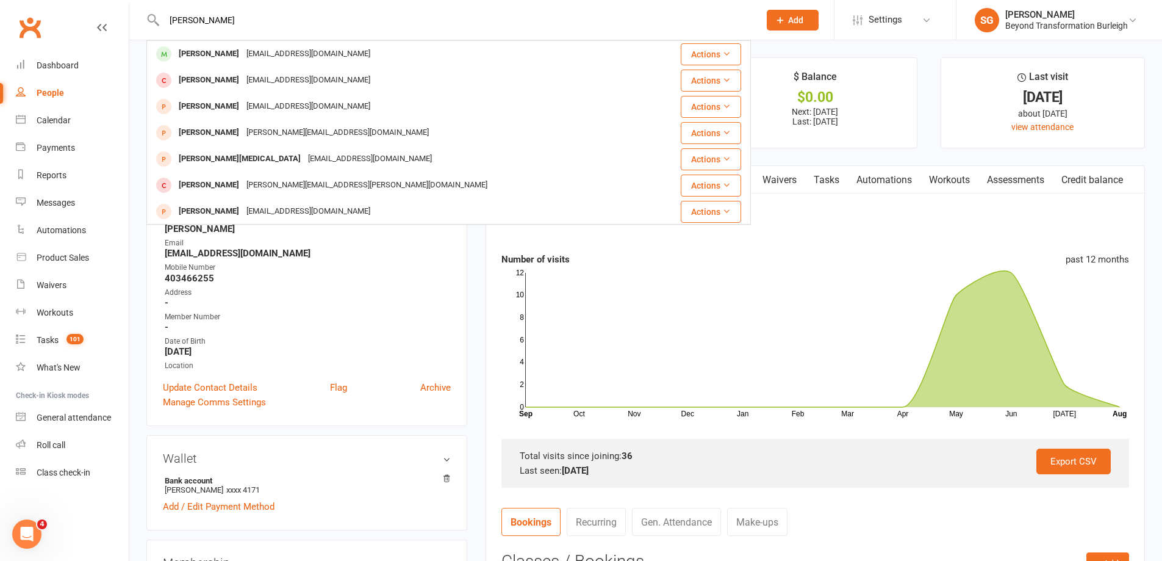
type input "[PERSON_NAME]"
click at [326, 54] on div "[PERSON_NAME] [EMAIL_ADDRESS][DOMAIN_NAME]" at bounding box center [399, 53] width 502 height 25
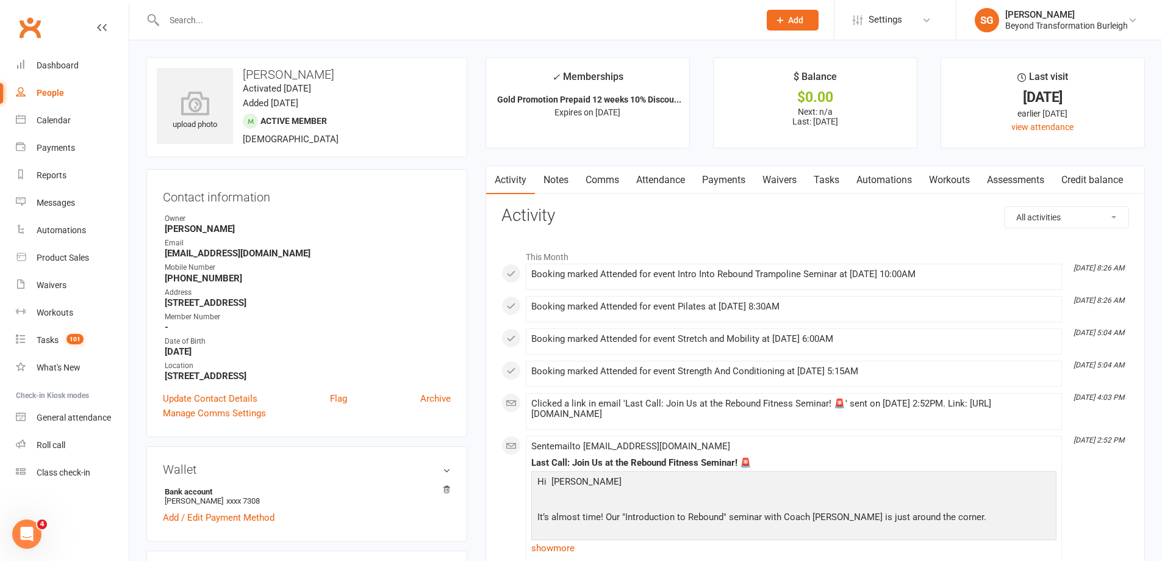
click at [265, 13] on input "text" at bounding box center [455, 20] width 591 height 17
paste input "[PERSON_NAME]"
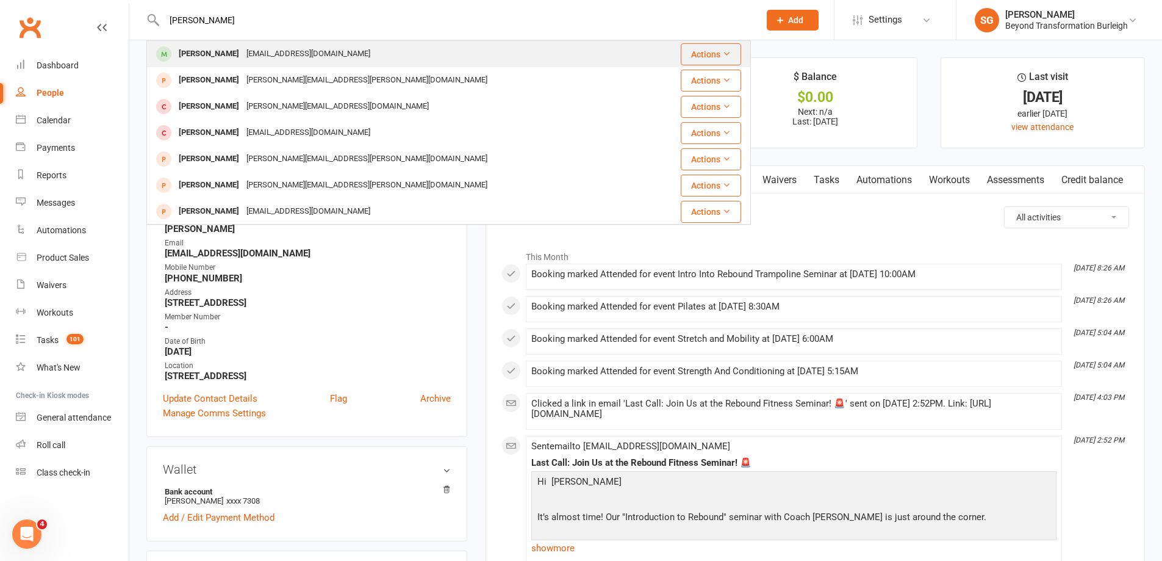
type input "[PERSON_NAME]"
click at [292, 48] on div "[EMAIL_ADDRESS][DOMAIN_NAME]" at bounding box center [308, 54] width 131 height 18
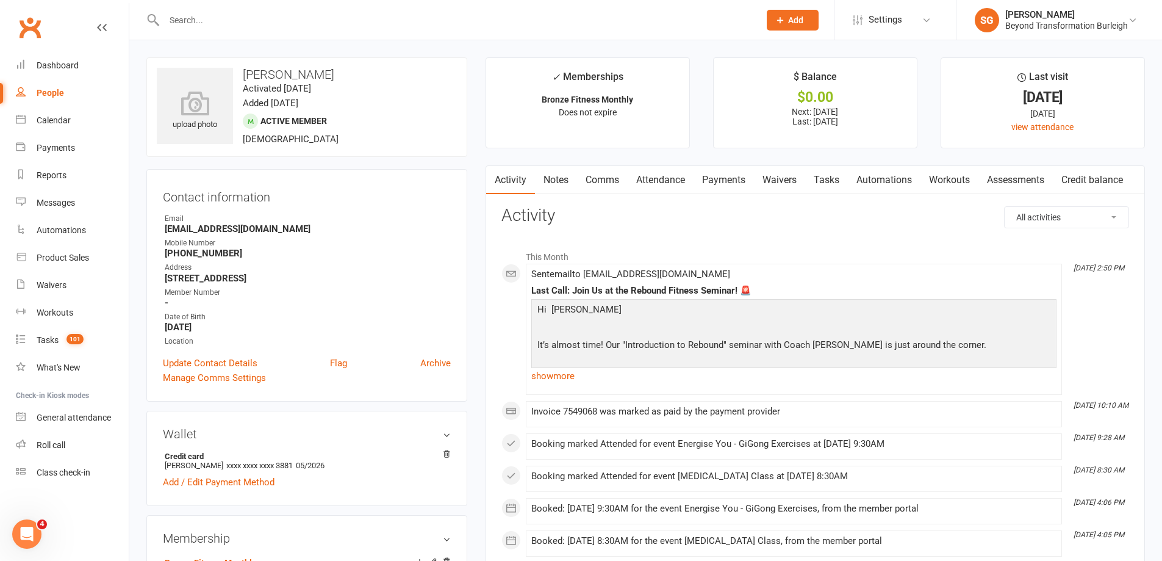
click at [680, 173] on link "Attendance" at bounding box center [661, 180] width 66 height 28
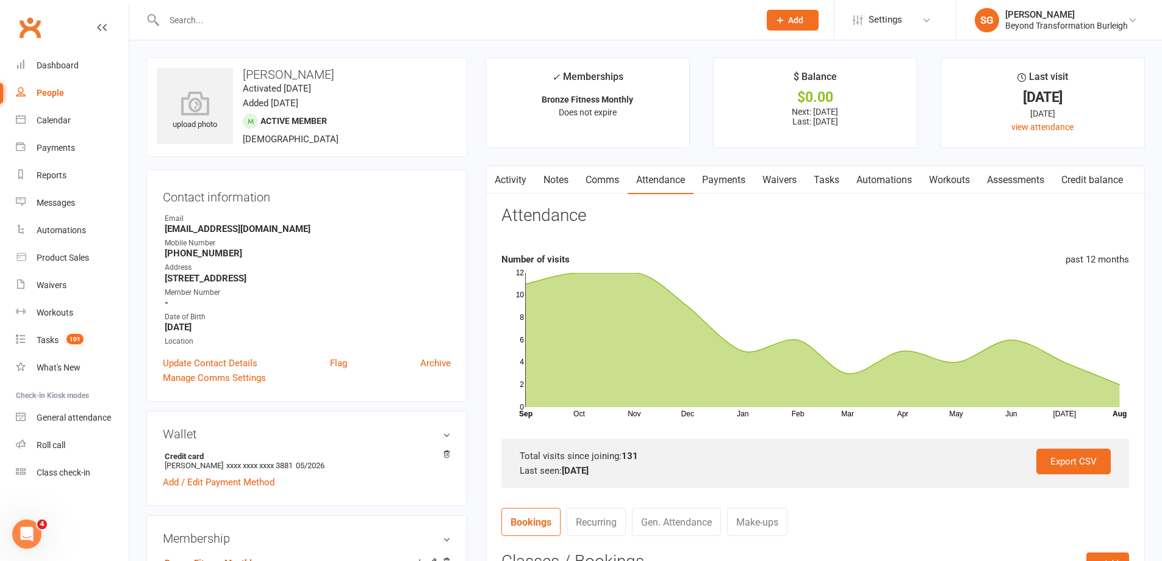
click at [323, 15] on input "text" at bounding box center [455, 20] width 591 height 17
paste input "[PERSON_NAME]"
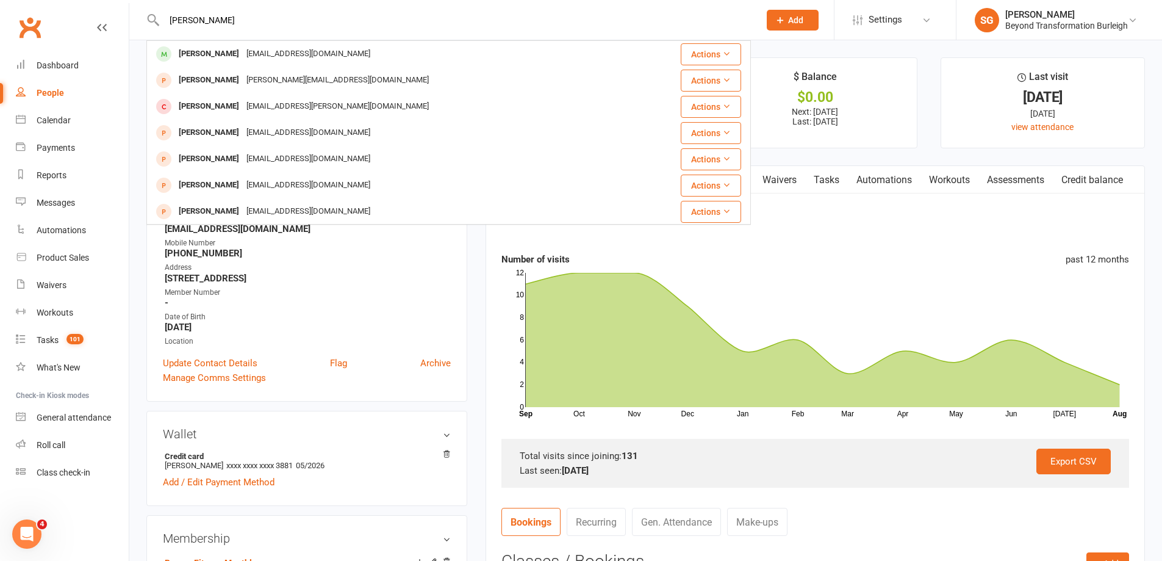
type input "[PERSON_NAME]"
click at [323, 38] on div "[PERSON_NAME] [PERSON_NAME] [EMAIL_ADDRESS][DOMAIN_NAME] Actions Mel Mcfadden […" at bounding box center [448, 20] width 605 height 40
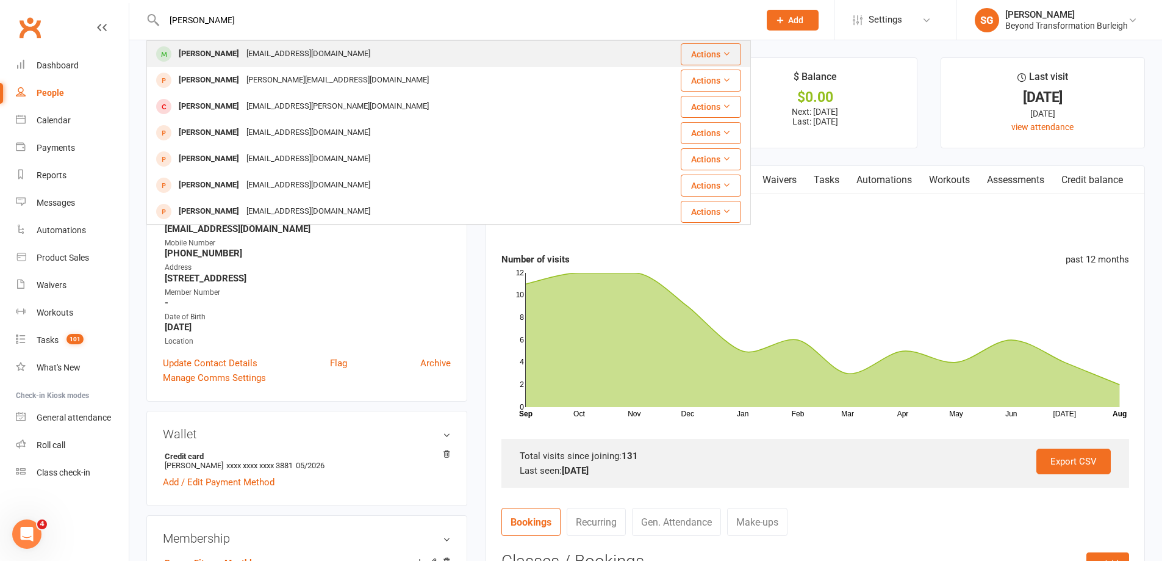
click at [327, 45] on div "[EMAIL_ADDRESS][DOMAIN_NAME]" at bounding box center [308, 54] width 131 height 18
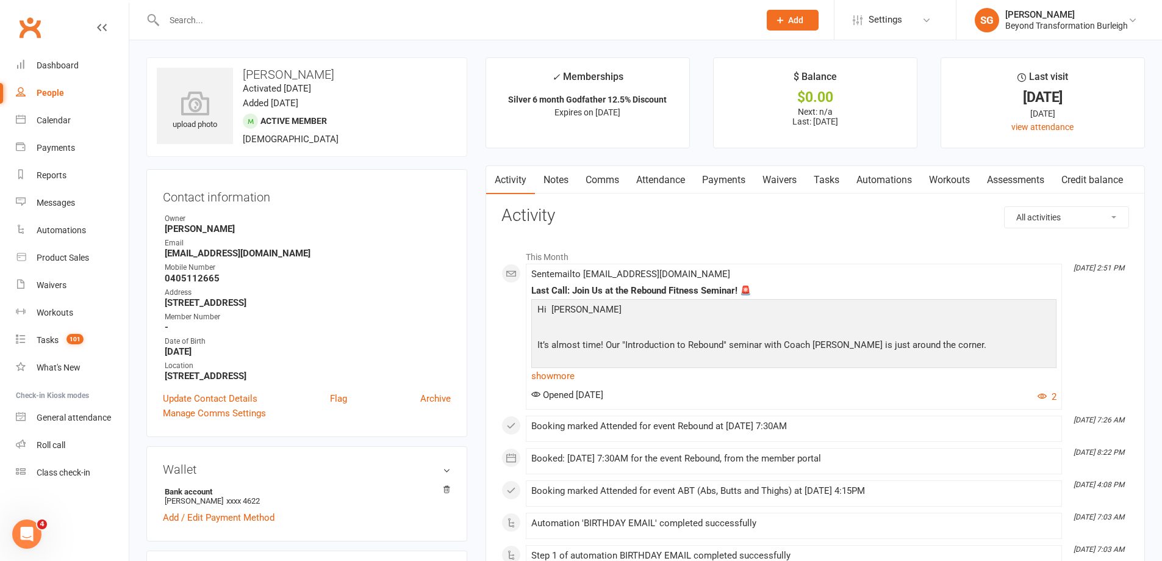
click at [683, 180] on link "Attendance" at bounding box center [661, 180] width 66 height 28
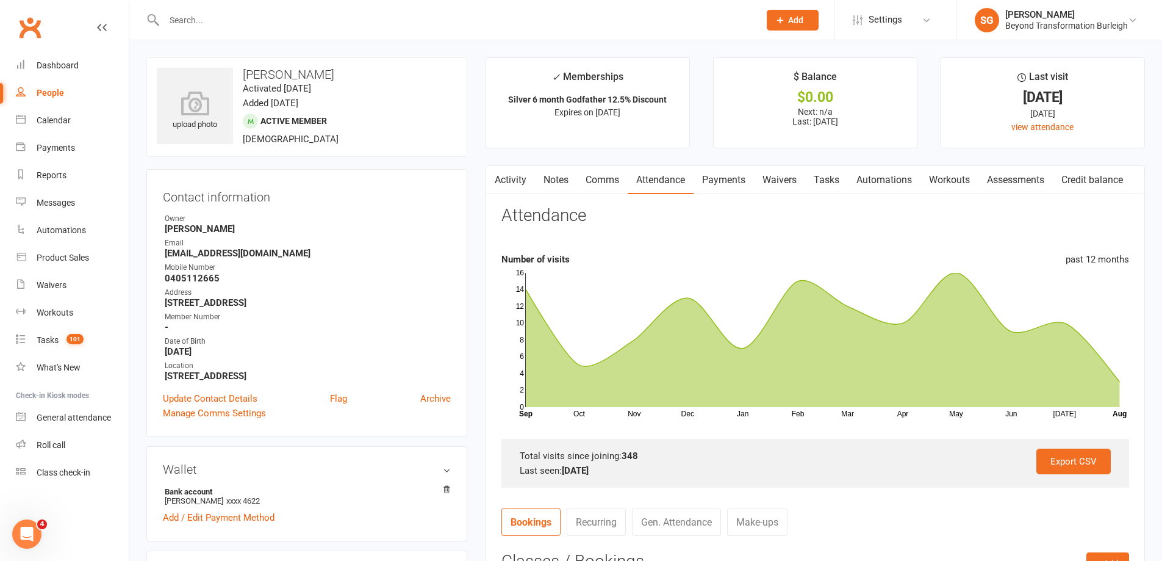
click at [348, 18] on input "text" at bounding box center [455, 20] width 591 height 17
paste input "[PERSON_NAME]"
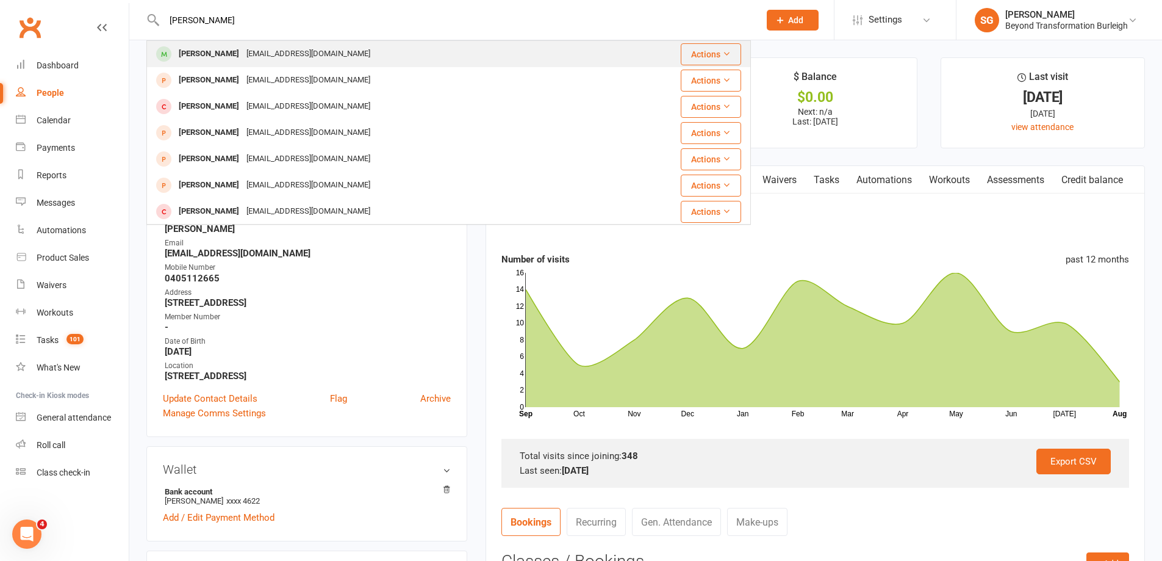
type input "[PERSON_NAME]"
click at [350, 51] on div "[PERSON_NAME] [EMAIL_ADDRESS][DOMAIN_NAME]" at bounding box center [399, 53] width 502 height 25
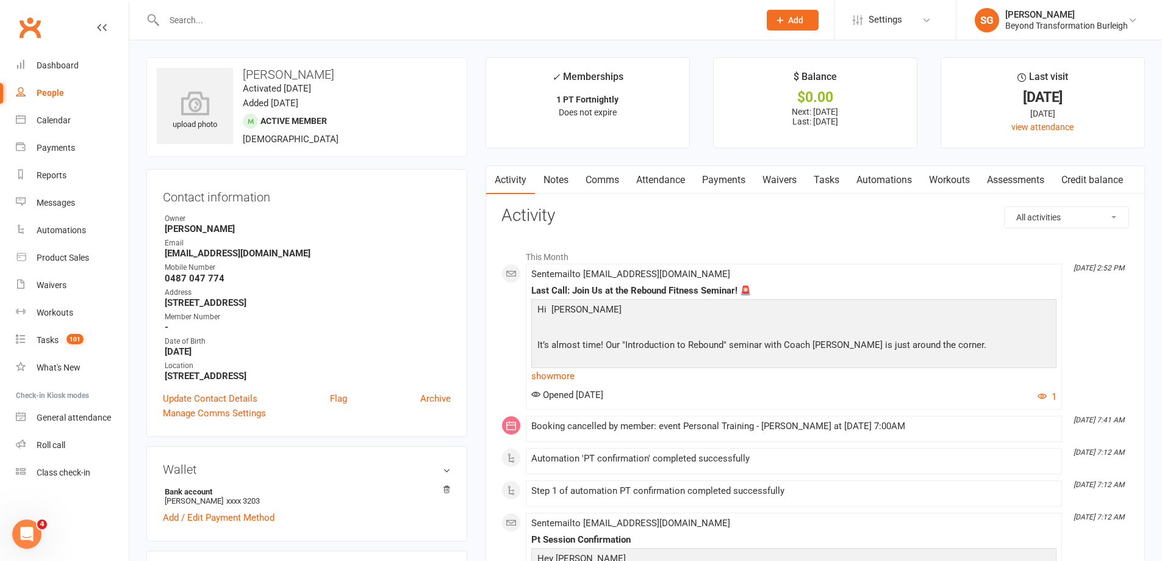
click at [314, 23] on input "text" at bounding box center [455, 20] width 591 height 17
paste input "[PERSON_NAME]"
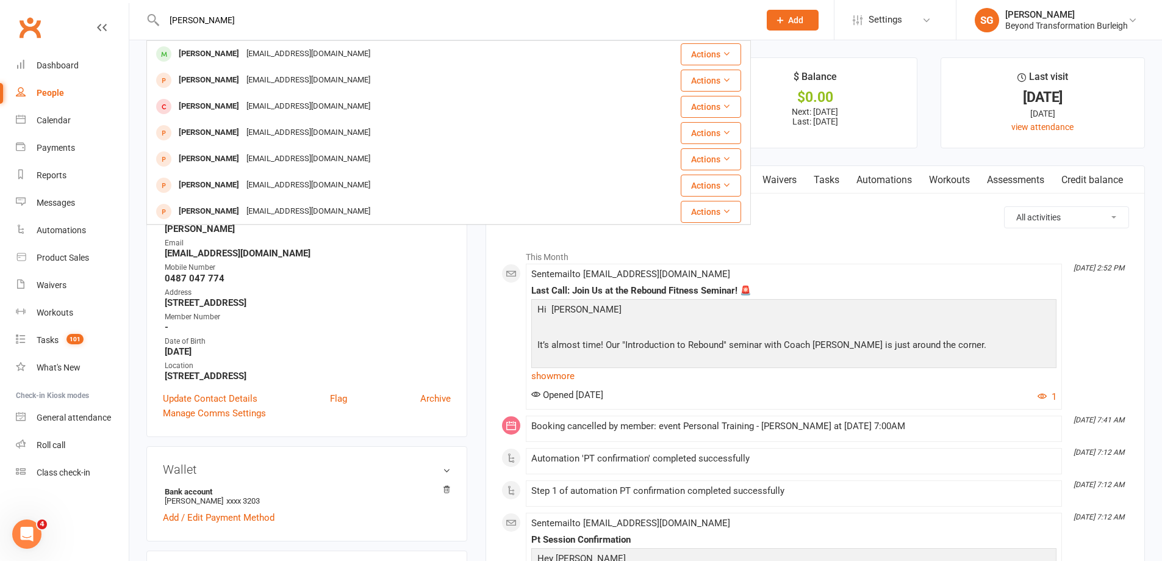
type input "[PERSON_NAME]"
click at [312, 54] on div "[EMAIL_ADDRESS][DOMAIN_NAME]" at bounding box center [308, 54] width 131 height 18
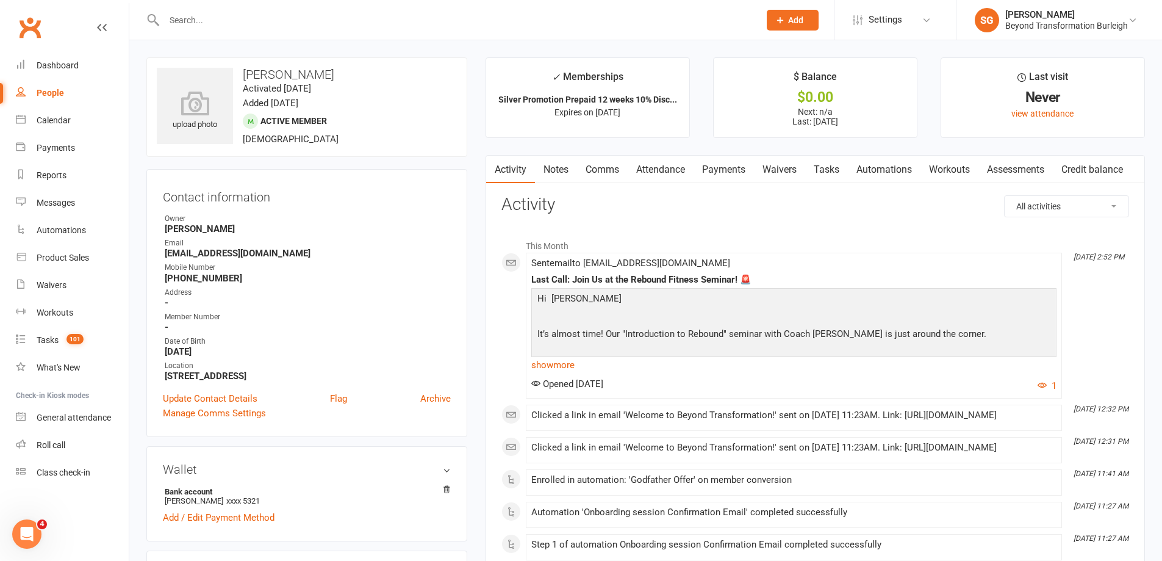
paste input "[PERSON_NAME]"
click at [308, 21] on input "text" at bounding box center [455, 20] width 591 height 17
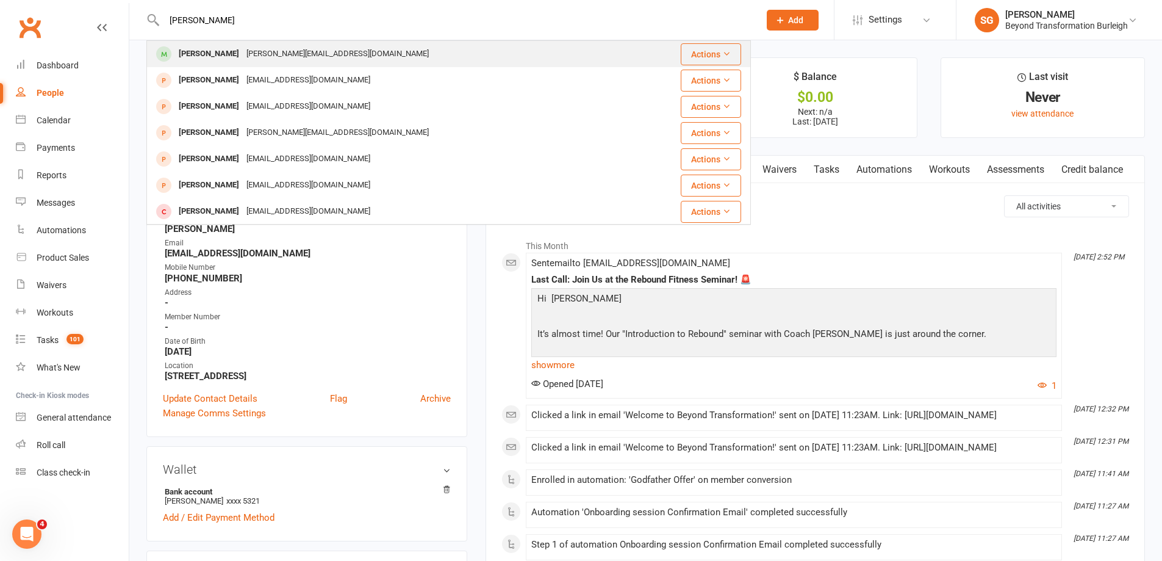
type input "[PERSON_NAME]"
click at [319, 50] on div "[PERSON_NAME][EMAIL_ADDRESS][DOMAIN_NAME]" at bounding box center [338, 54] width 190 height 18
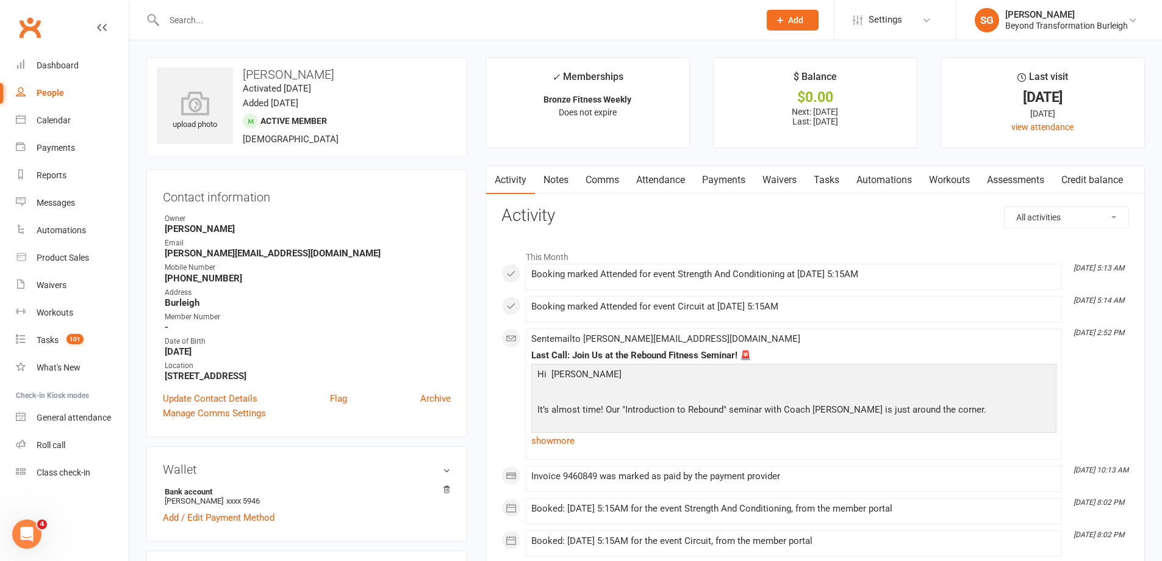
click at [325, 28] on input "text" at bounding box center [455, 20] width 591 height 17
paste input "[PERSON_NAME]"
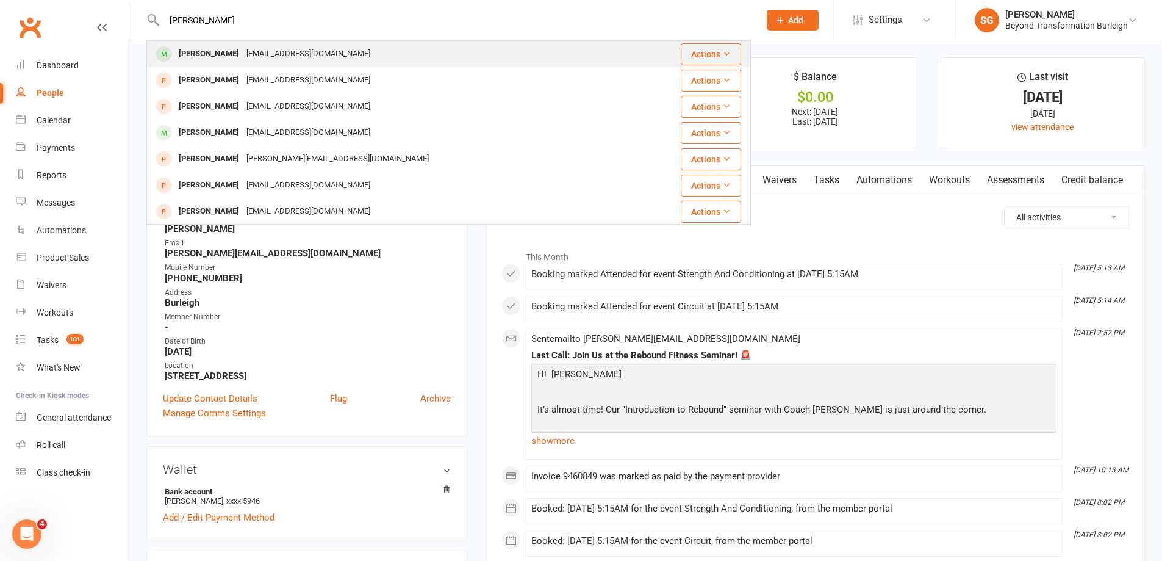
type input "[PERSON_NAME]"
click at [325, 45] on div "[PERSON_NAME] [PERSON_NAME][EMAIL_ADDRESS][DOMAIN_NAME]" at bounding box center [390, 53] width 485 height 25
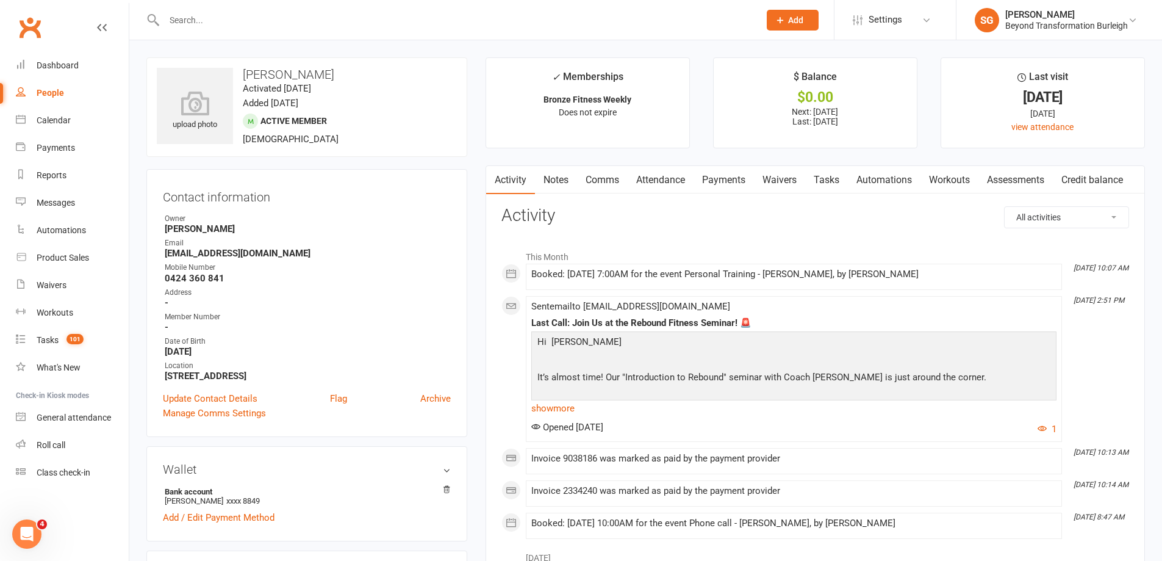
click at [664, 184] on link "Attendance" at bounding box center [661, 180] width 66 height 28
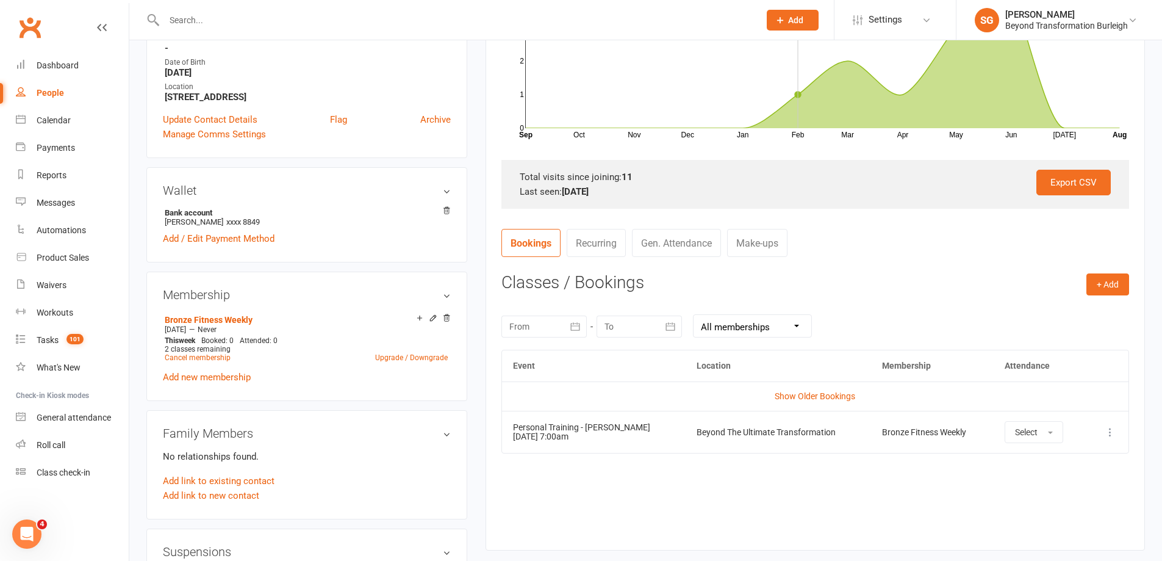
scroll to position [427, 0]
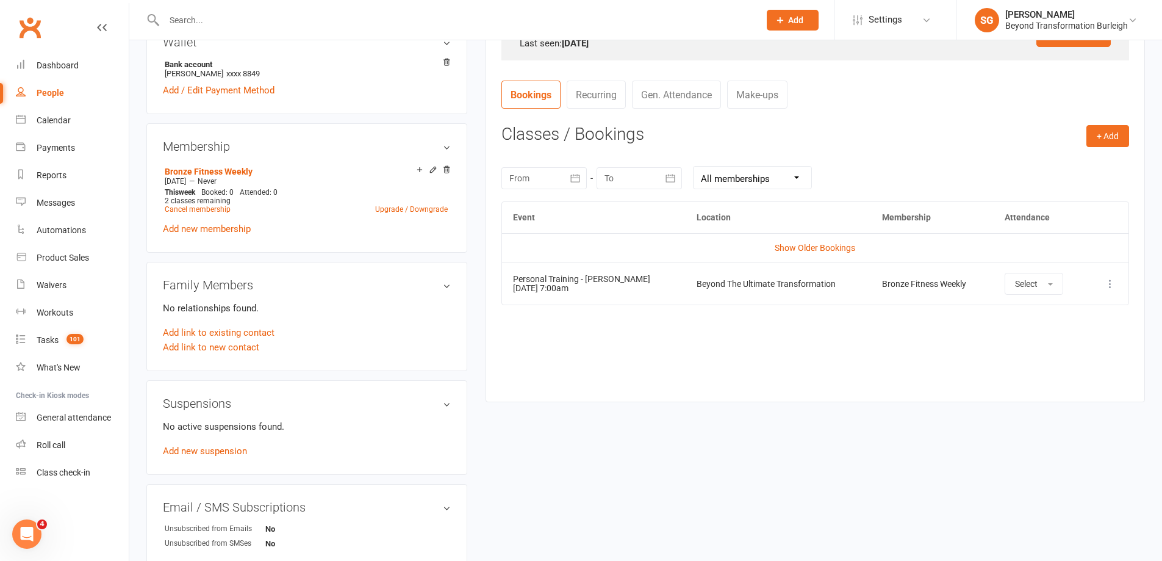
click at [308, 40] on h3 "Wallet" at bounding box center [307, 41] width 288 height 13
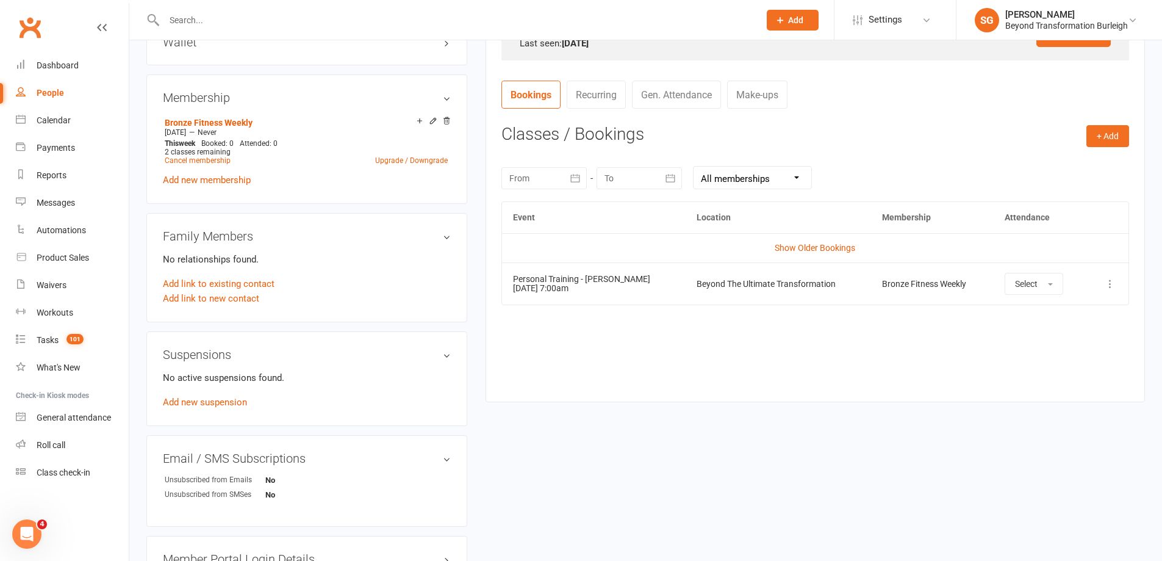
click at [315, 20] on input "text" at bounding box center [455, 20] width 591 height 17
paste input "[PERSON_NAME]"
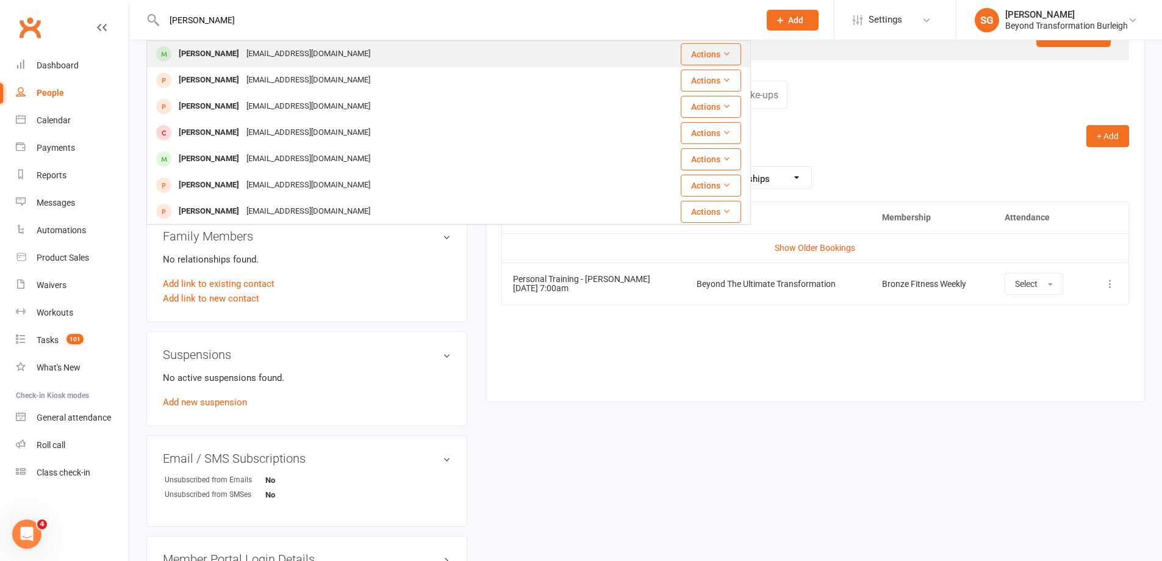
type input "[PERSON_NAME]"
click at [313, 47] on div "[EMAIL_ADDRESS][DOMAIN_NAME]" at bounding box center [308, 54] width 131 height 18
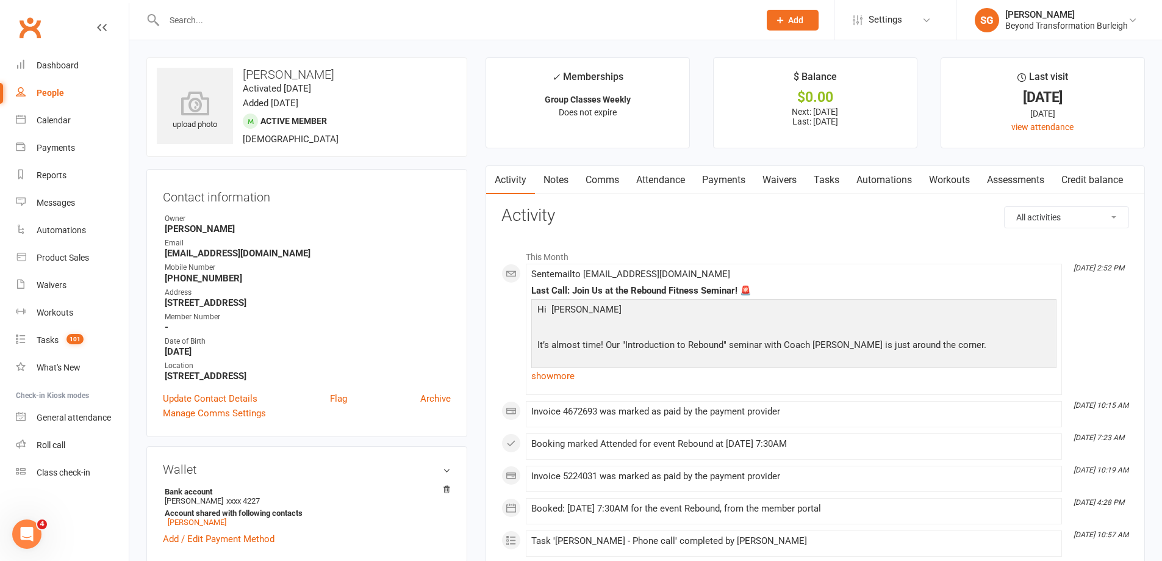
click at [676, 183] on link "Attendance" at bounding box center [661, 180] width 66 height 28
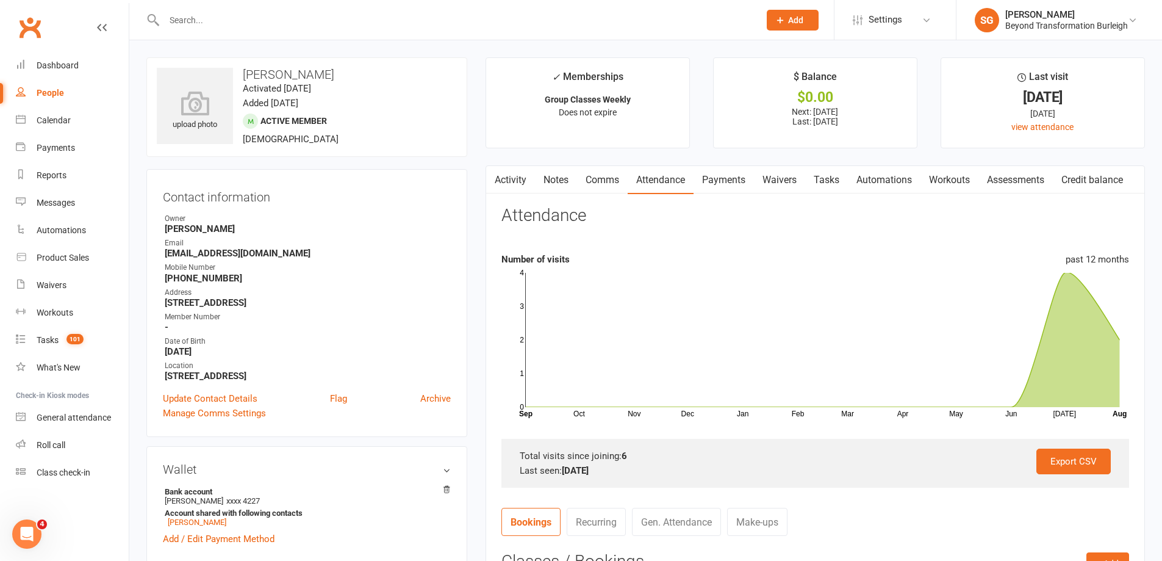
click at [334, 12] on input "text" at bounding box center [455, 20] width 591 height 17
paste input "[PERSON_NAME]"
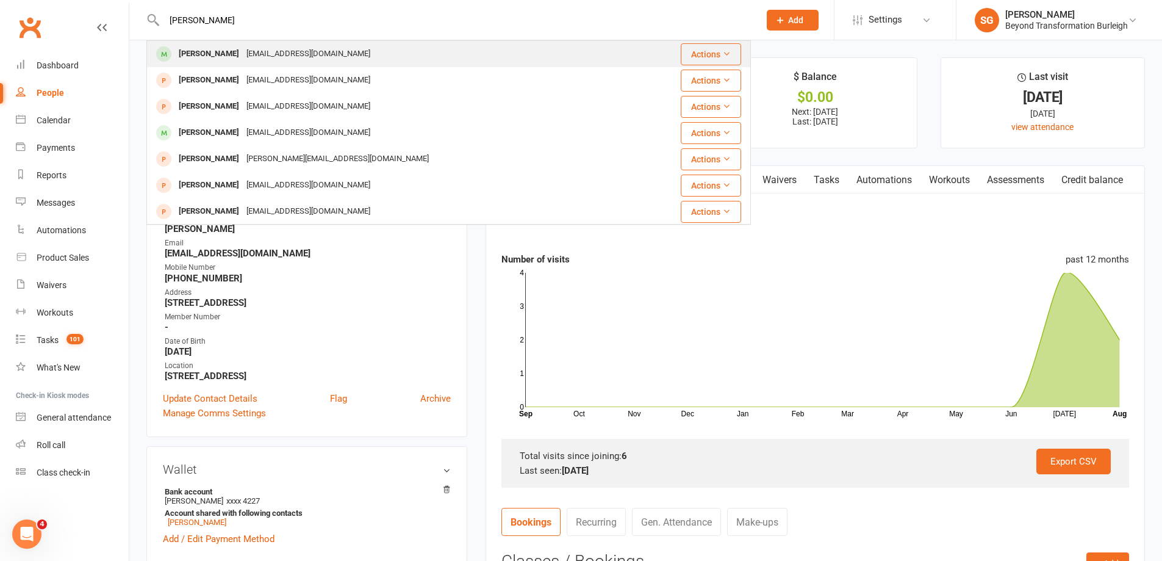
type input "[PERSON_NAME]"
click at [310, 53] on div "[EMAIL_ADDRESS][DOMAIN_NAME]" at bounding box center [308, 54] width 131 height 18
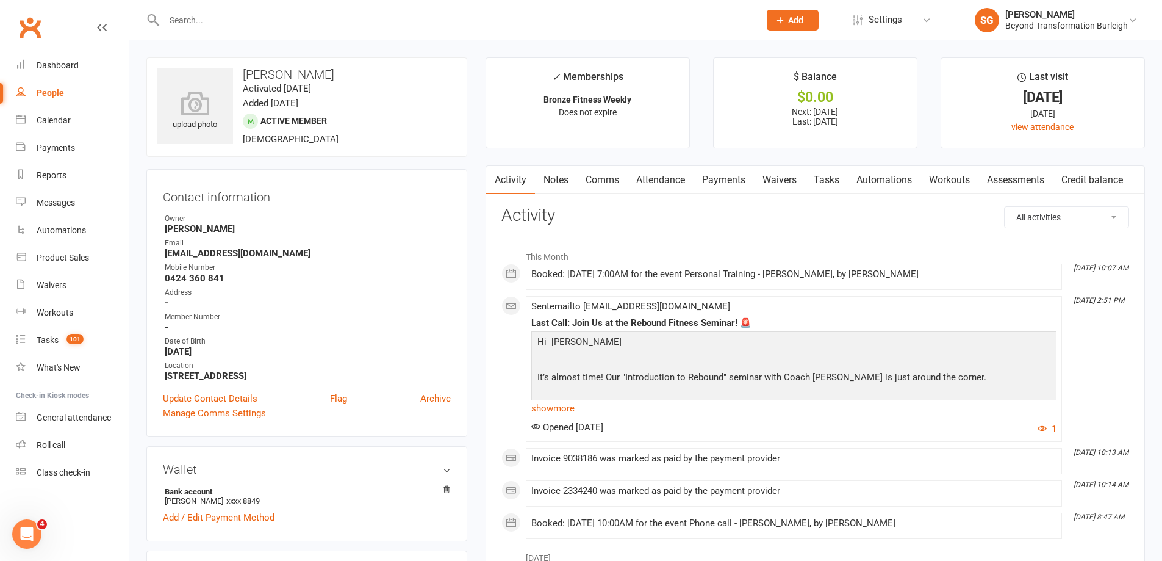
drag, startPoint x: 722, startPoint y: 173, endPoint x: 669, endPoint y: 170, distance: 53.2
click at [724, 169] on link "Payments" at bounding box center [724, 180] width 60 height 28
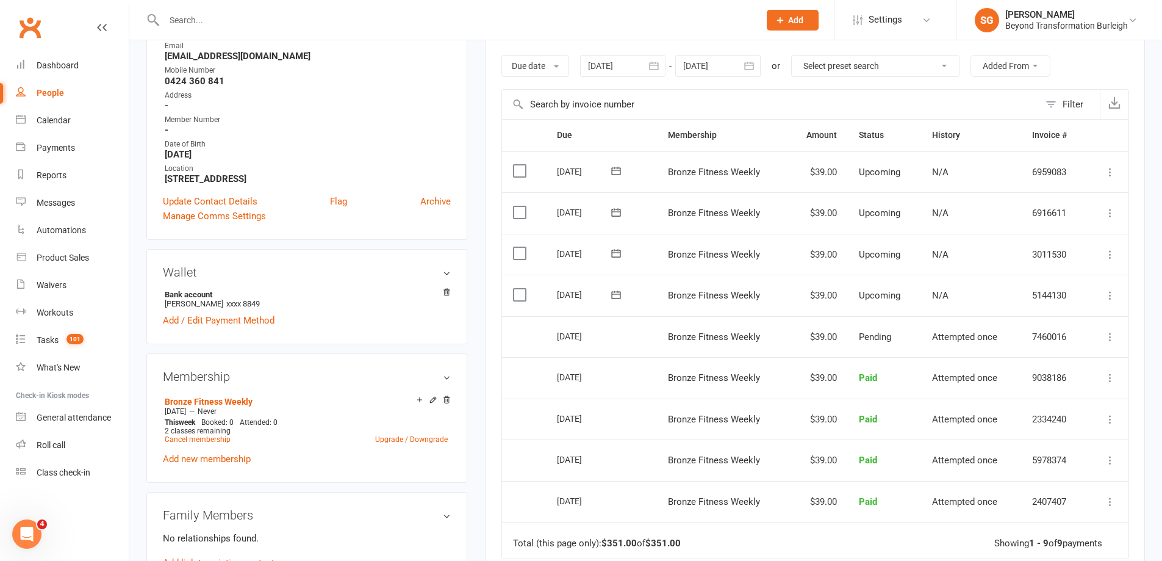
scroll to position [61, 0]
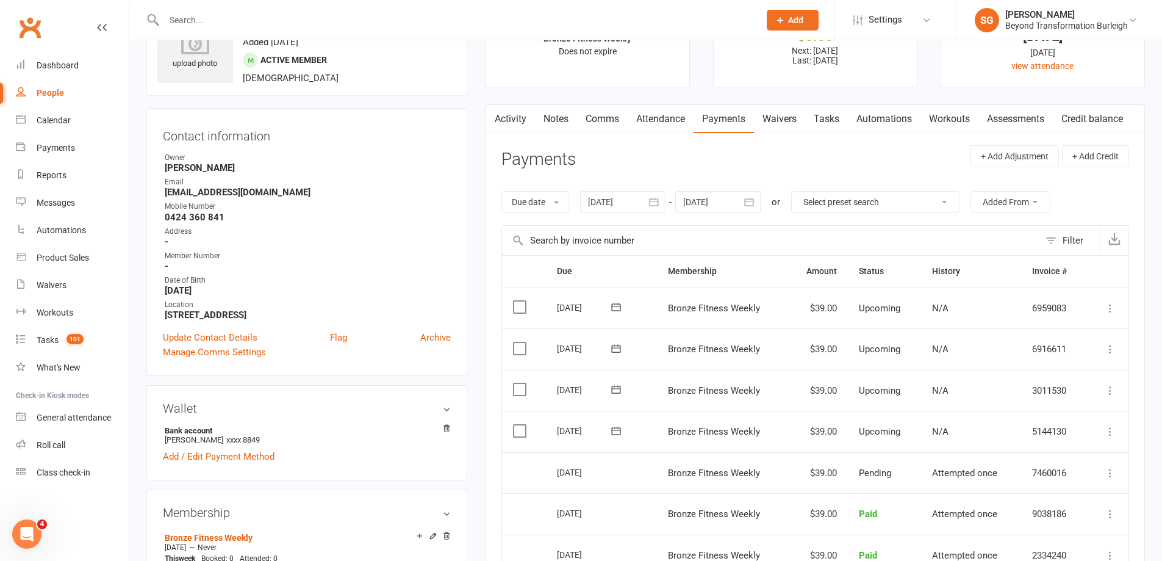
click at [655, 126] on link "Attendance" at bounding box center [661, 119] width 66 height 28
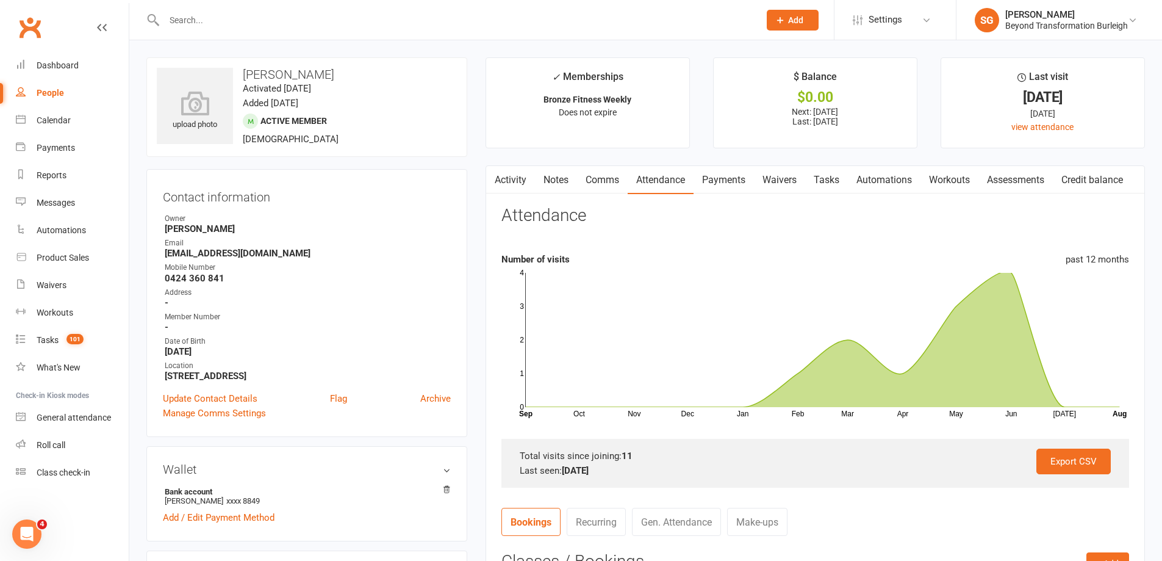
click at [326, 7] on div at bounding box center [448, 20] width 605 height 40
click at [325, 21] on input "text" at bounding box center [455, 20] width 591 height 17
paste input "[PERSON_NAME]"
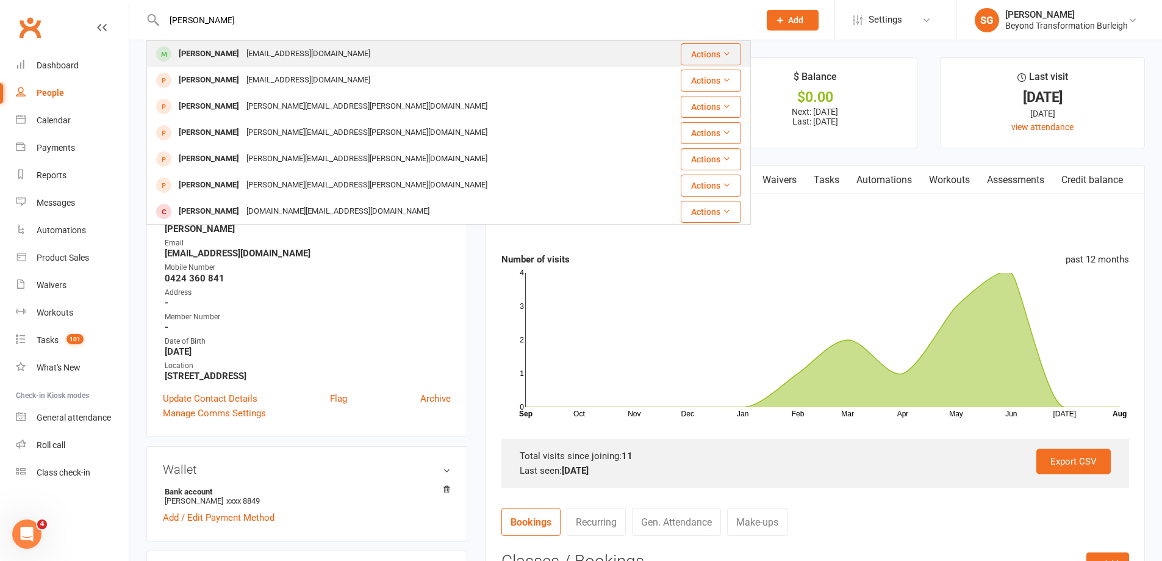
type input "[PERSON_NAME]"
click at [324, 51] on div "[EMAIL_ADDRESS][DOMAIN_NAME]" at bounding box center [308, 54] width 131 height 18
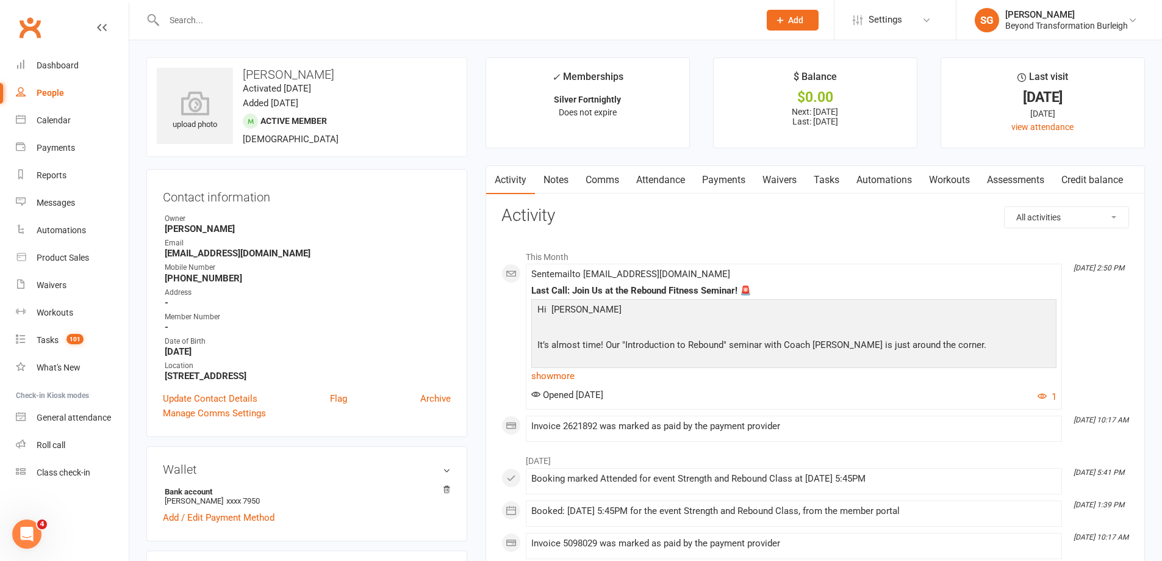
click at [672, 171] on link "Attendance" at bounding box center [661, 180] width 66 height 28
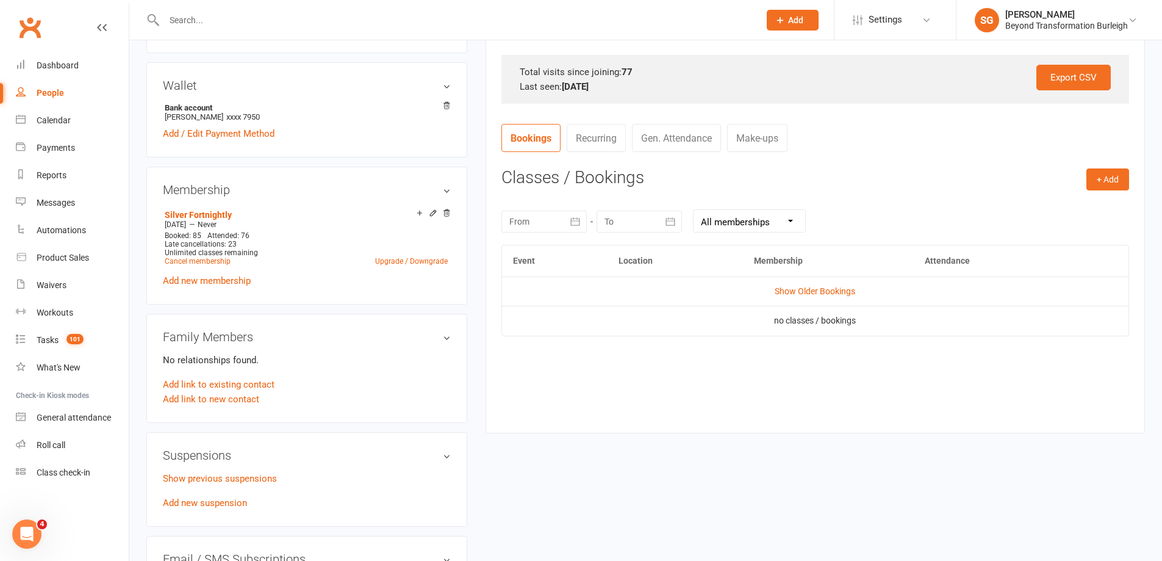
scroll to position [244, 0]
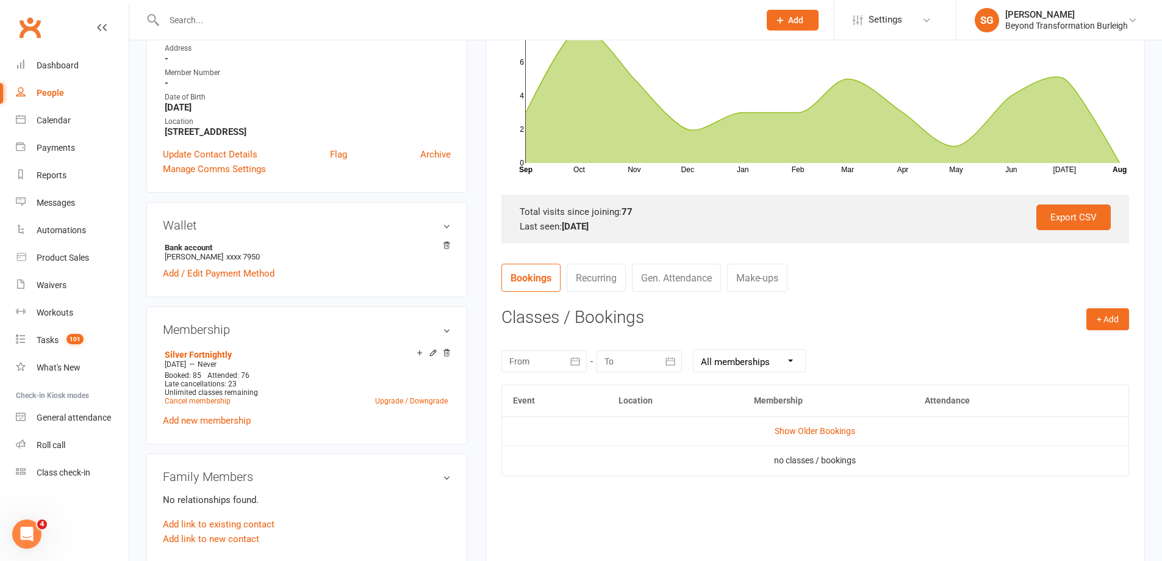
click at [334, 24] on input "text" at bounding box center [455, 20] width 591 height 17
paste input "[PERSON_NAME]"
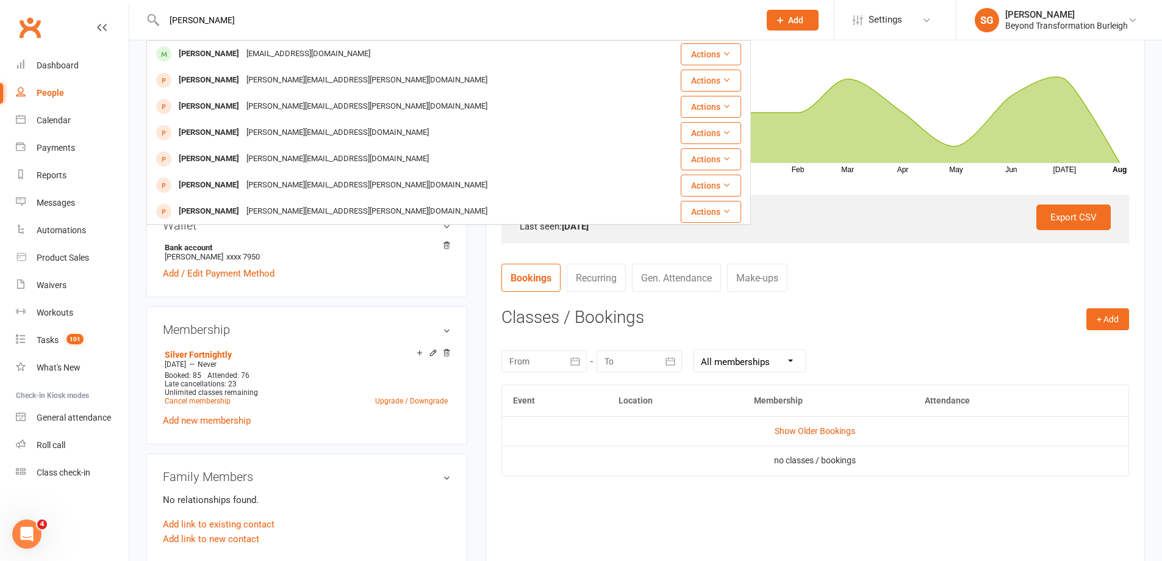
type input "[PERSON_NAME]"
click at [328, 52] on div "[EMAIL_ADDRESS][DOMAIN_NAME]" at bounding box center [308, 54] width 131 height 18
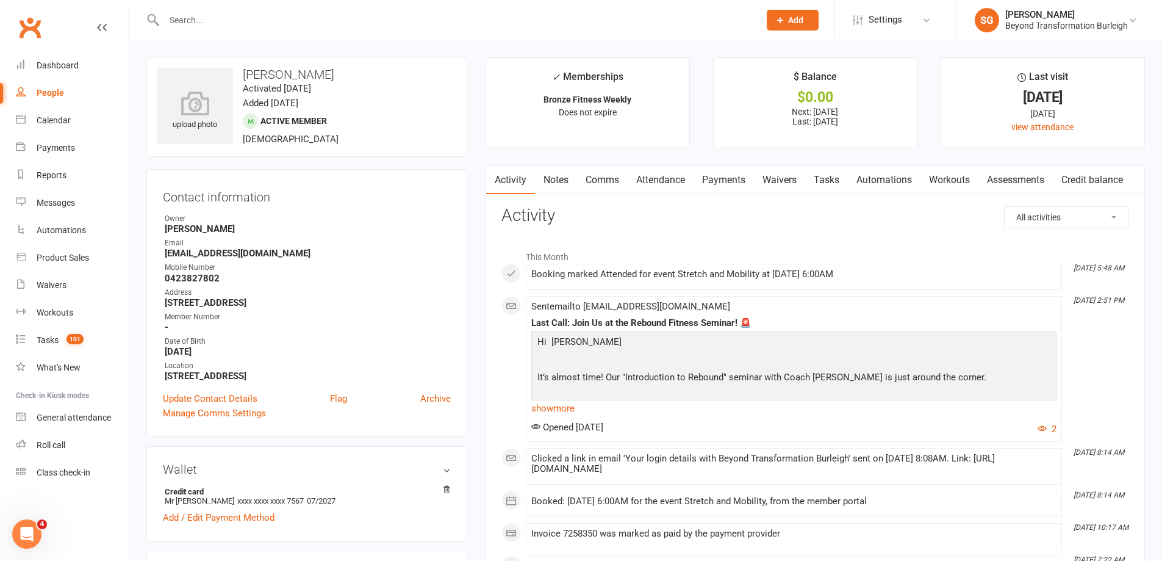
click at [704, 187] on link "Payments" at bounding box center [724, 180] width 60 height 28
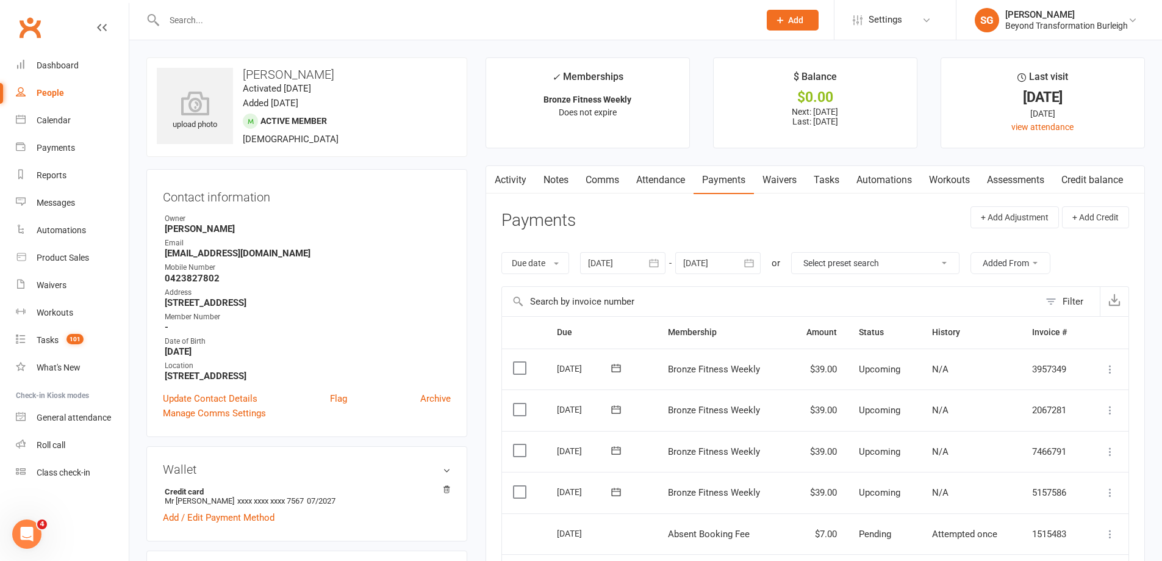
click at [286, 24] on input "text" at bounding box center [455, 20] width 591 height 17
paste input "[PERSON_NAME]"
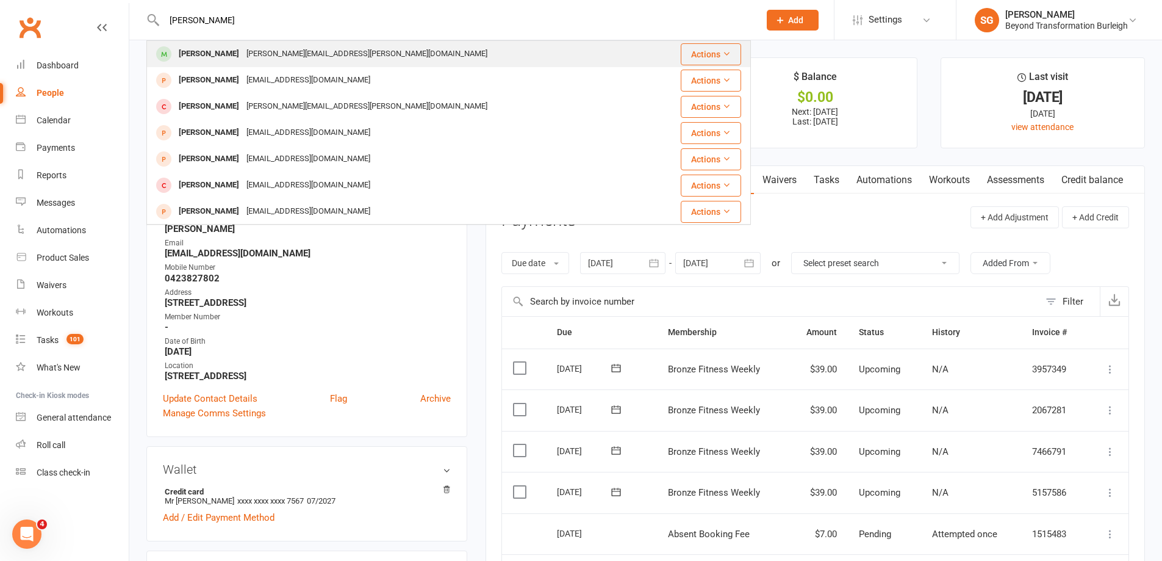
type input "[PERSON_NAME]"
click at [286, 48] on div "[PERSON_NAME][EMAIL_ADDRESS][PERSON_NAME][DOMAIN_NAME]" at bounding box center [367, 54] width 248 height 18
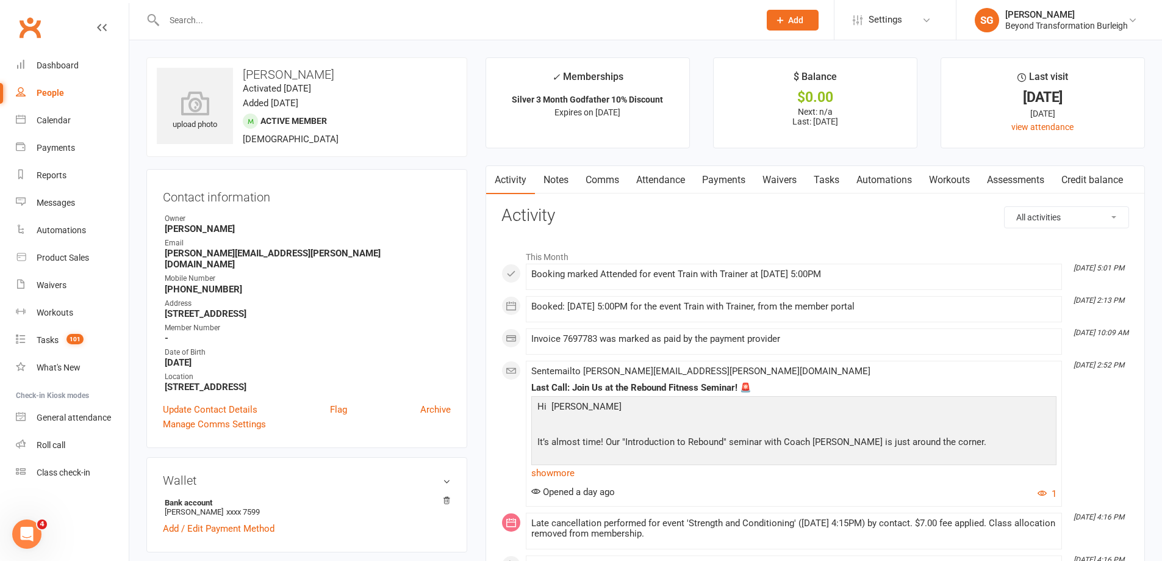
click at [675, 179] on link "Attendance" at bounding box center [661, 180] width 66 height 28
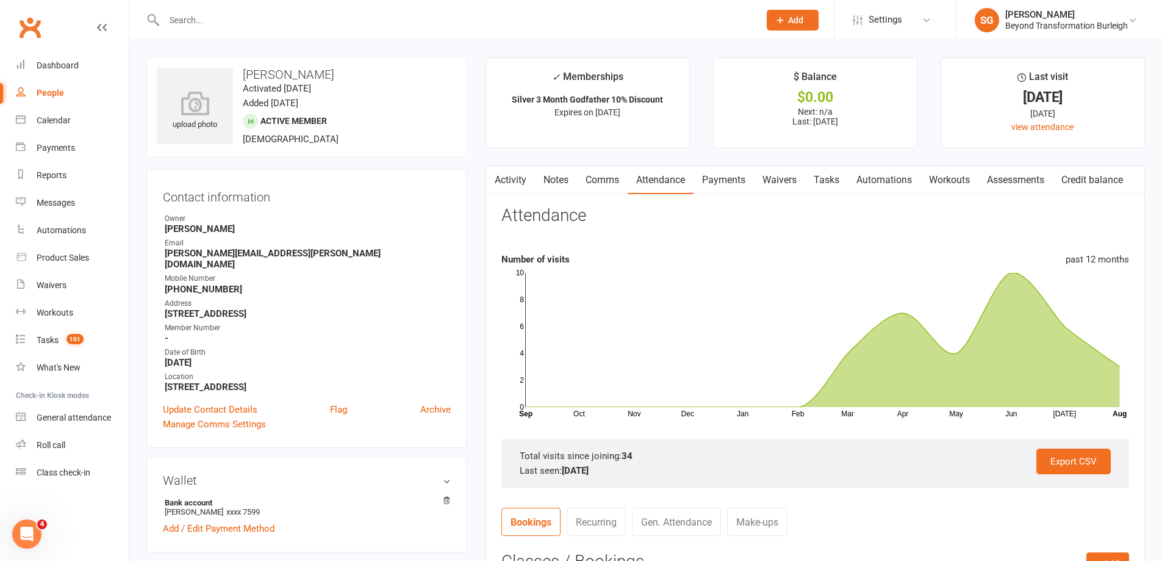
click at [290, 18] on input "text" at bounding box center [455, 20] width 591 height 17
paste input "[PERSON_NAME]"
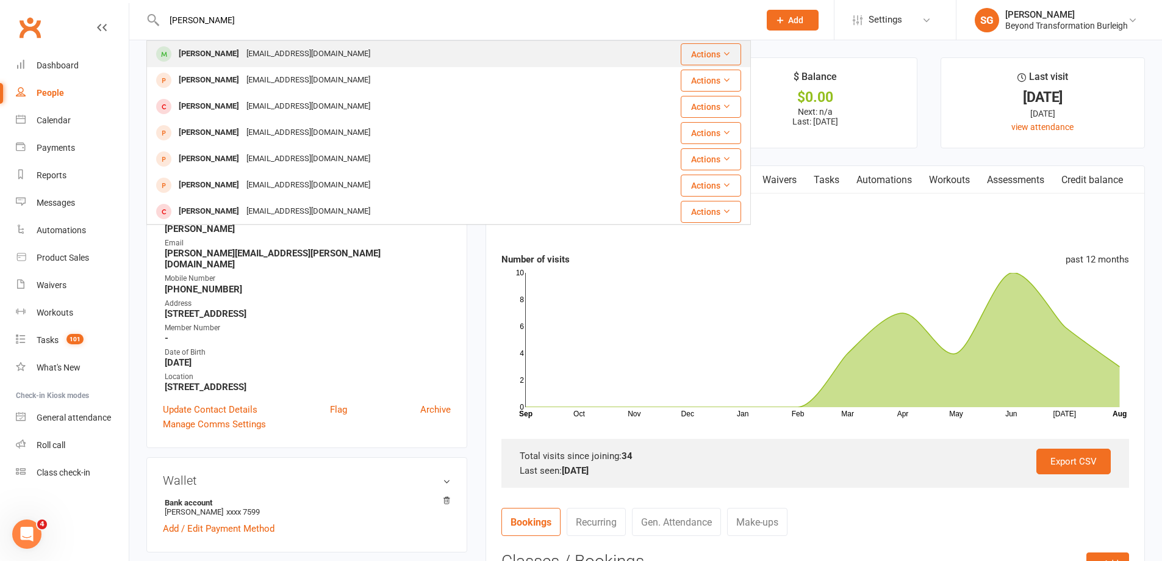
type input "[PERSON_NAME]"
click at [289, 47] on div "[EMAIL_ADDRESS][DOMAIN_NAME]" at bounding box center [308, 54] width 131 height 18
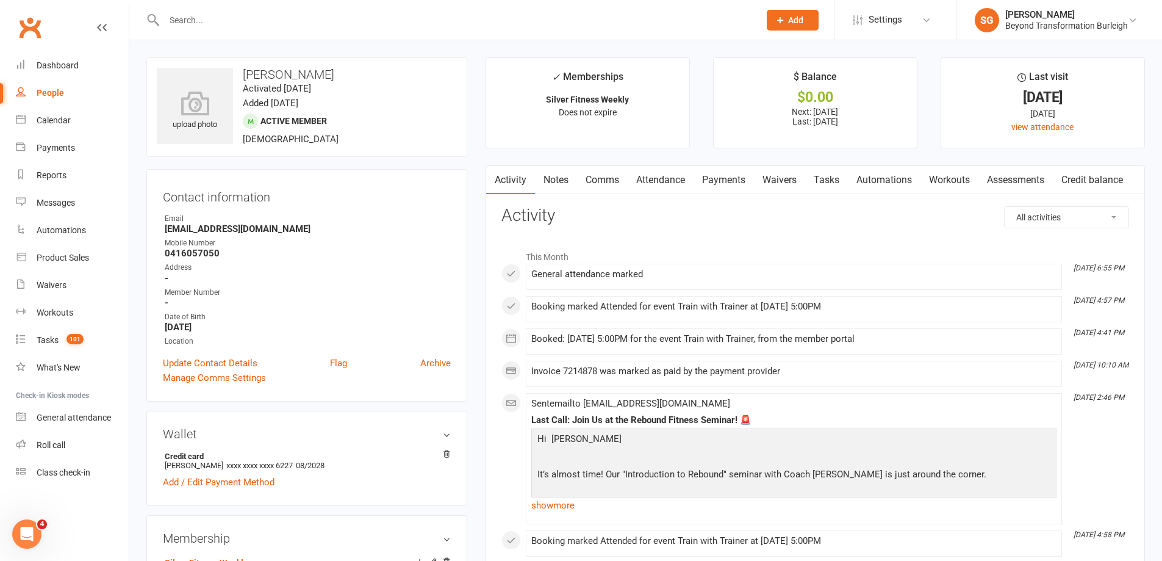
click at [306, 2] on div at bounding box center [448, 20] width 605 height 40
click at [306, 20] on input "text" at bounding box center [455, 20] width 591 height 17
paste input "[PERSON_NAME]"
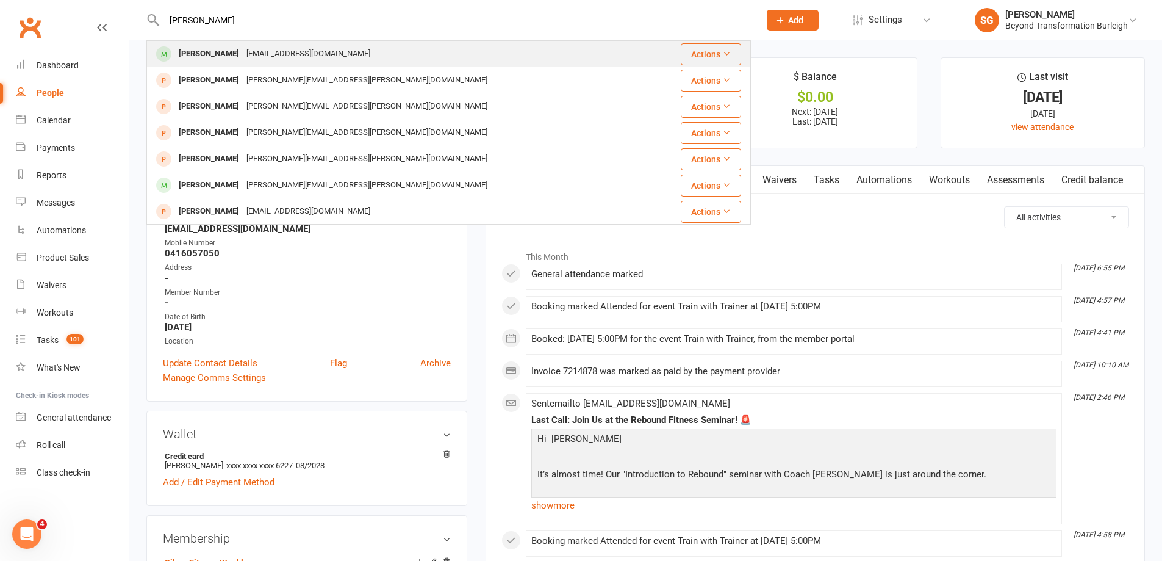
type input "[PERSON_NAME]"
click at [306, 50] on div "[EMAIL_ADDRESS][DOMAIN_NAME]" at bounding box center [308, 54] width 131 height 18
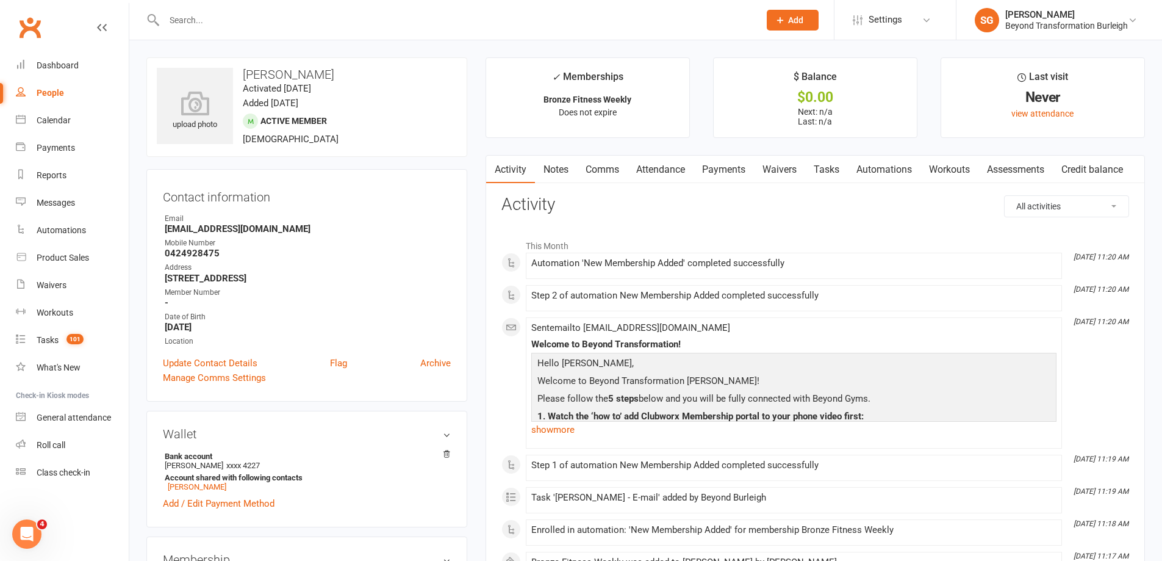
click at [675, 164] on link "Attendance" at bounding box center [661, 170] width 66 height 28
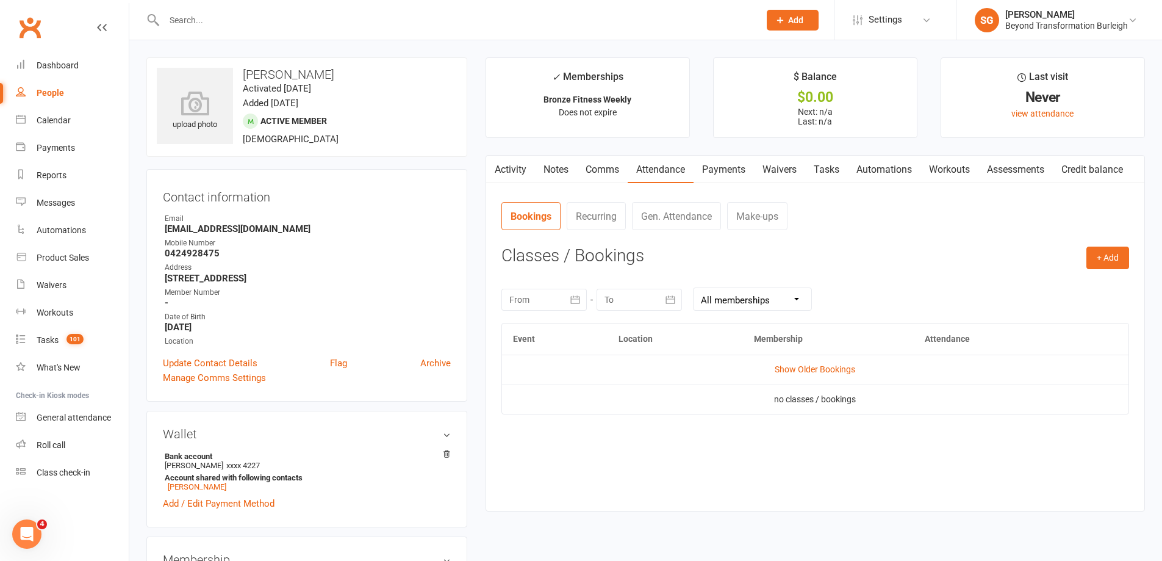
click at [326, 15] on input "text" at bounding box center [455, 20] width 591 height 17
paste input "[PERSON_NAME]"
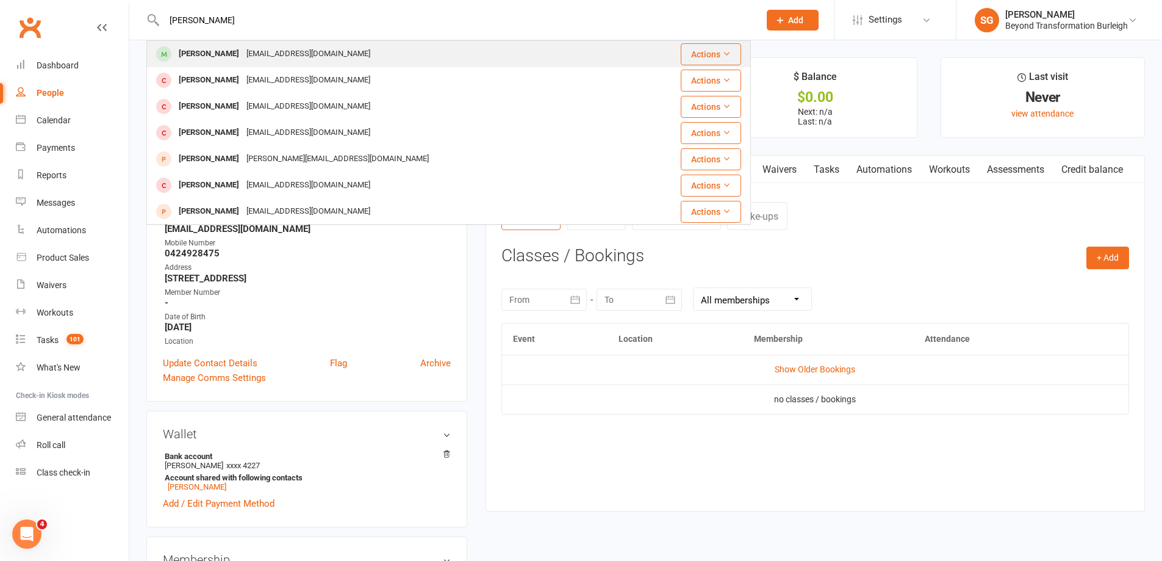
type input "[PERSON_NAME]"
click at [325, 57] on div "[EMAIL_ADDRESS][DOMAIN_NAME]" at bounding box center [308, 54] width 131 height 18
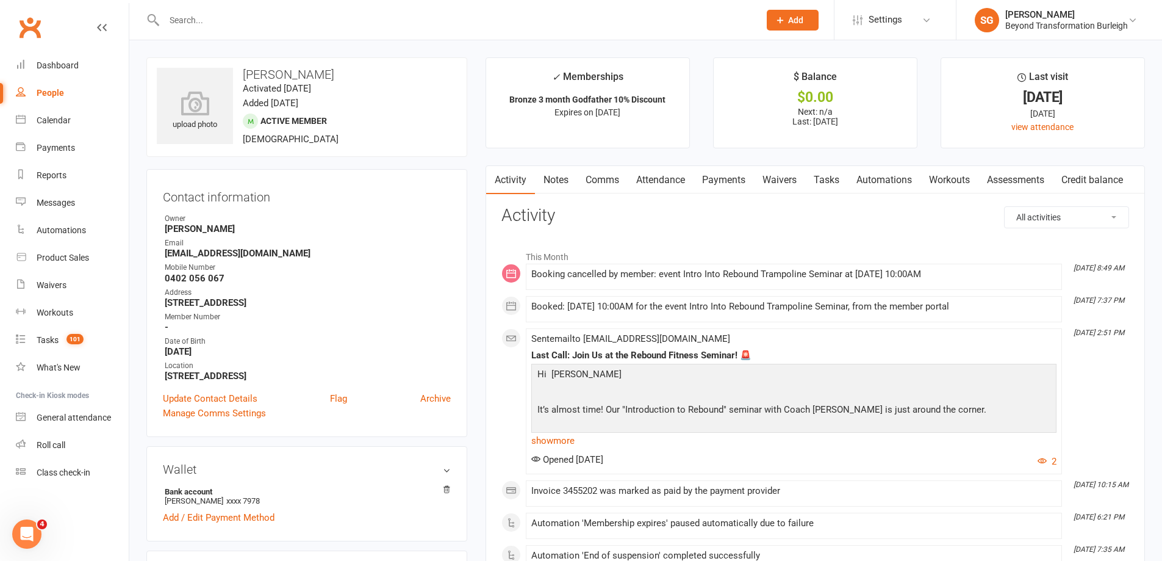
click at [621, 182] on link "Comms" at bounding box center [602, 180] width 51 height 28
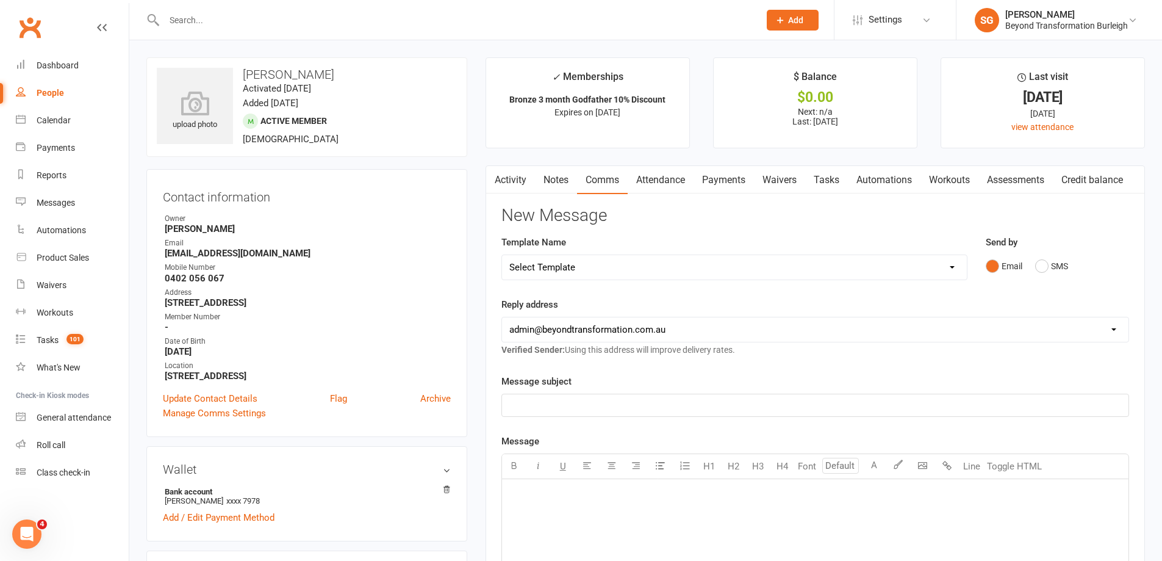
click at [663, 184] on link "Attendance" at bounding box center [661, 180] width 66 height 28
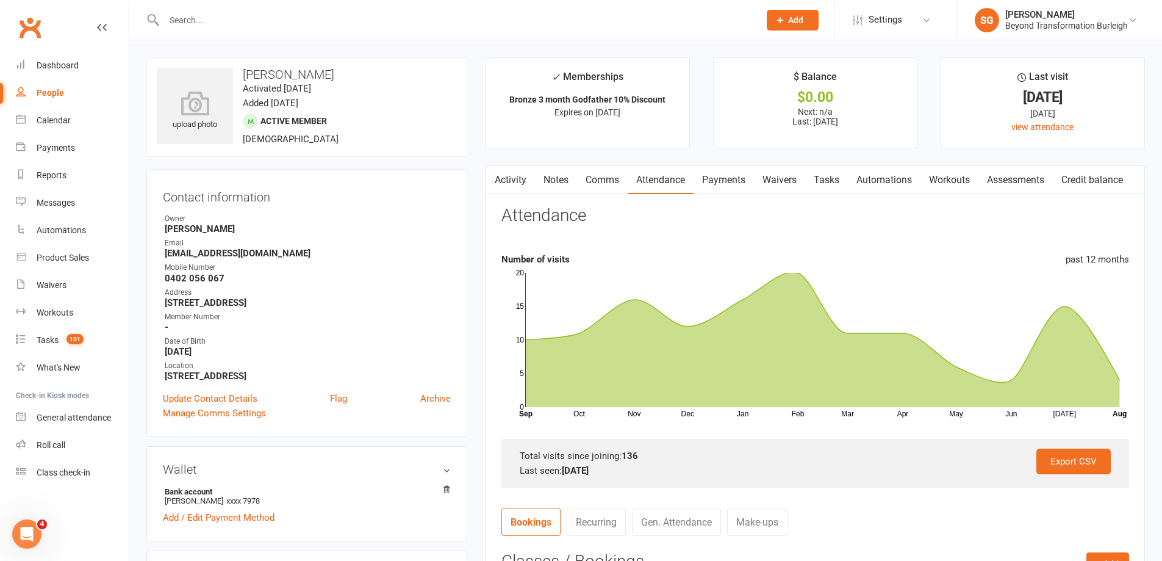
click at [312, 21] on input "text" at bounding box center [455, 20] width 591 height 17
paste input "[PERSON_NAME]"
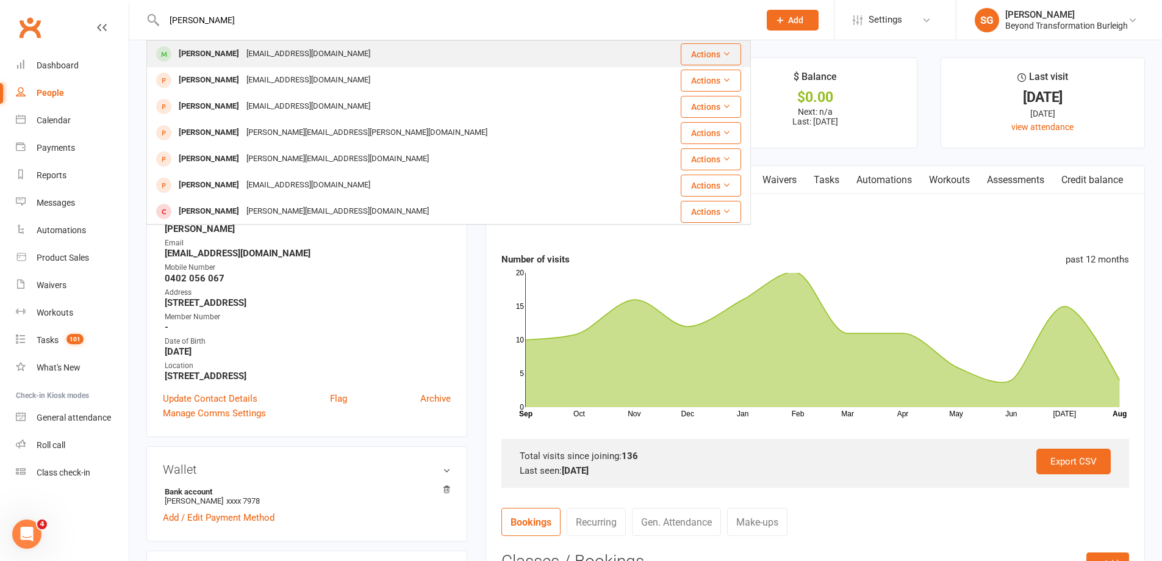
type input "[PERSON_NAME]"
click at [305, 52] on div "[EMAIL_ADDRESS][DOMAIN_NAME]" at bounding box center [308, 54] width 131 height 18
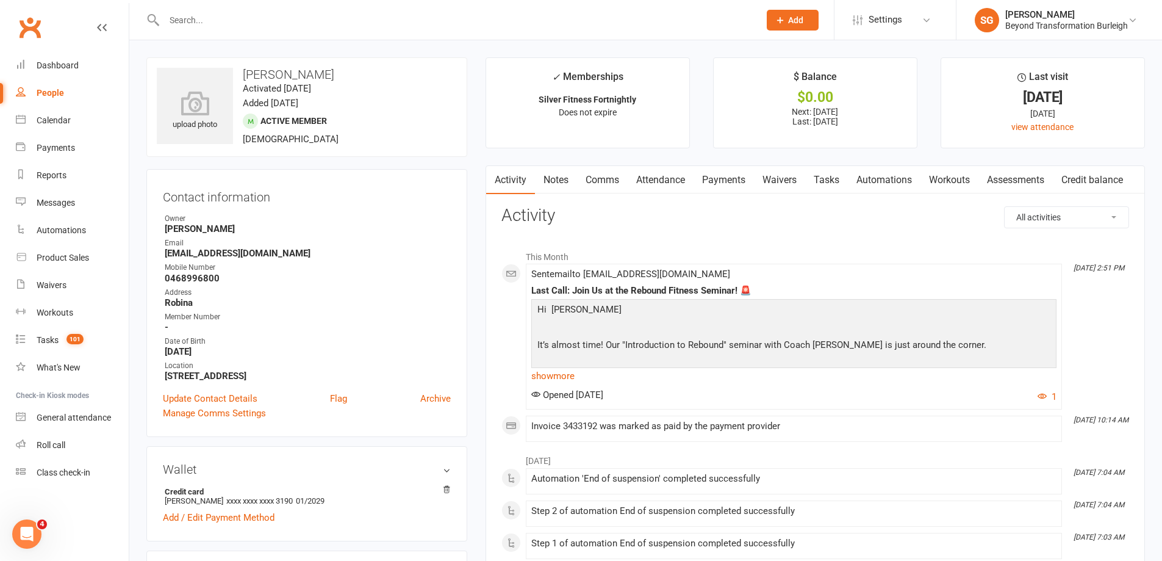
click at [671, 185] on link "Attendance" at bounding box center [661, 180] width 66 height 28
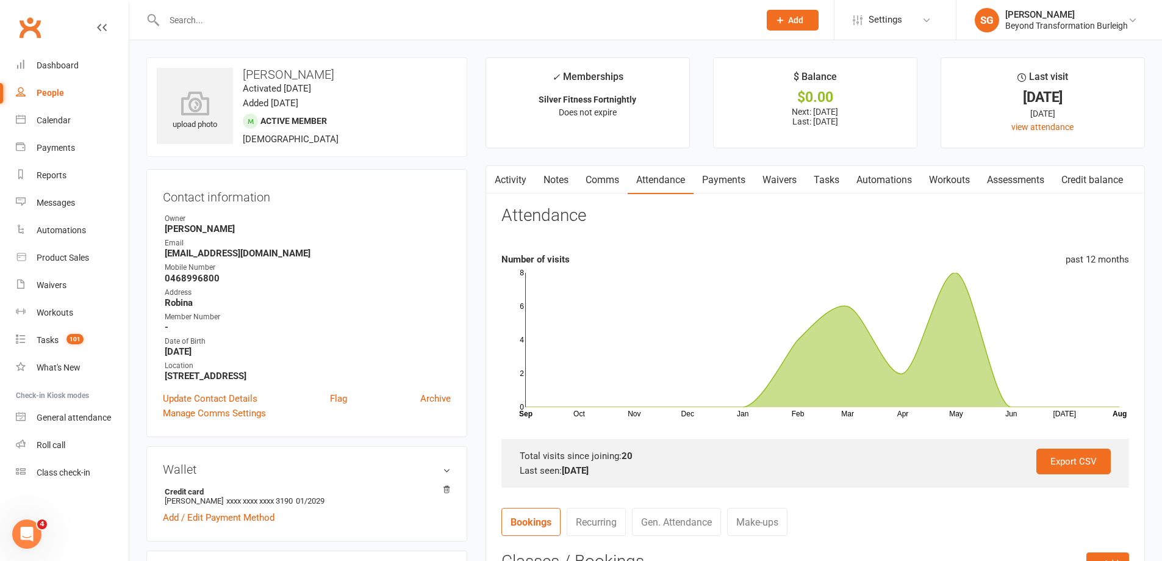
click at [281, 26] on input "text" at bounding box center [455, 20] width 591 height 17
paste input "[PERSON_NAME]"
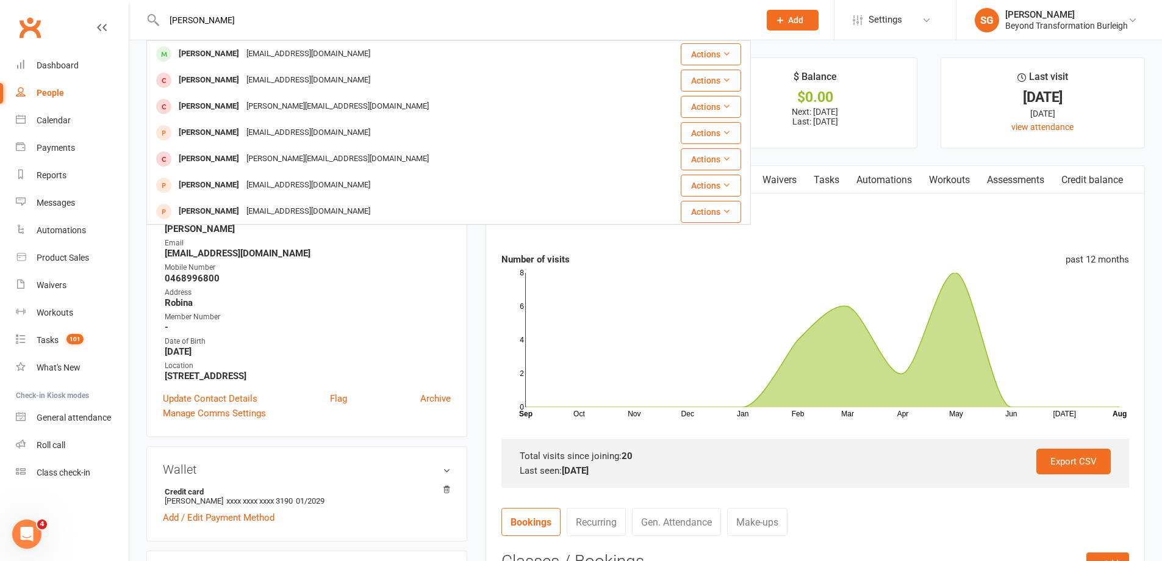
type input "[PERSON_NAME]"
click at [281, 53] on div "[EMAIL_ADDRESS][DOMAIN_NAME]" at bounding box center [308, 54] width 131 height 18
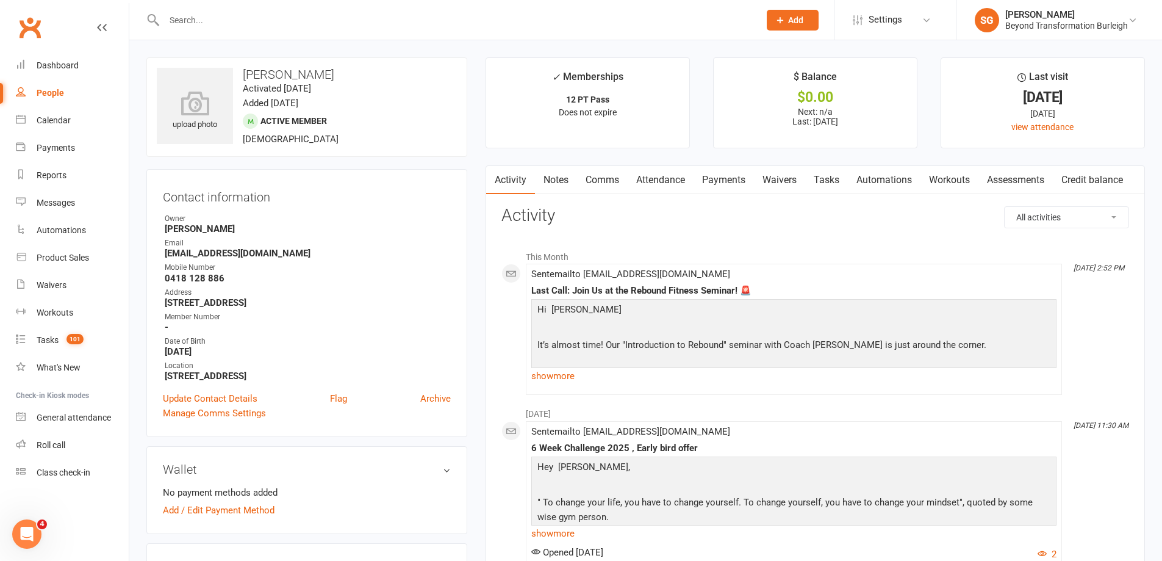
click at [336, 16] on input "text" at bounding box center [455, 20] width 591 height 17
paste input "[PERSON_NAME]"
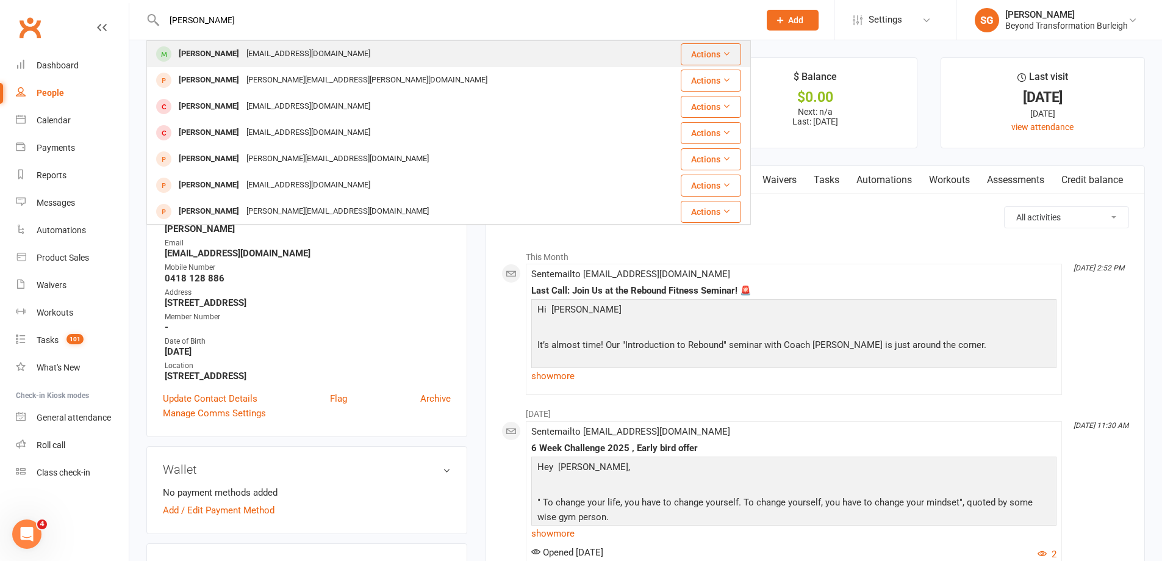
type input "[PERSON_NAME]"
click at [330, 67] on div "[PERSON_NAME] [PERSON_NAME][EMAIL_ADDRESS][DOMAIN_NAME]" at bounding box center [399, 53] width 502 height 25
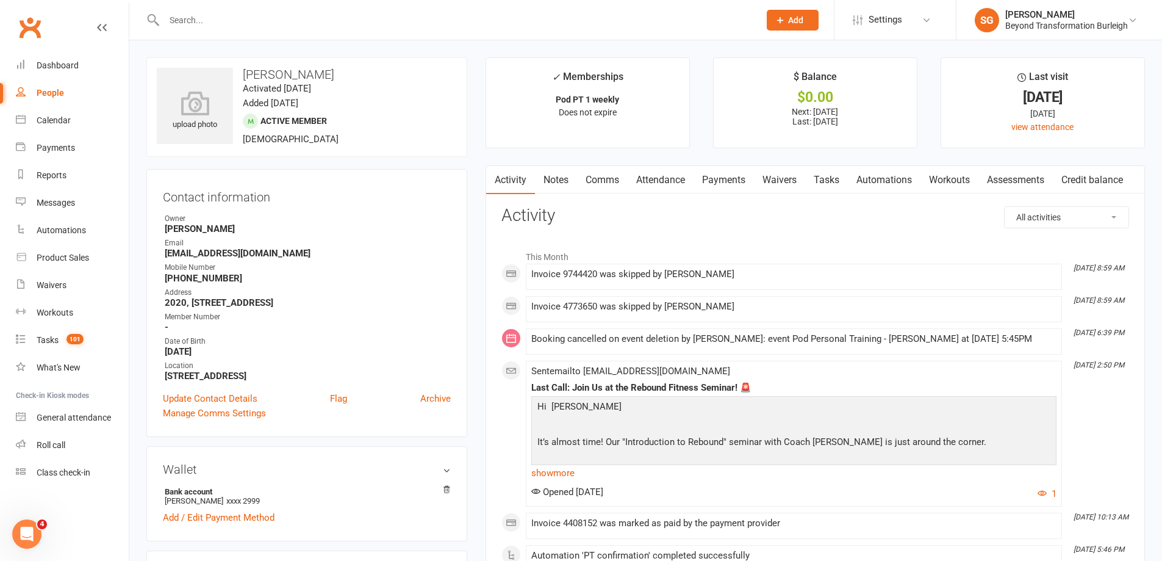
click at [669, 178] on link "Attendance" at bounding box center [661, 180] width 66 height 28
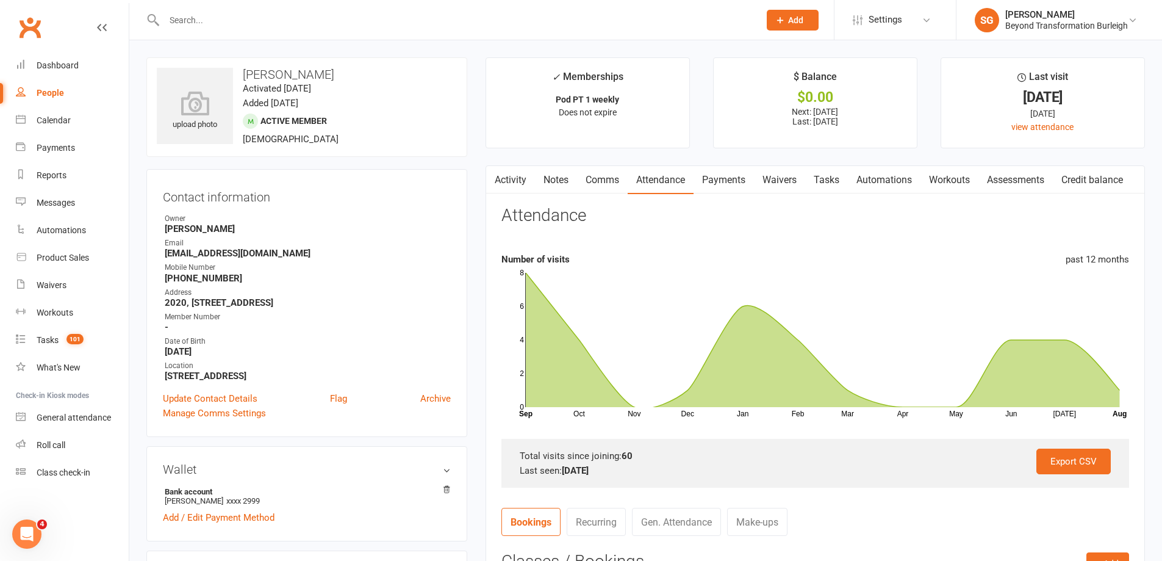
click at [313, 29] on div at bounding box center [448, 20] width 605 height 40
paste input "[PERSON_NAME]"
click at [316, 18] on input "[PERSON_NAME]" at bounding box center [455, 20] width 591 height 17
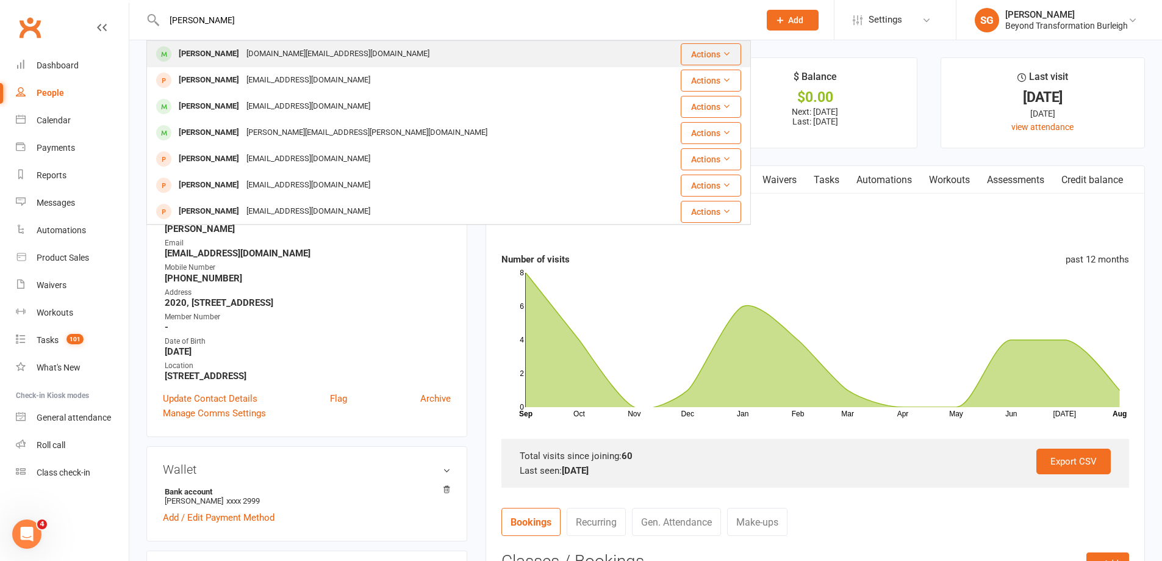
type input "[PERSON_NAME]"
click at [315, 56] on div "[PERSON_NAME] [DOMAIN_NAME][EMAIL_ADDRESS][DOMAIN_NAME]" at bounding box center [399, 53] width 502 height 25
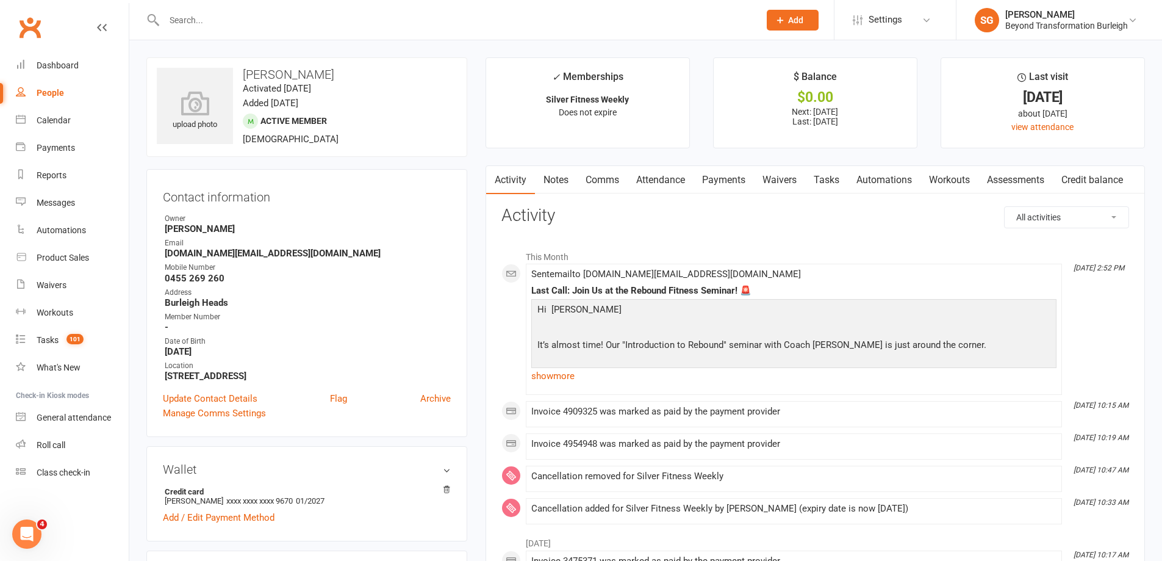
click at [671, 178] on link "Attendance" at bounding box center [661, 180] width 66 height 28
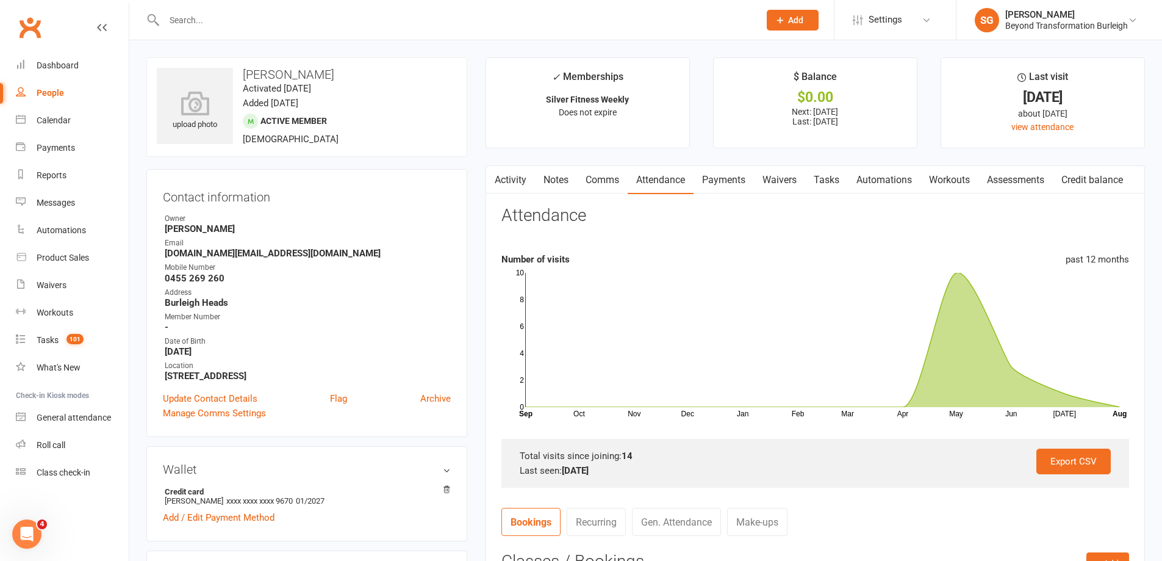
click at [321, 18] on input "text" at bounding box center [455, 20] width 591 height 17
paste input "[PERSON_NAME]"
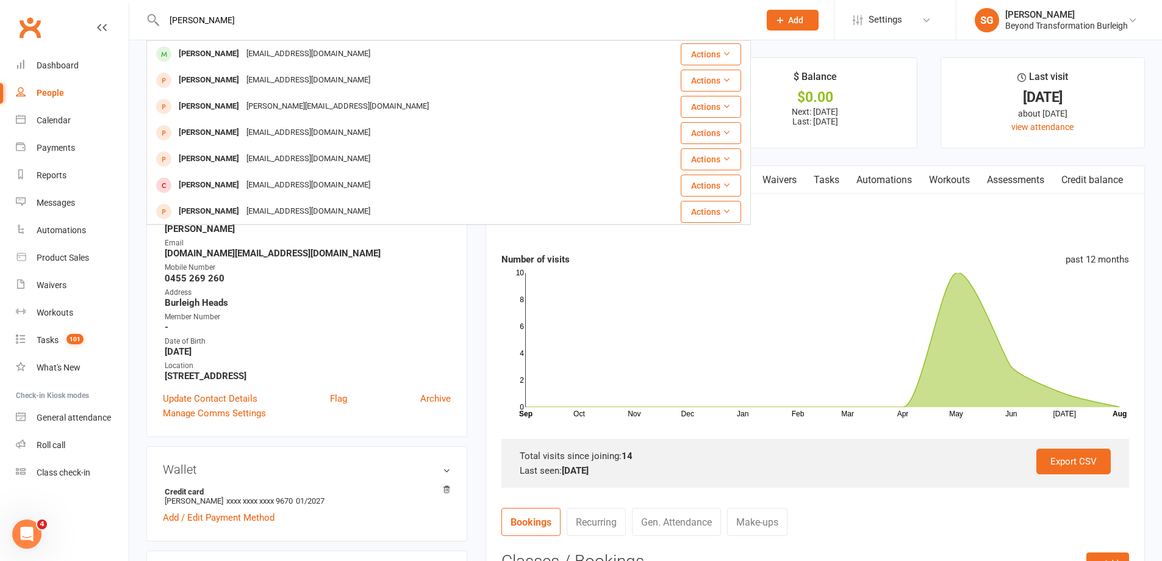
type input "[PERSON_NAME]"
click at [319, 48] on div "[PERSON_NAME] [EMAIL_ADDRESS][DOMAIN_NAME]" at bounding box center [399, 53] width 503 height 25
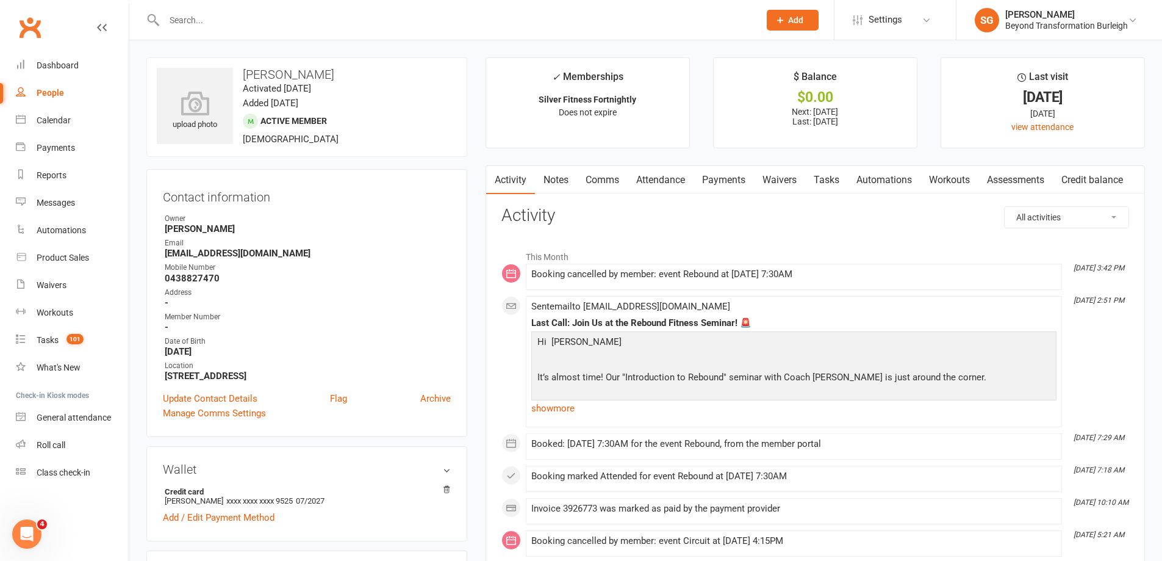
click at [667, 182] on link "Attendance" at bounding box center [661, 180] width 66 height 28
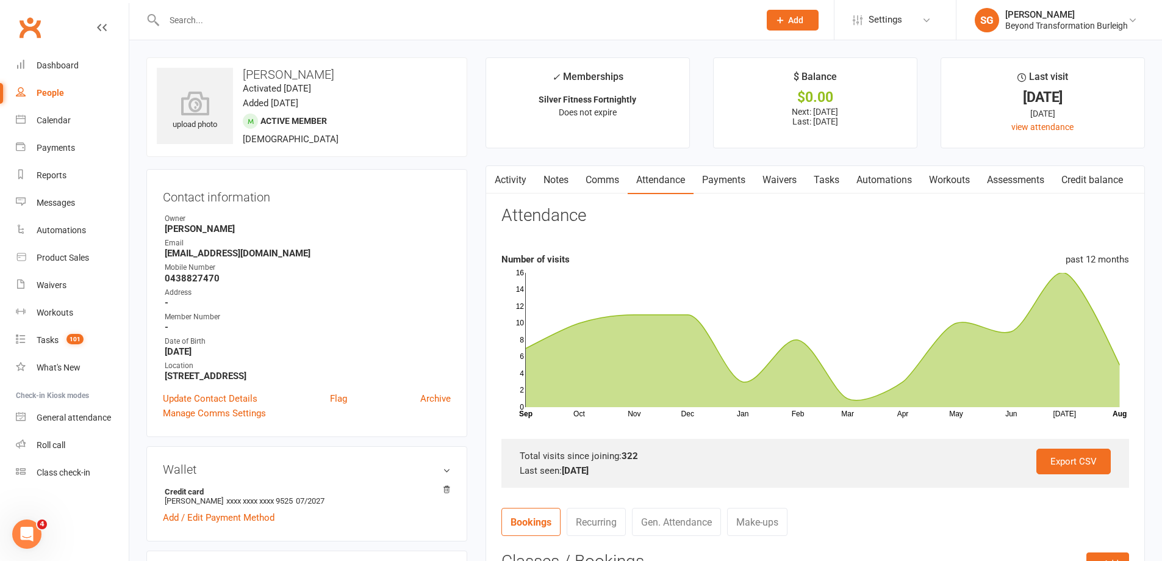
click at [742, 178] on link "Payments" at bounding box center [724, 180] width 60 height 28
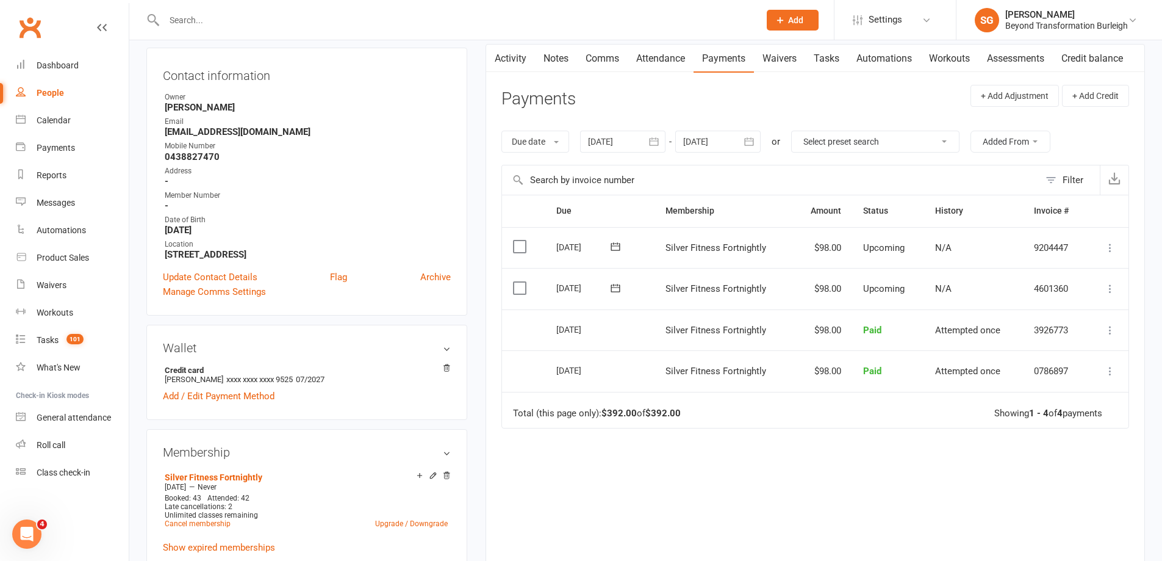
scroll to position [61, 0]
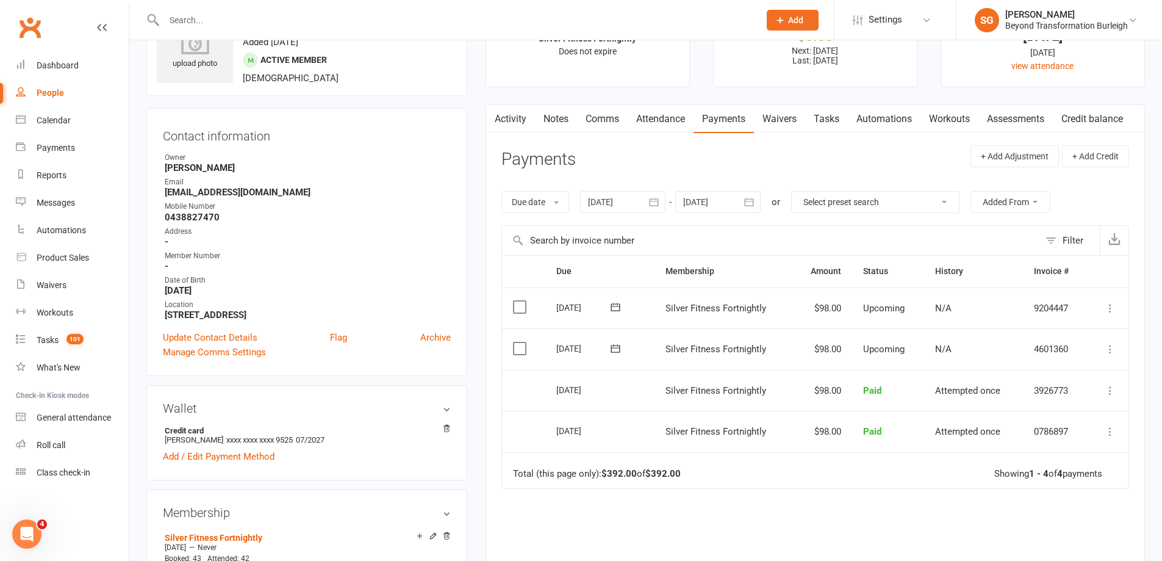
click at [649, 123] on link "Attendance" at bounding box center [661, 119] width 66 height 28
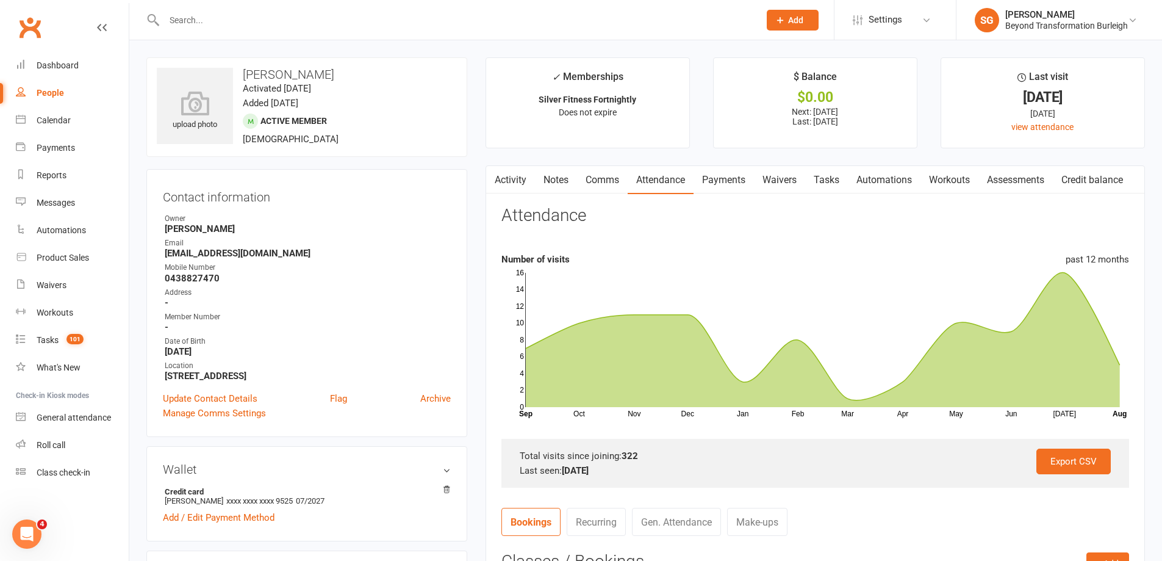
click at [294, 10] on div at bounding box center [448, 20] width 605 height 40
click at [293, 20] on input "text" at bounding box center [455, 20] width 591 height 17
paste input "[PERSON_NAME]"
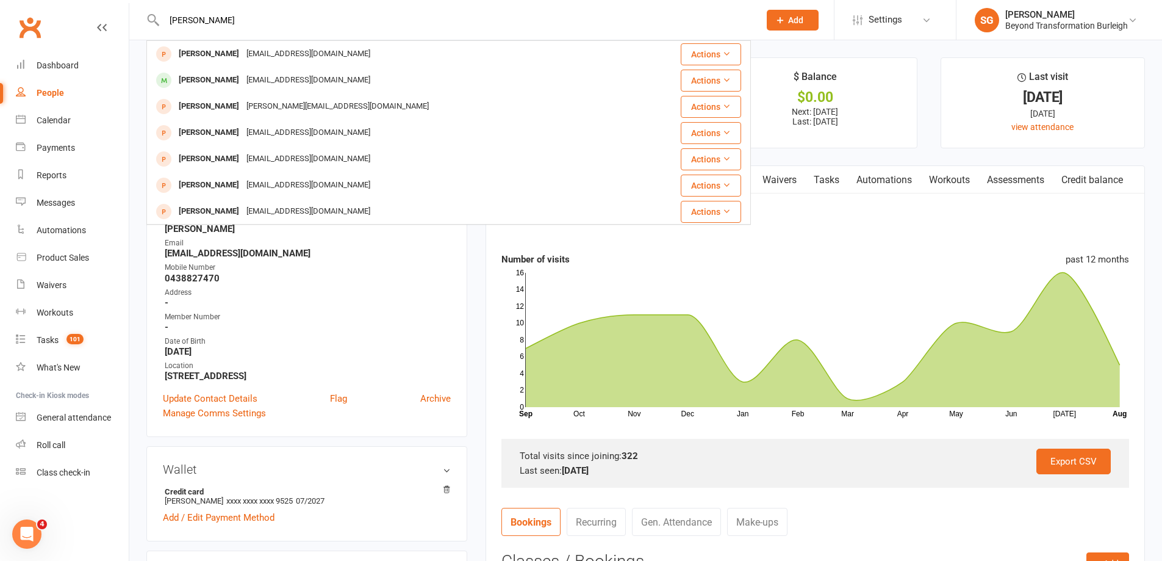
type input "[PERSON_NAME]"
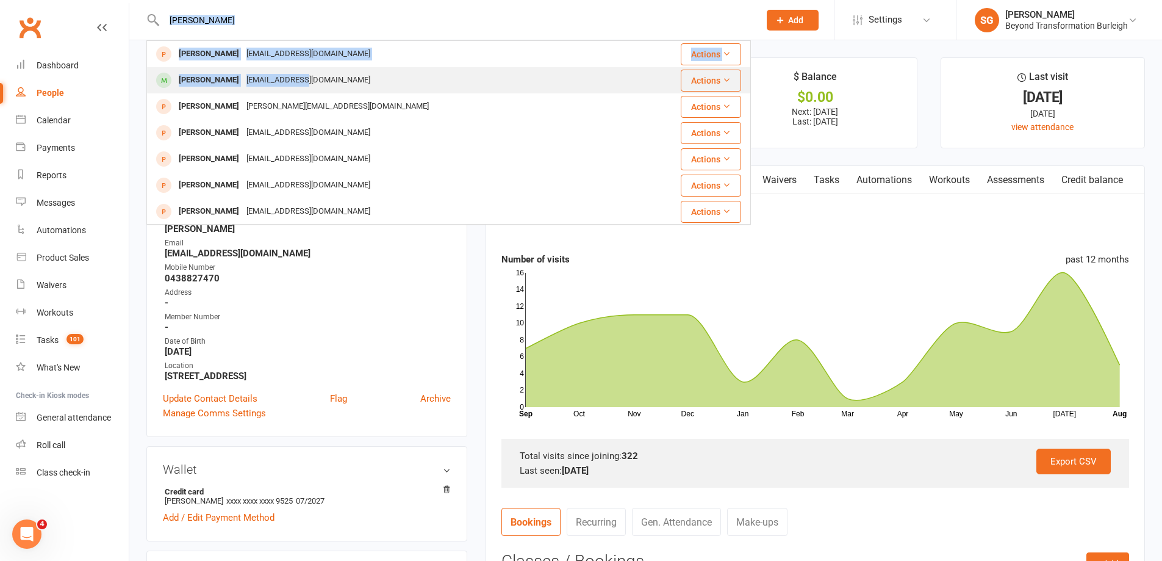
drag, startPoint x: 292, startPoint y: 39, endPoint x: 295, endPoint y: 76, distance: 36.7
click at [295, 40] on div "[PERSON_NAME] [PERSON_NAME] [EMAIL_ADDRESS][DOMAIN_NAME] Actions [PERSON_NAME] …" at bounding box center [448, 20] width 605 height 40
click at [295, 76] on div "[EMAIL_ADDRESS][DOMAIN_NAME]" at bounding box center [308, 80] width 131 height 18
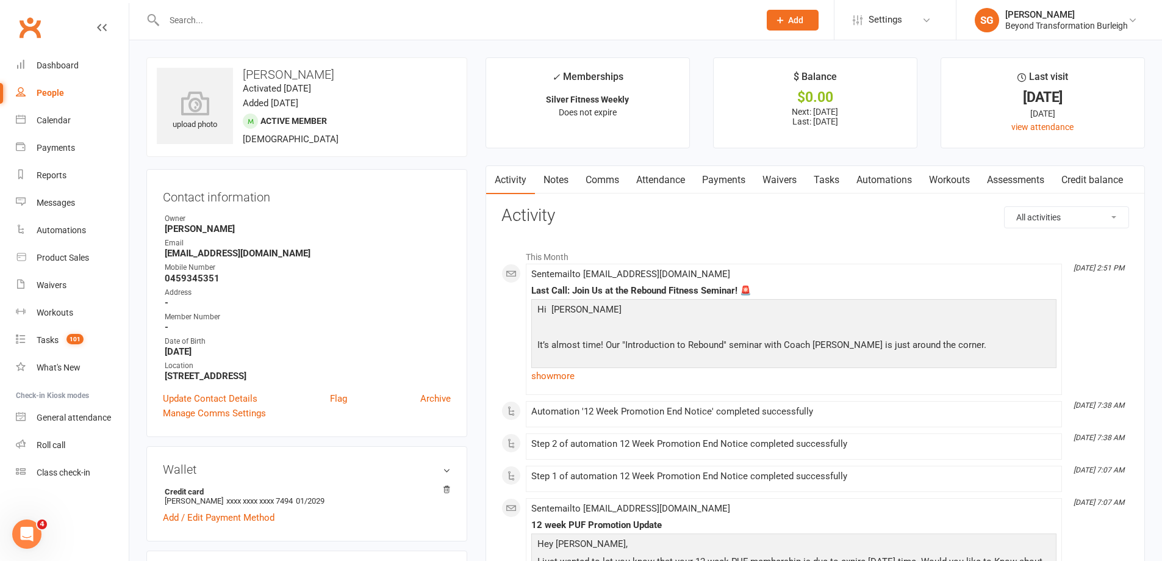
click at [677, 176] on link "Attendance" at bounding box center [661, 180] width 66 height 28
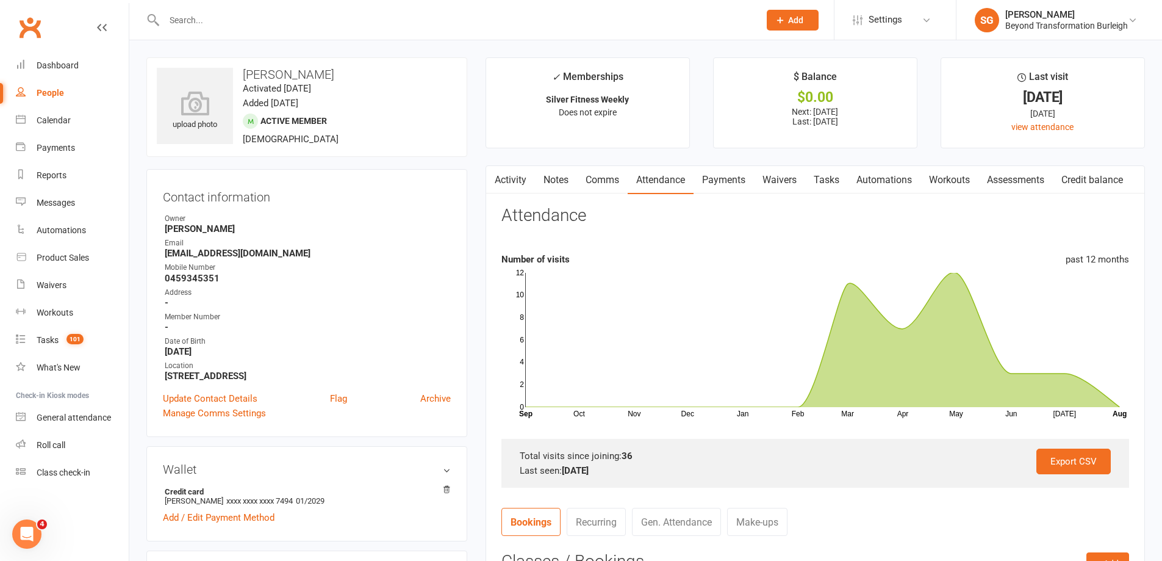
click at [331, 18] on input "text" at bounding box center [455, 20] width 591 height 17
paste input "[PERSON_NAME]"
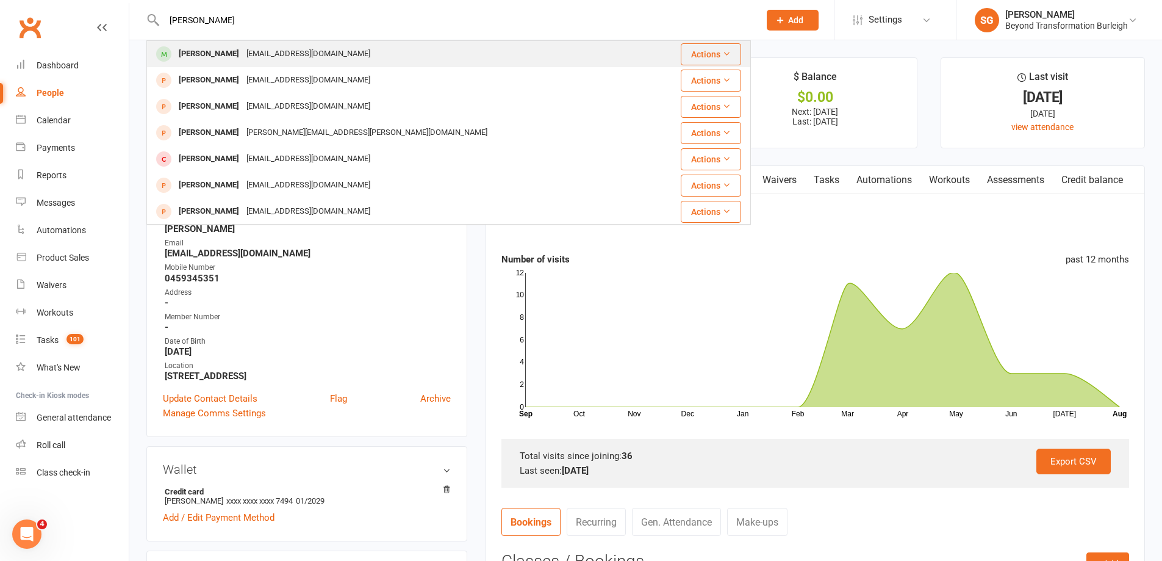
type input "[PERSON_NAME]"
click at [331, 63] on div "[PERSON_NAME] [EMAIL_ADDRESS][DOMAIN_NAME]" at bounding box center [399, 53] width 502 height 25
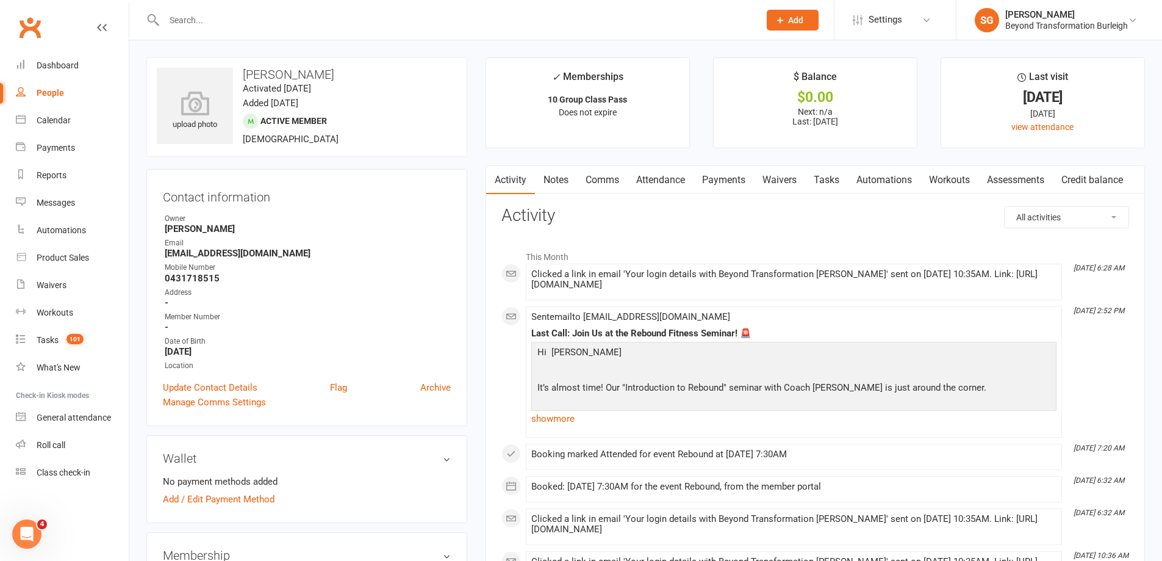
click at [723, 182] on link "Payments" at bounding box center [724, 180] width 60 height 28
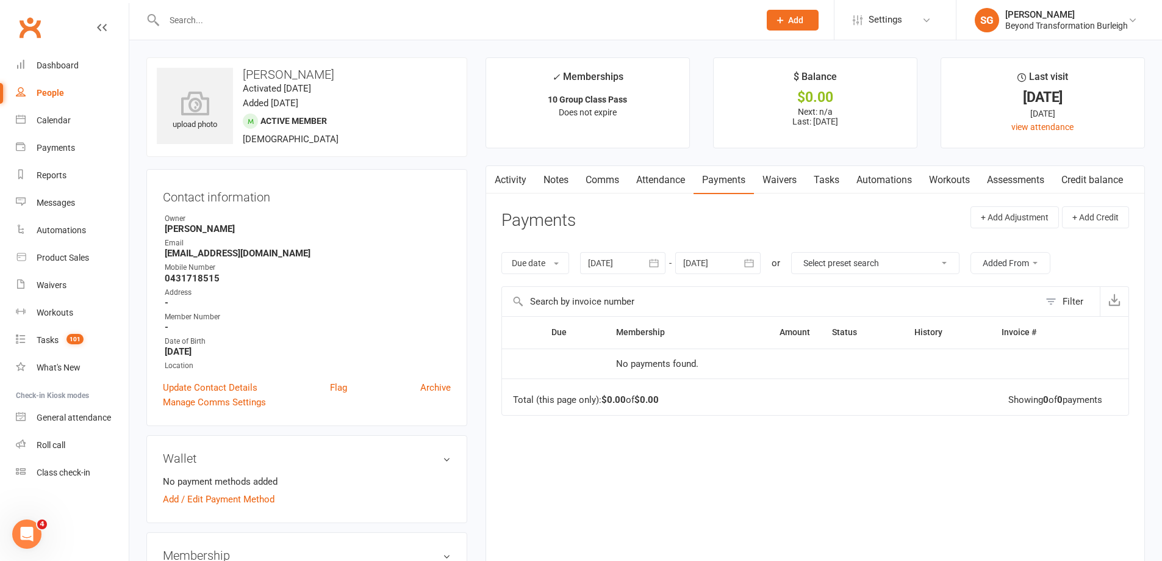
click at [339, 28] on input "text" at bounding box center [455, 20] width 591 height 17
paste input "[PERSON_NAME]"
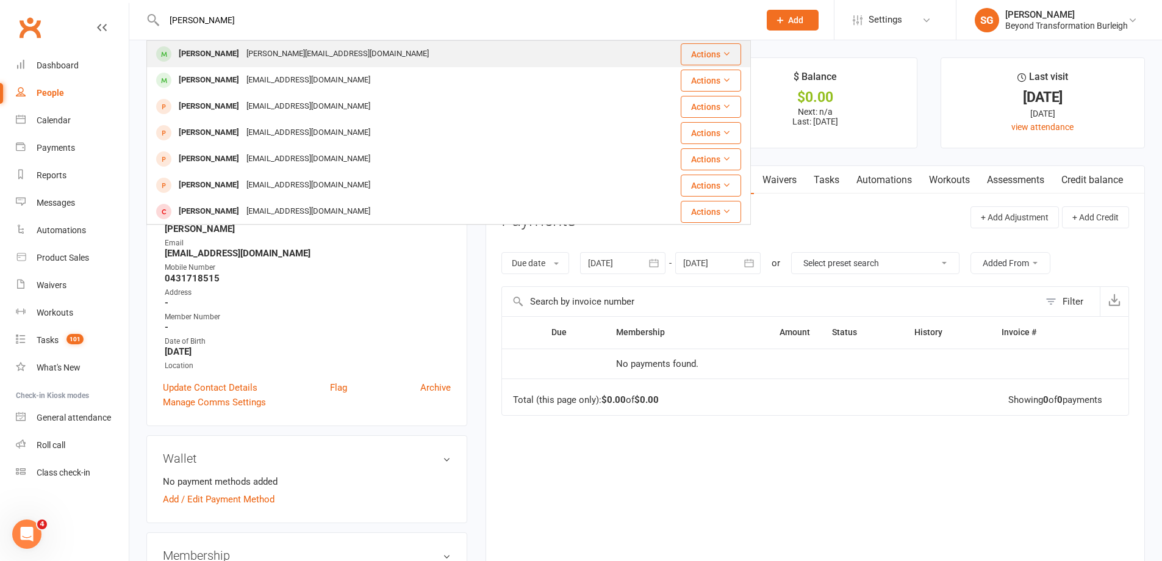
type input "[PERSON_NAME]"
click at [339, 53] on div "[PERSON_NAME][EMAIL_ADDRESS][DOMAIN_NAME]" at bounding box center [338, 54] width 190 height 18
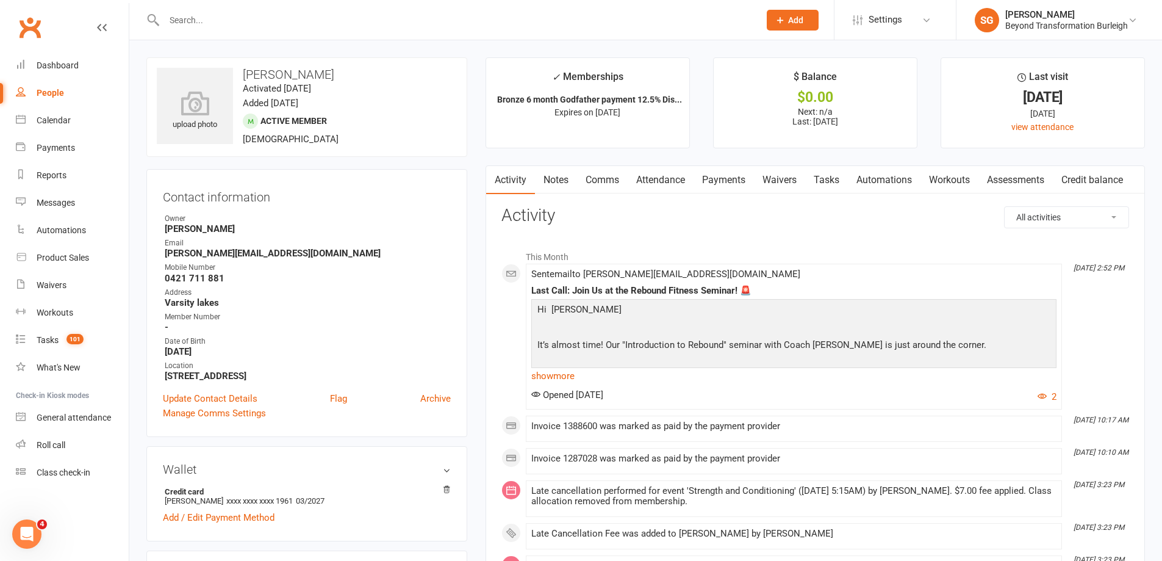
click at [683, 176] on link "Attendance" at bounding box center [661, 180] width 66 height 28
